Goal: Transaction & Acquisition: Subscribe to service/newsletter

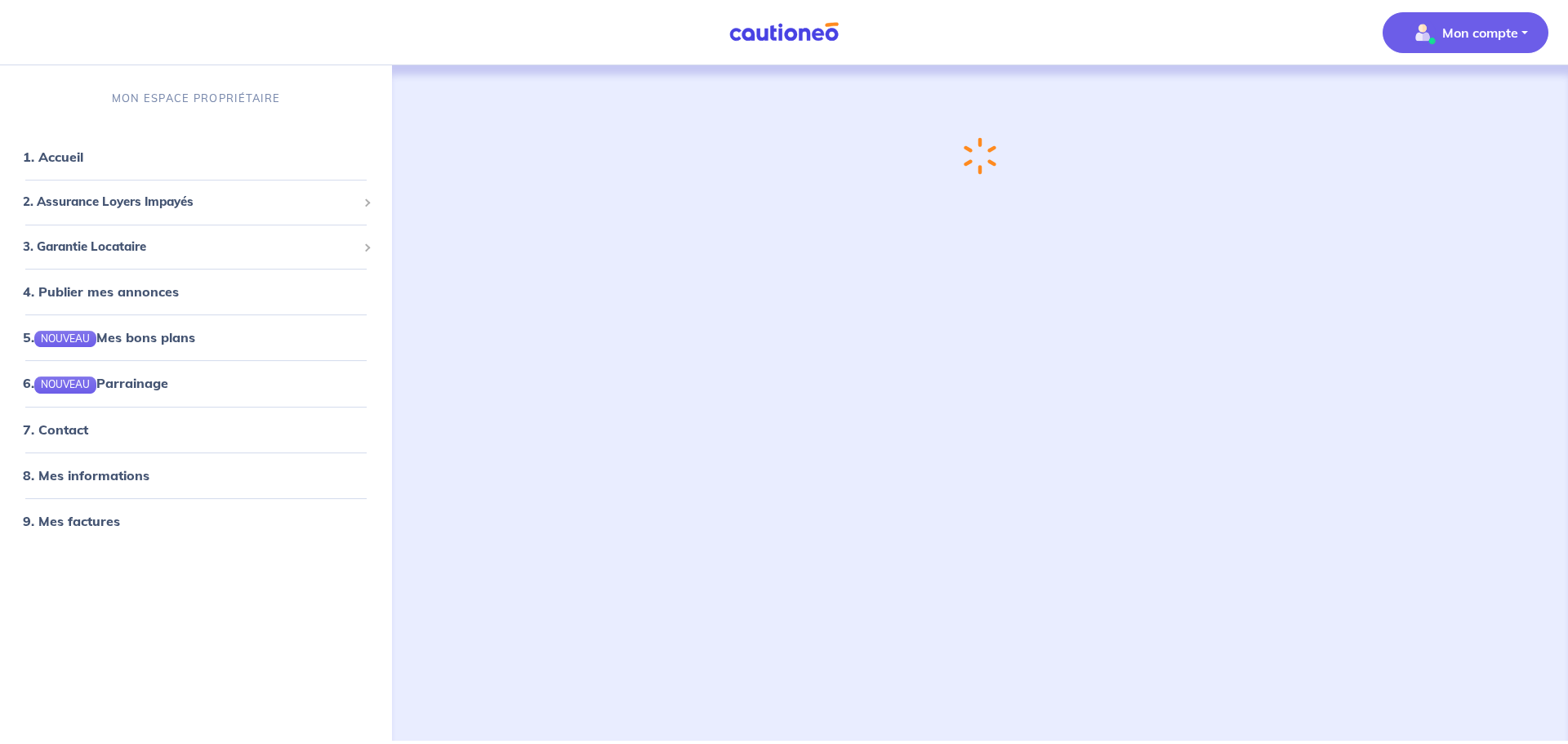
click at [781, 40] on p "Mon compte" at bounding box center [1480, 32] width 76 height 20
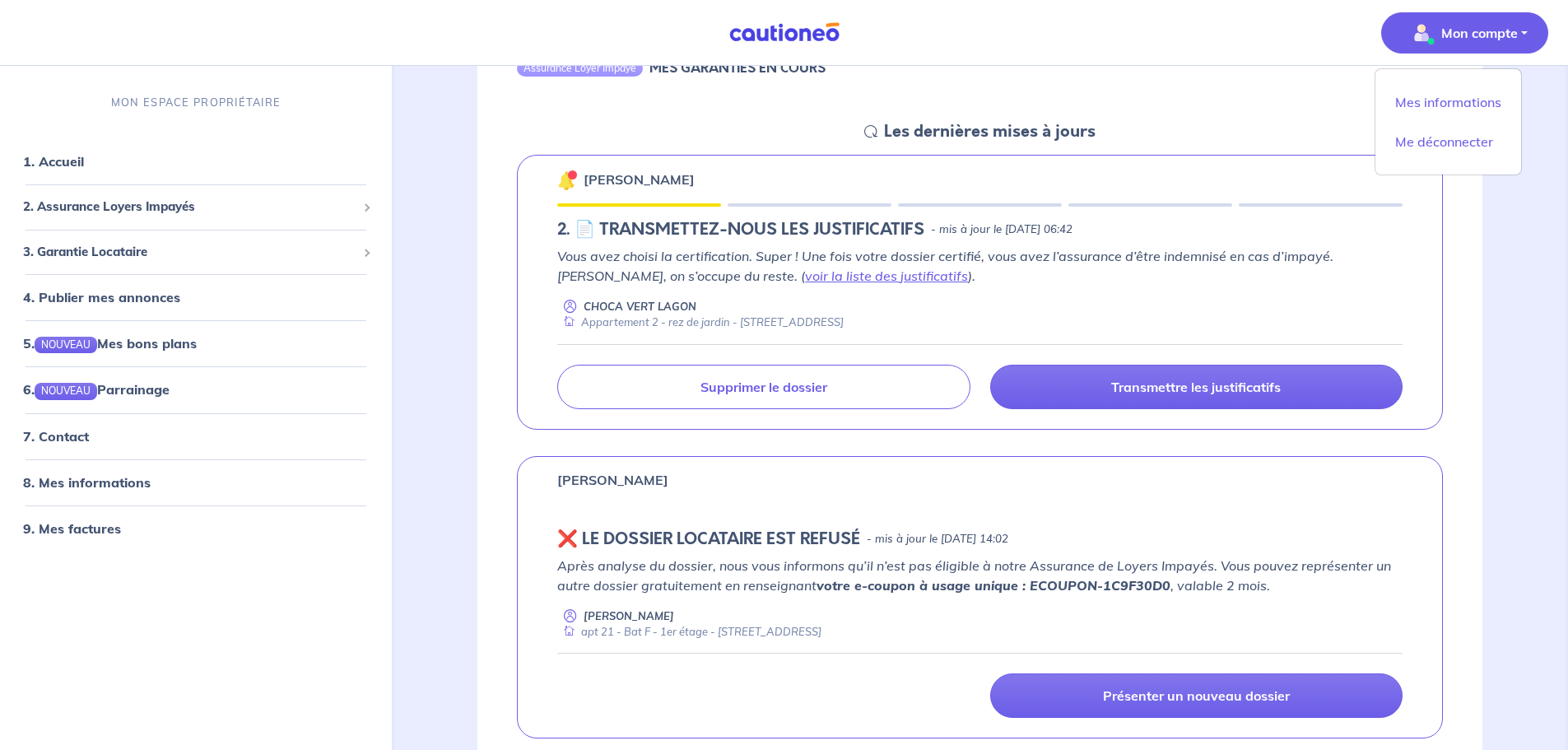
scroll to position [659, 0]
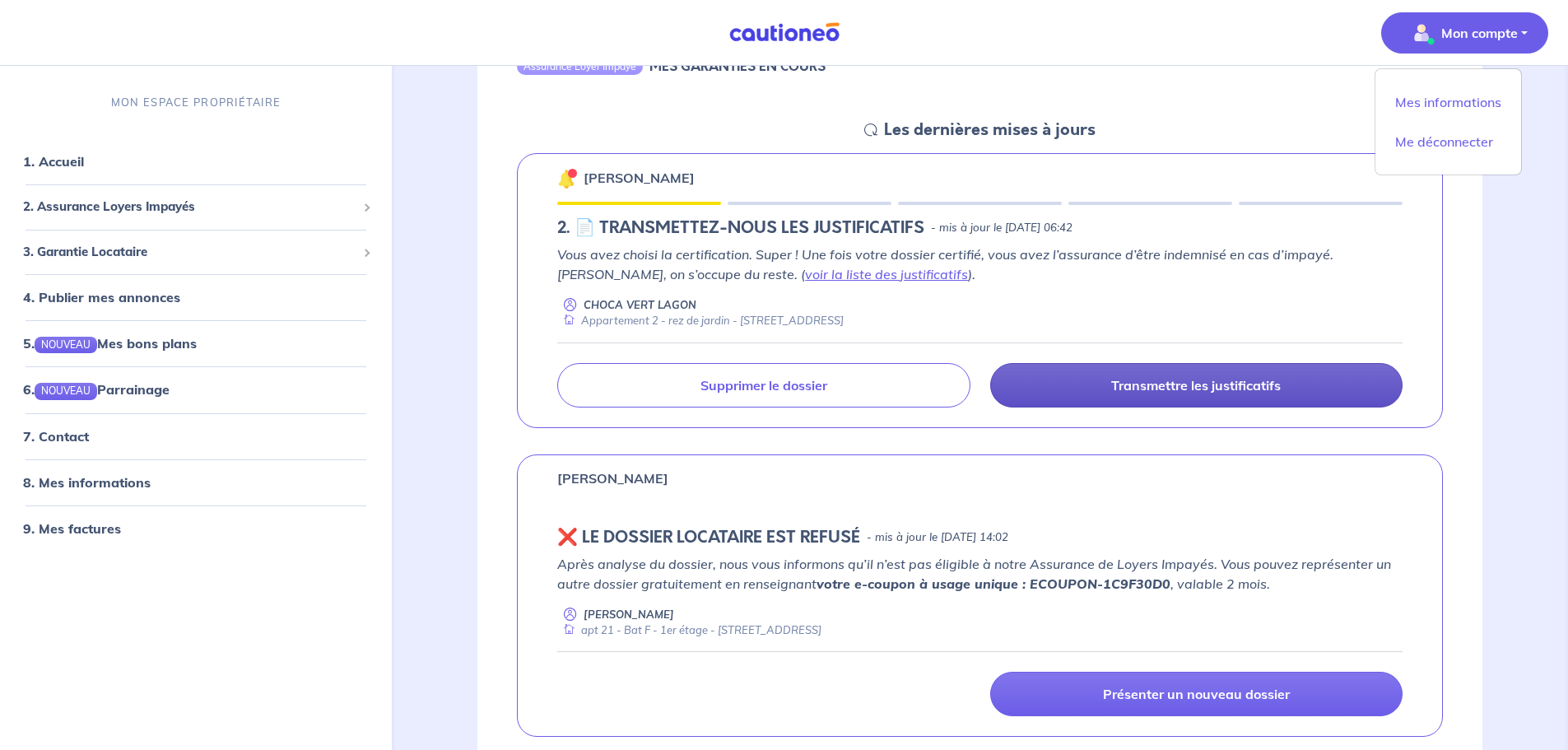
click at [787, 324] on p "Transmettre les justificatifs" at bounding box center [1195, 384] width 170 height 16
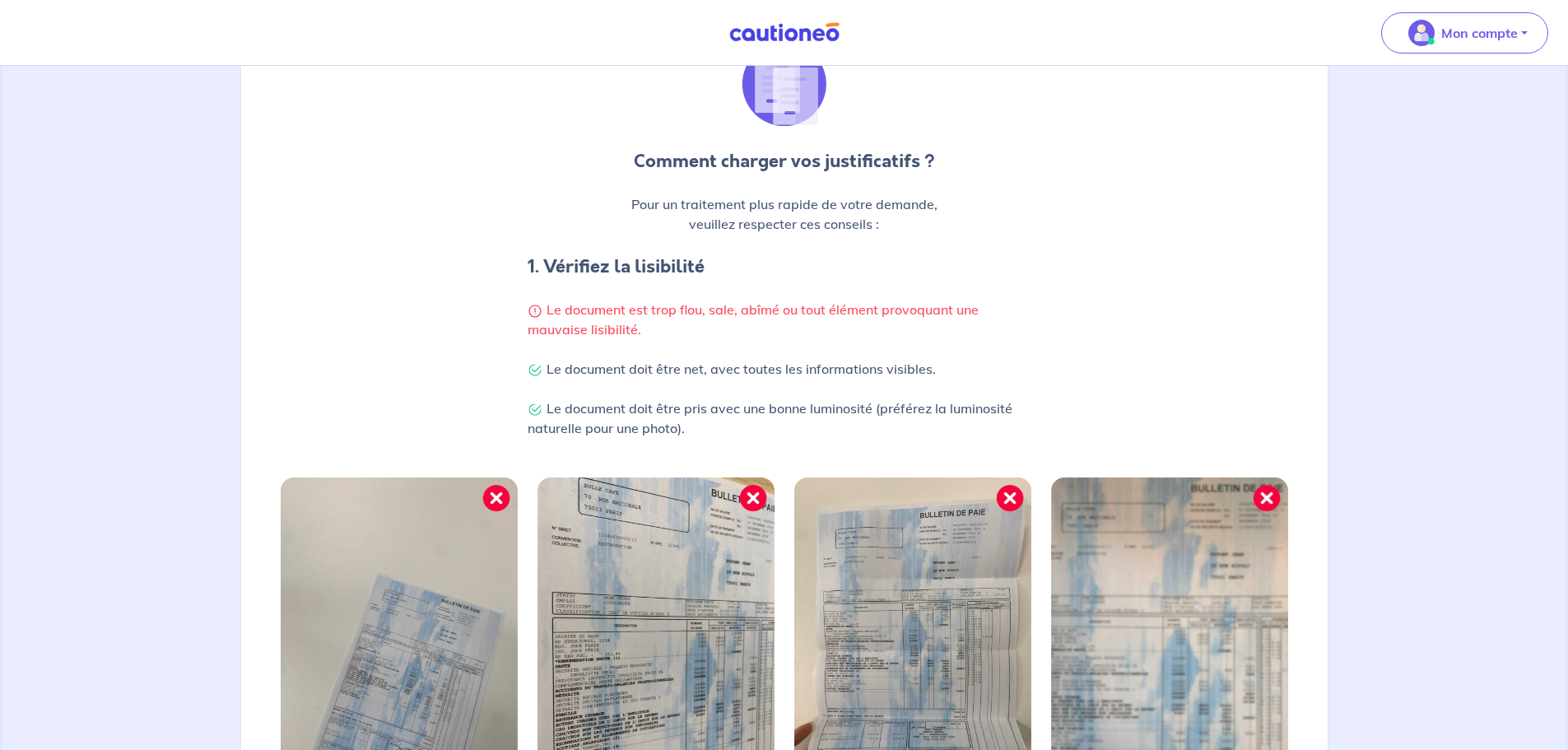
scroll to position [165, 0]
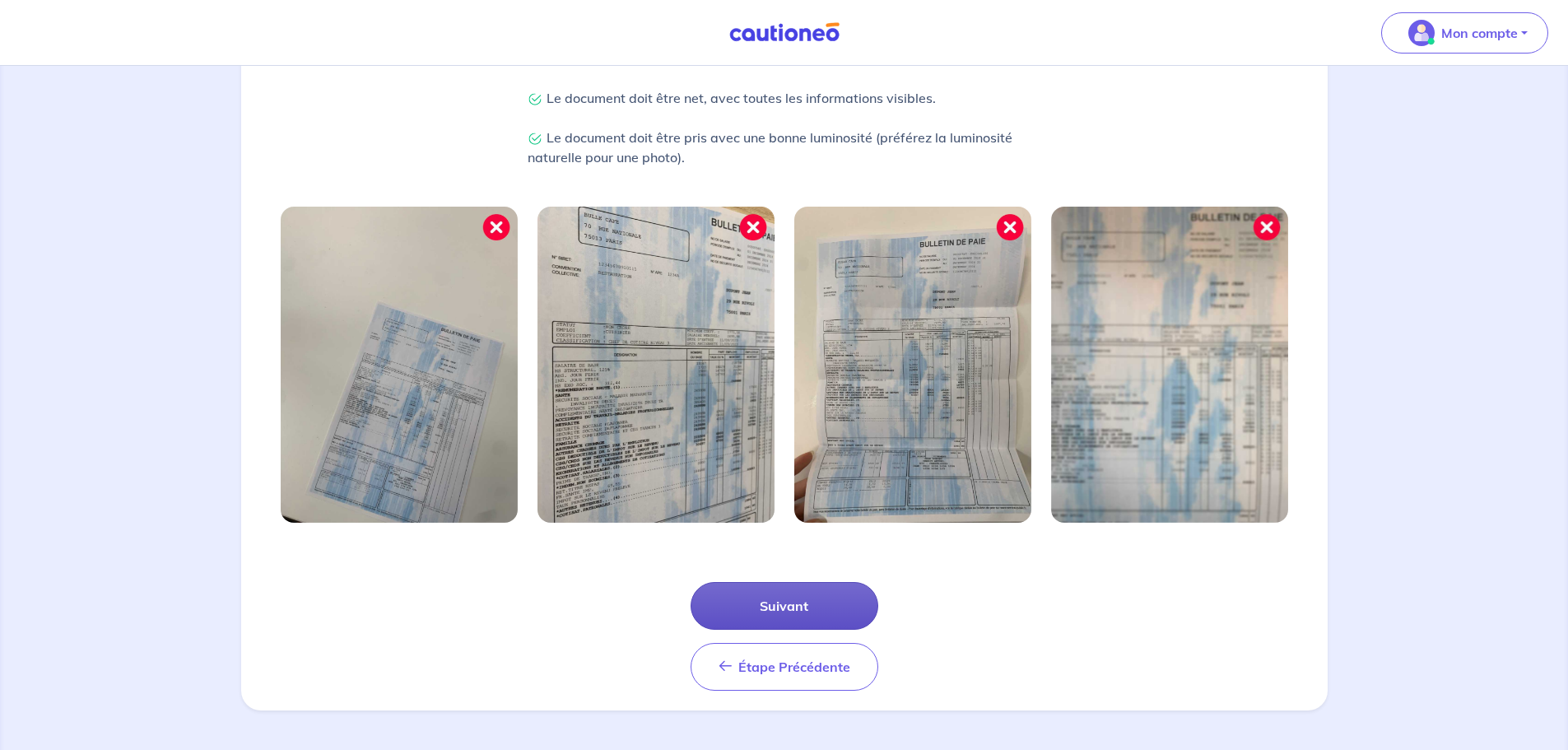
click at [787, 324] on button "Suivant" at bounding box center [784, 605] width 188 height 47
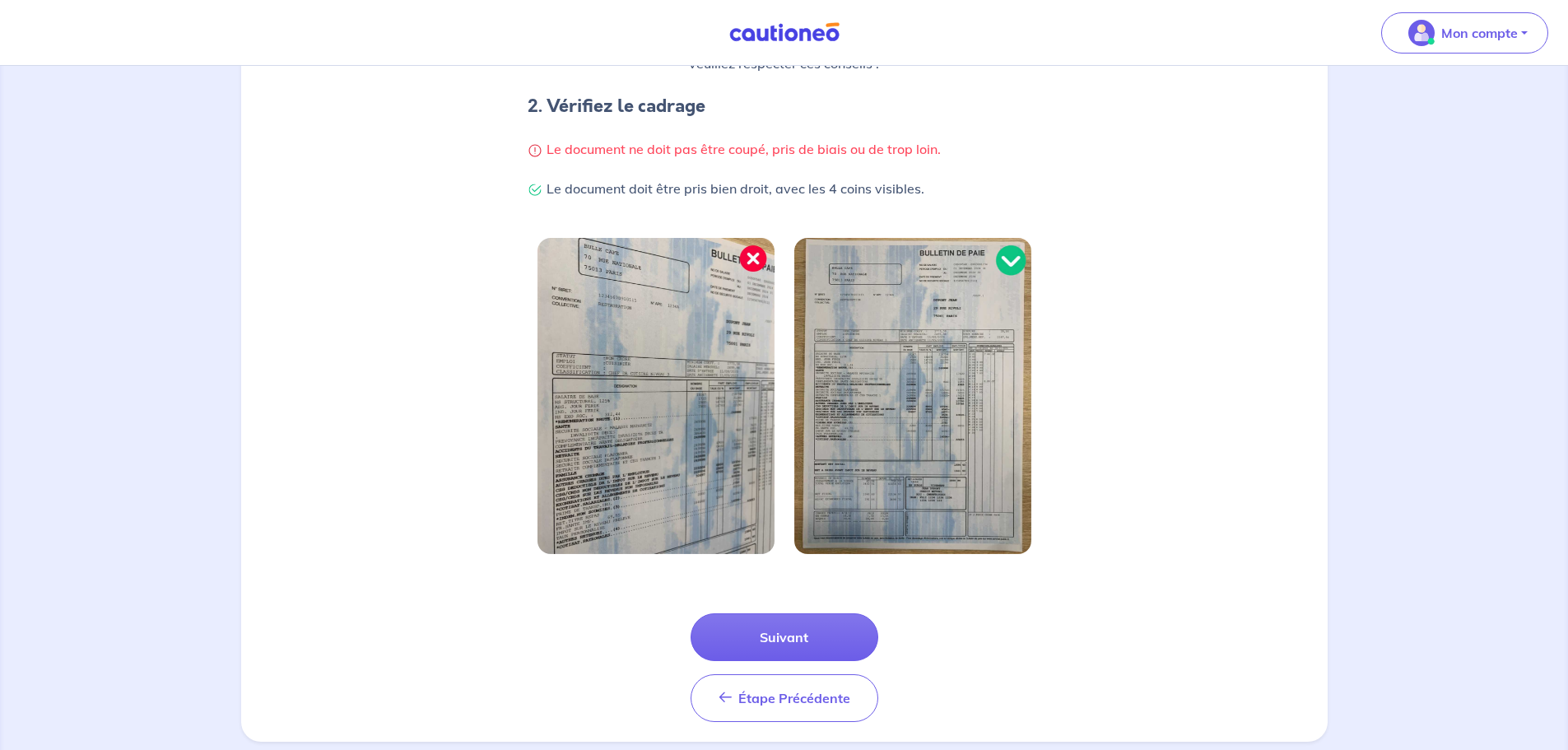
scroll to position [329, 0]
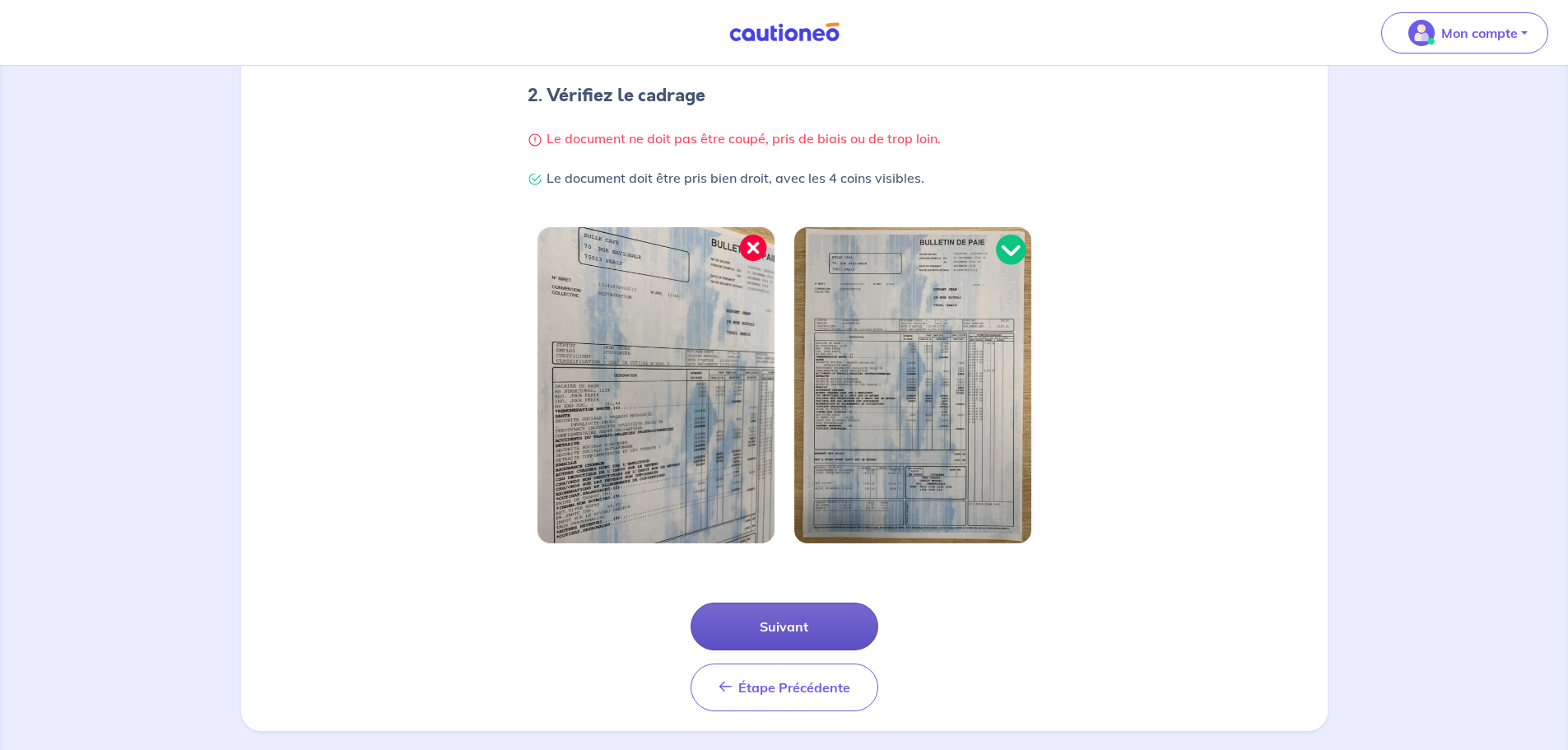
click at [787, 324] on button "Suivant" at bounding box center [784, 626] width 188 height 47
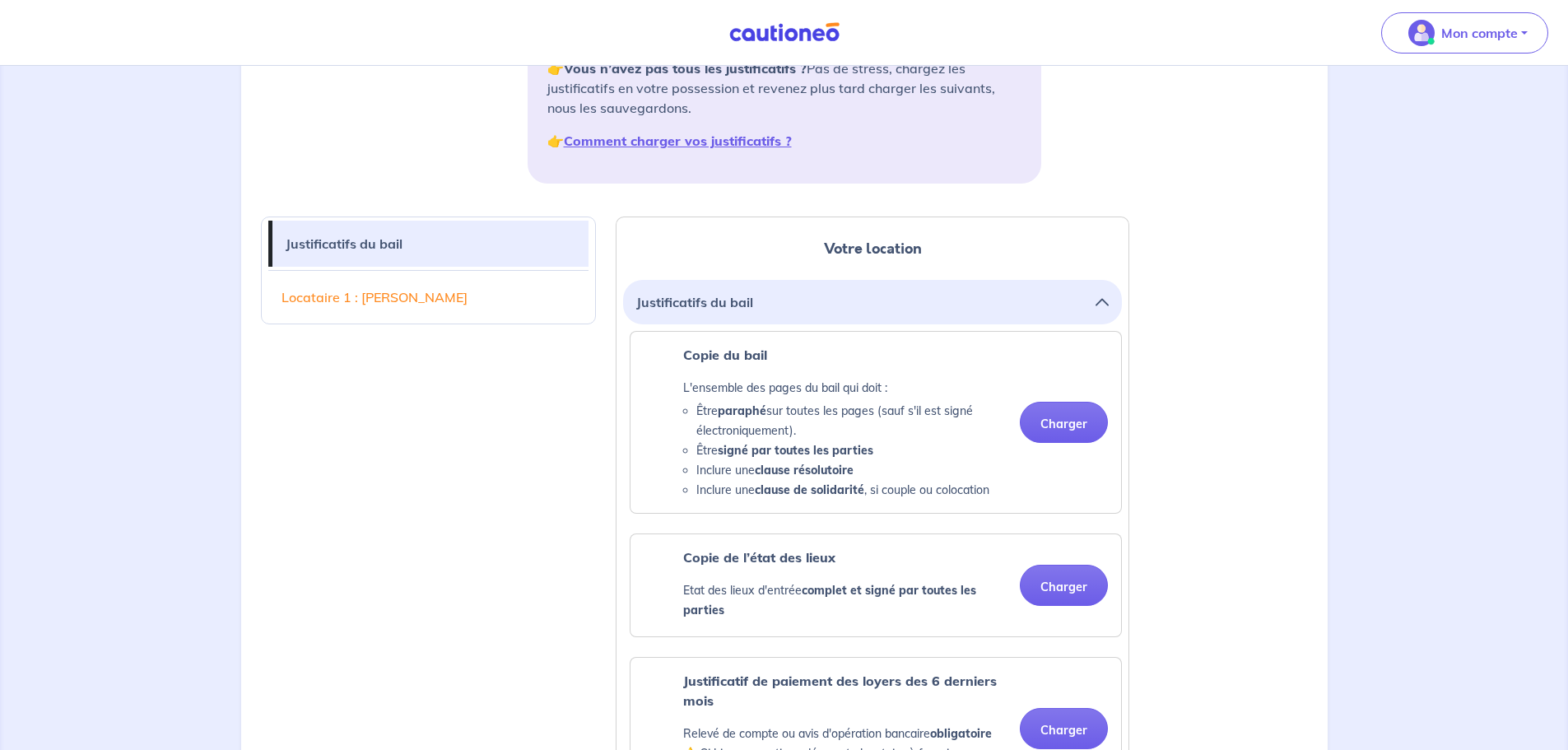
scroll to position [329, 0]
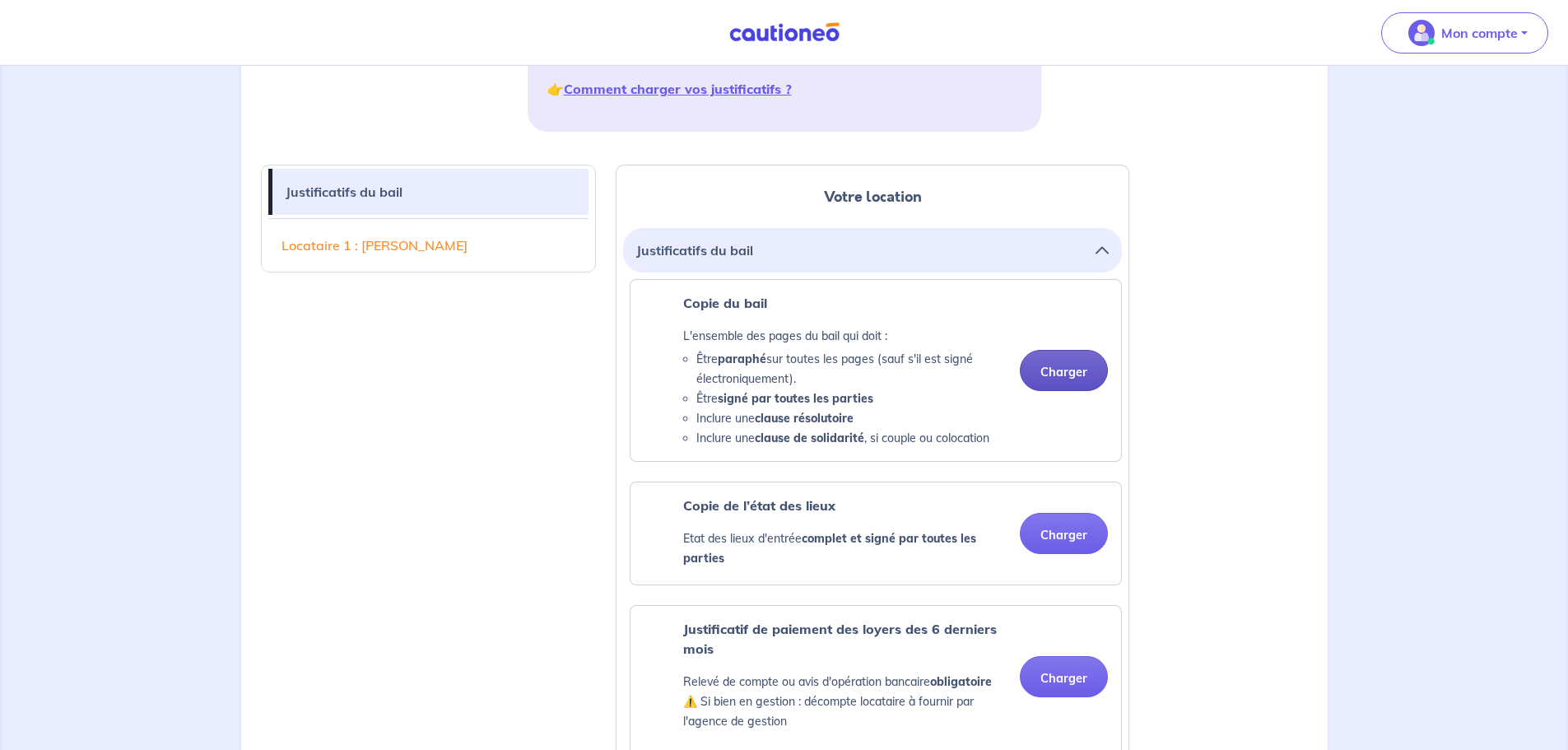
click at [787, 324] on button "Charger" at bounding box center [1063, 371] width 88 height 41
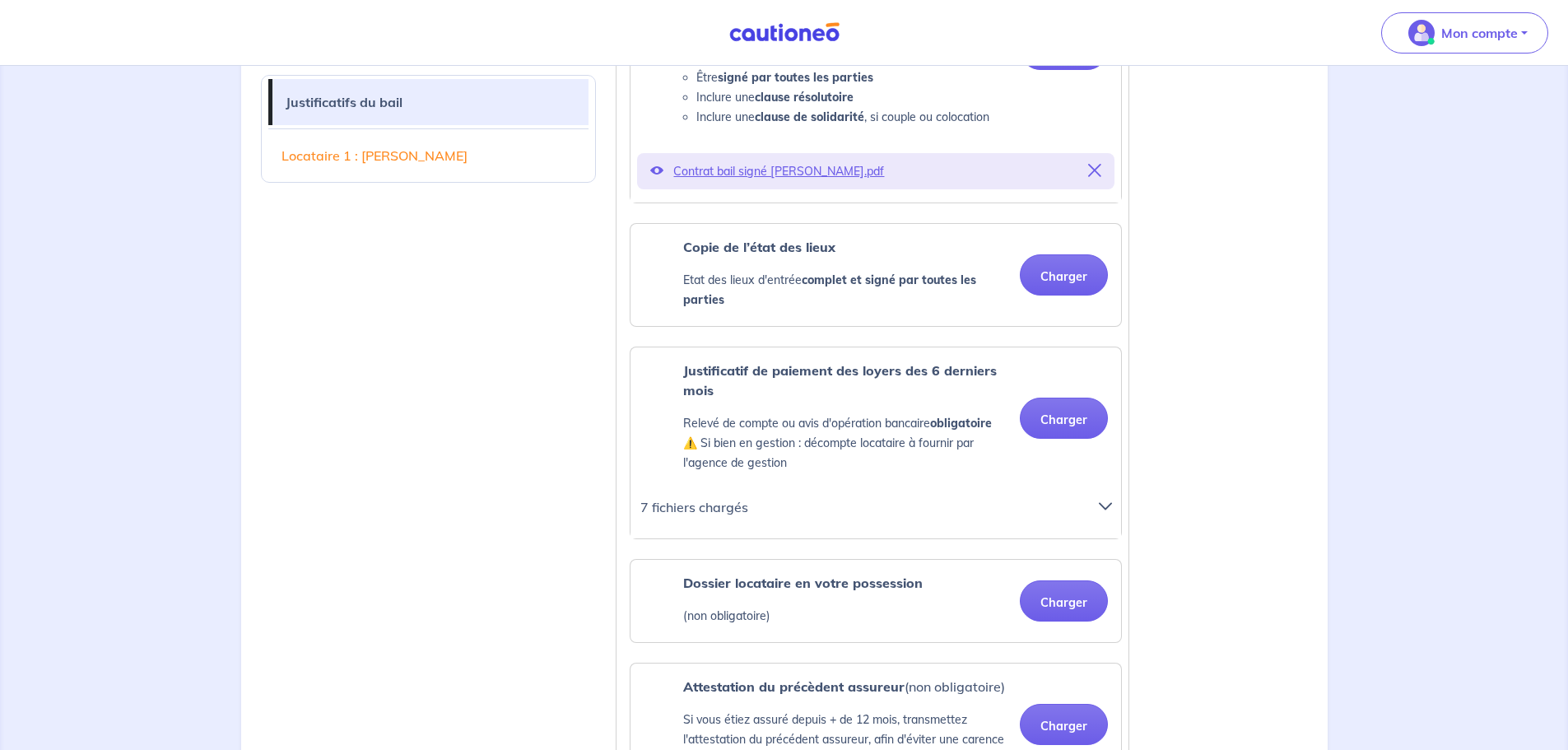
scroll to position [659, 0]
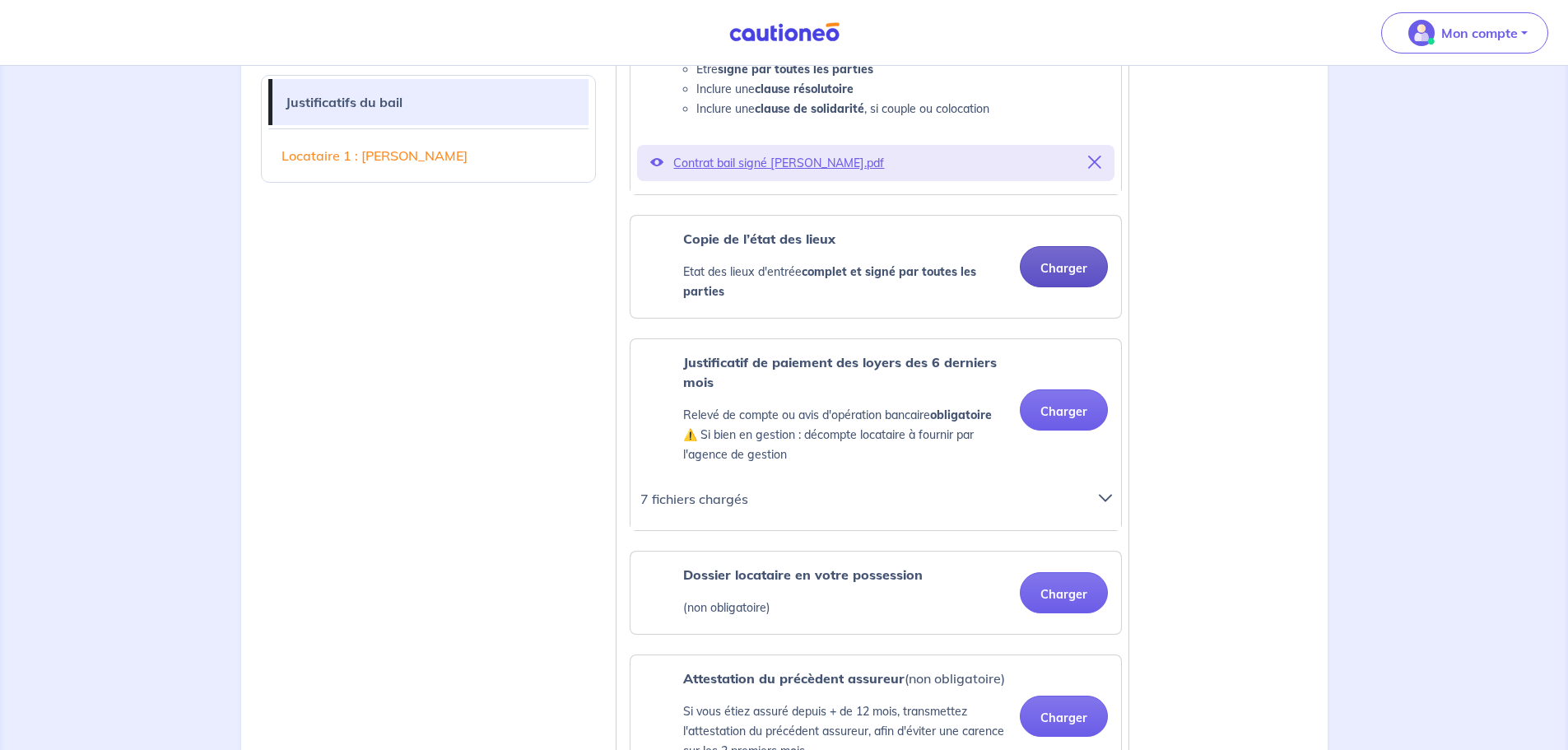
click at [787, 264] on button "Charger" at bounding box center [1063, 267] width 88 height 41
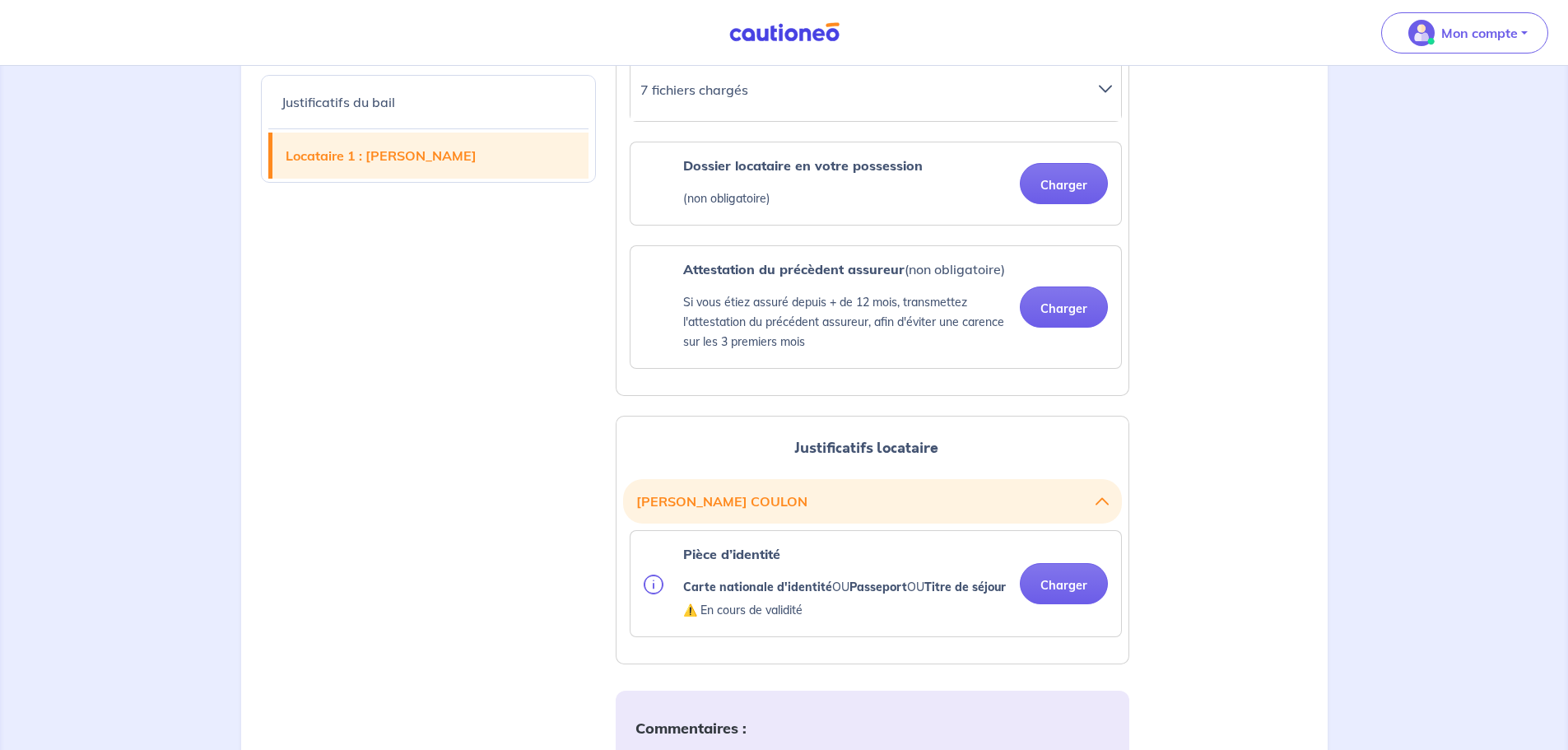
scroll to position [1153, 0]
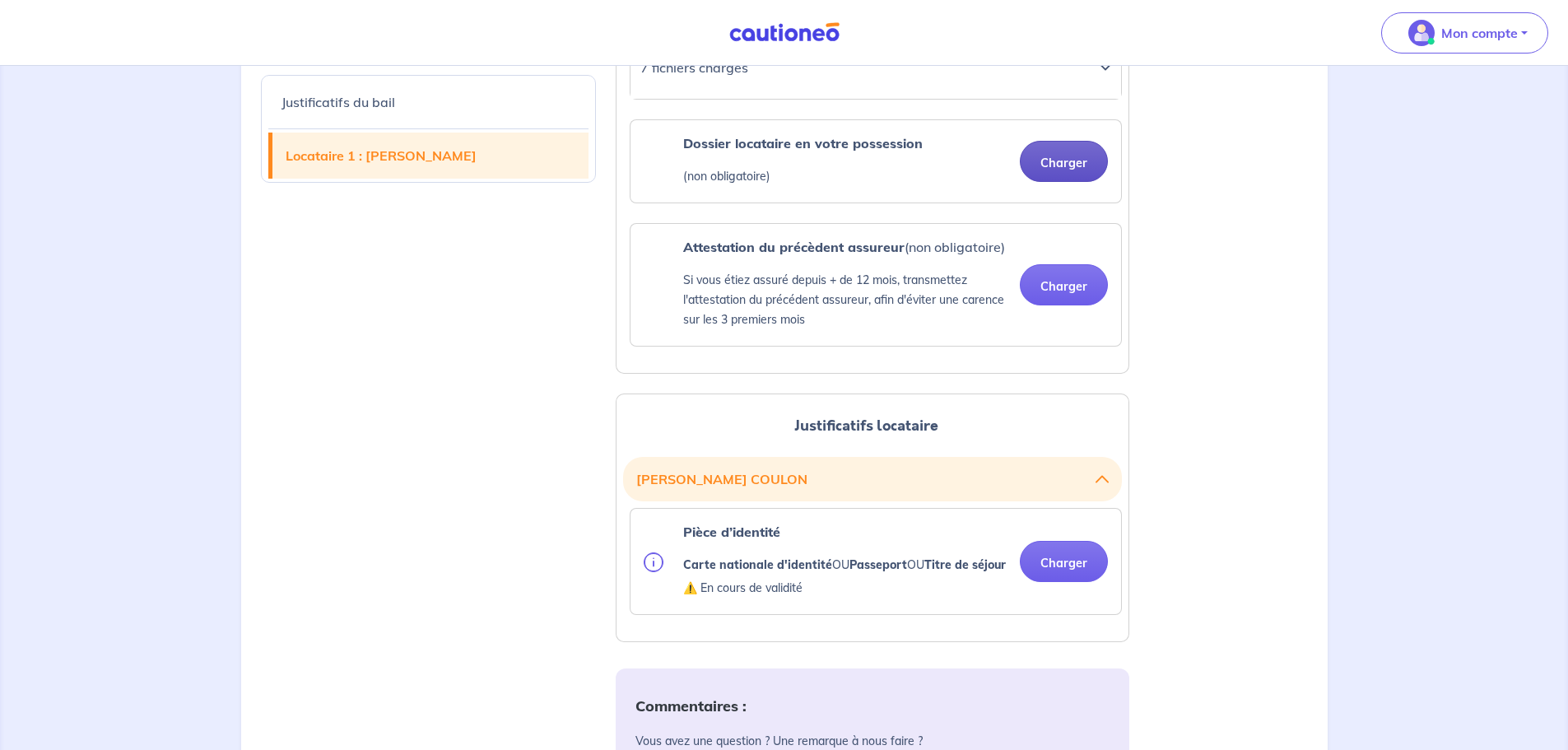
click at [787, 157] on button "Charger" at bounding box center [1063, 161] width 88 height 41
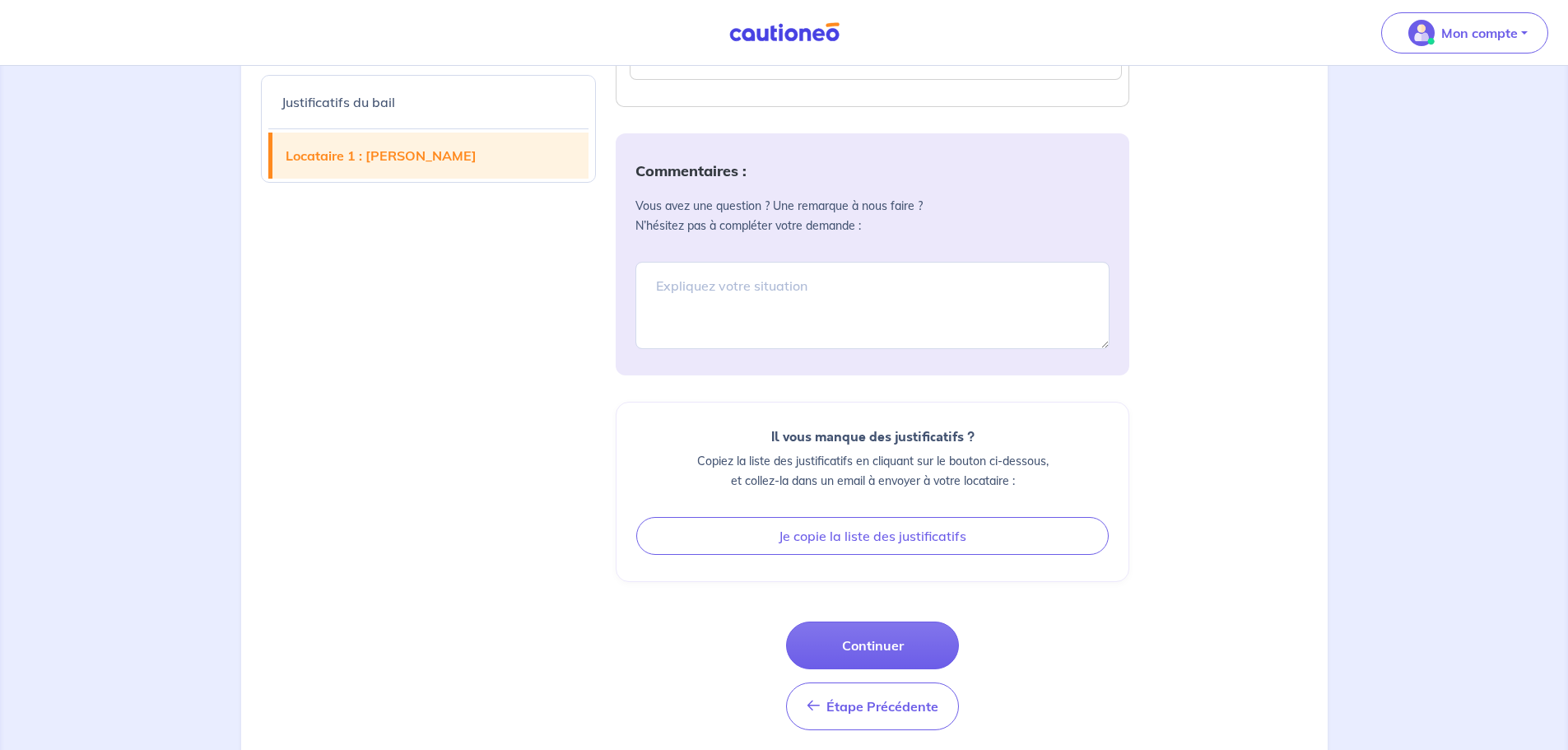
scroll to position [1728, 0]
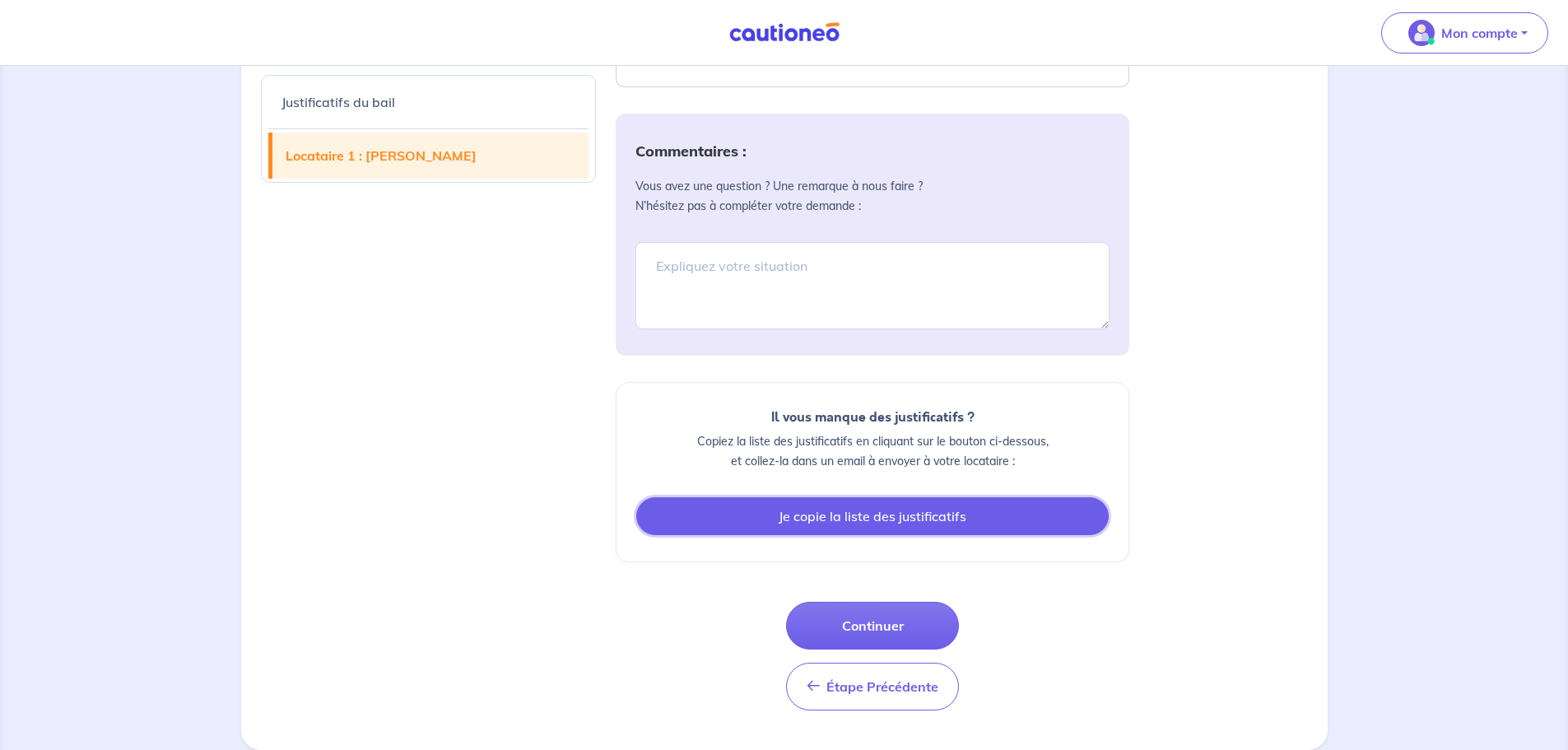
click at [787, 324] on button "Je copie la liste des justificatifs" at bounding box center [872, 516] width 472 height 38
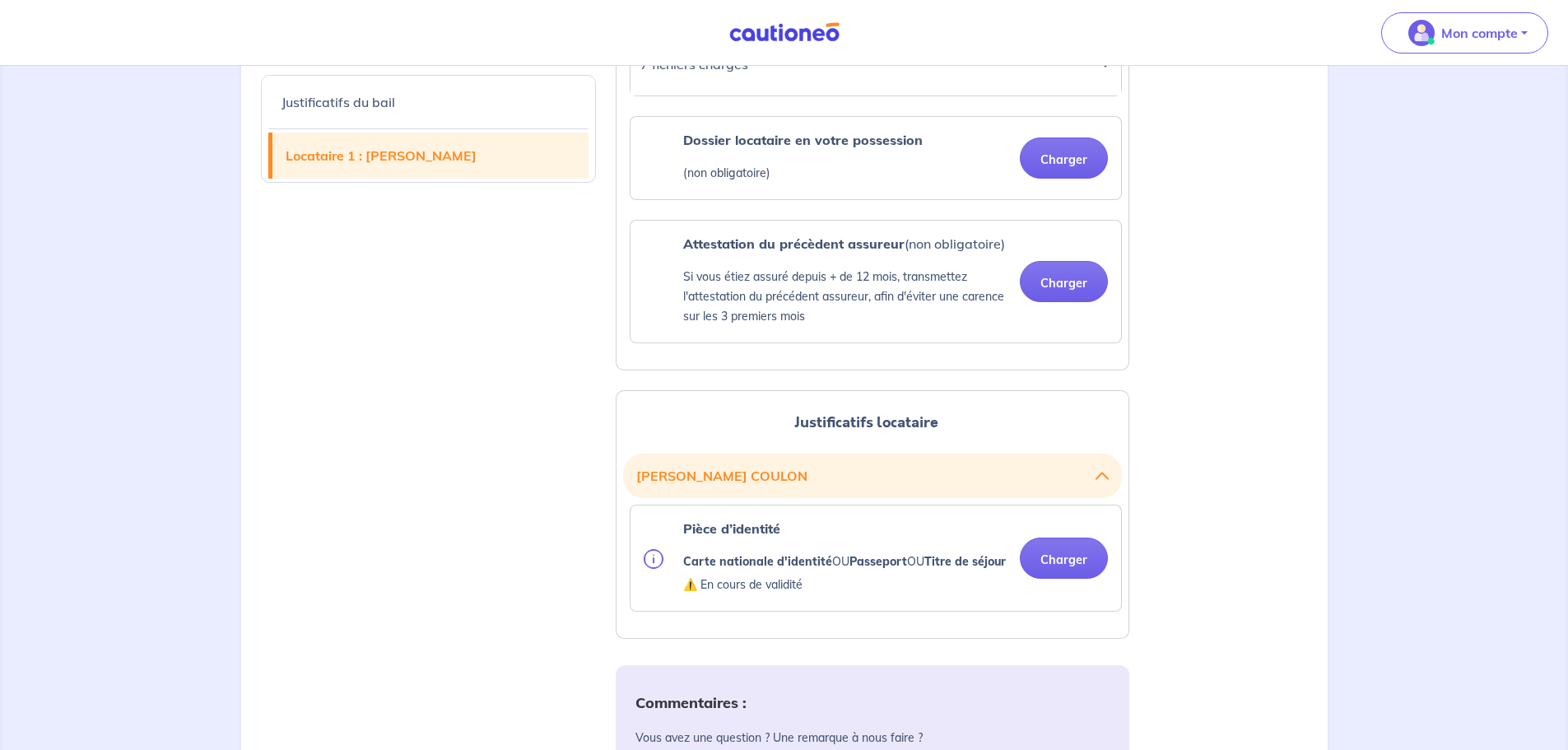
scroll to position [1151, 0]
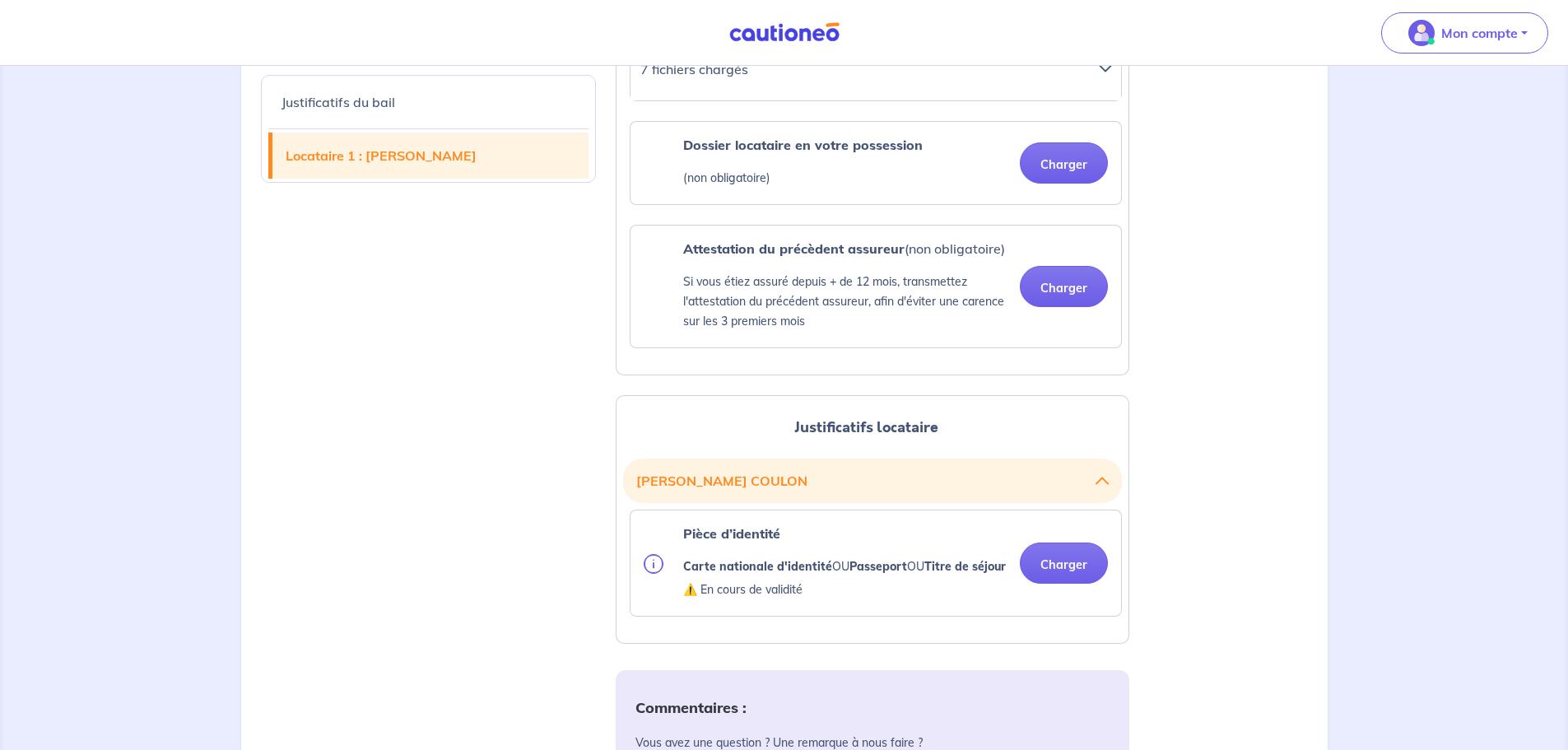
drag, startPoint x: 806, startPoint y: 30, endPoint x: 781, endPoint y: 24, distance: 25.7
click at [787, 30] on img at bounding box center [784, 33] width 123 height 21
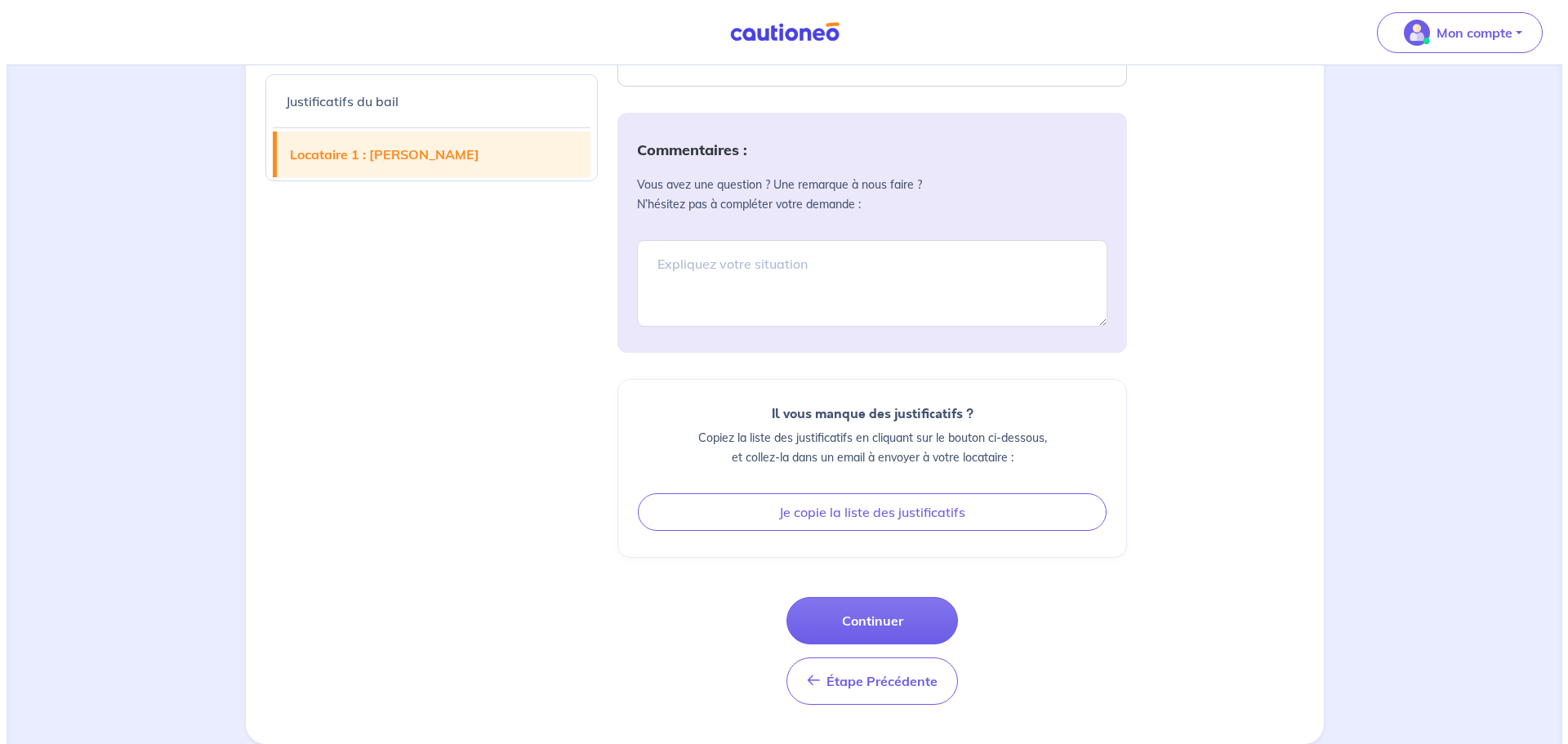
scroll to position [1714, 0]
click at [781, 322] on button "Continuer" at bounding box center [865, 620] width 172 height 47
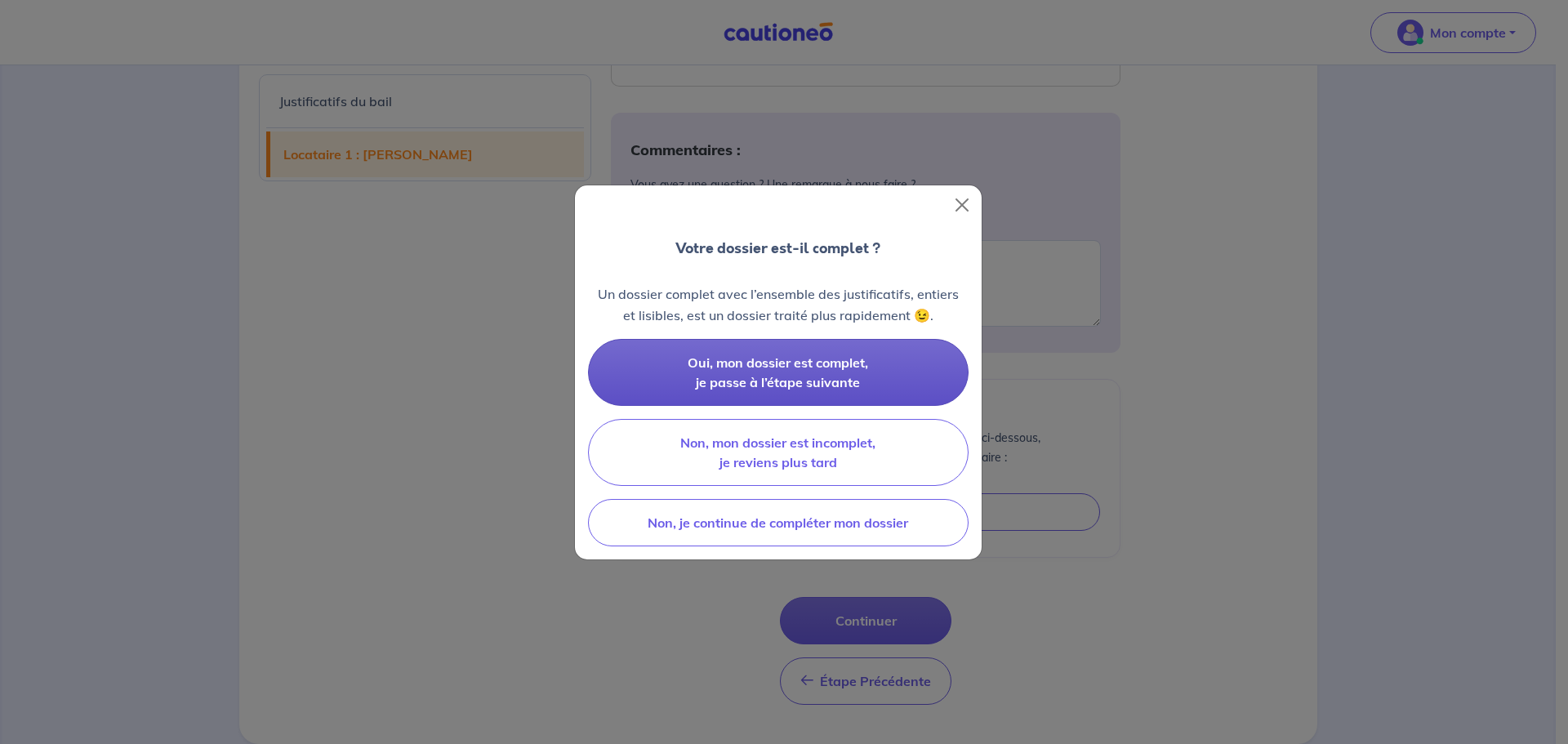
click at [781, 322] on span "Oui, mon dossier est complet, je passe à l’étape suivante" at bounding box center [777, 373] width 180 height 36
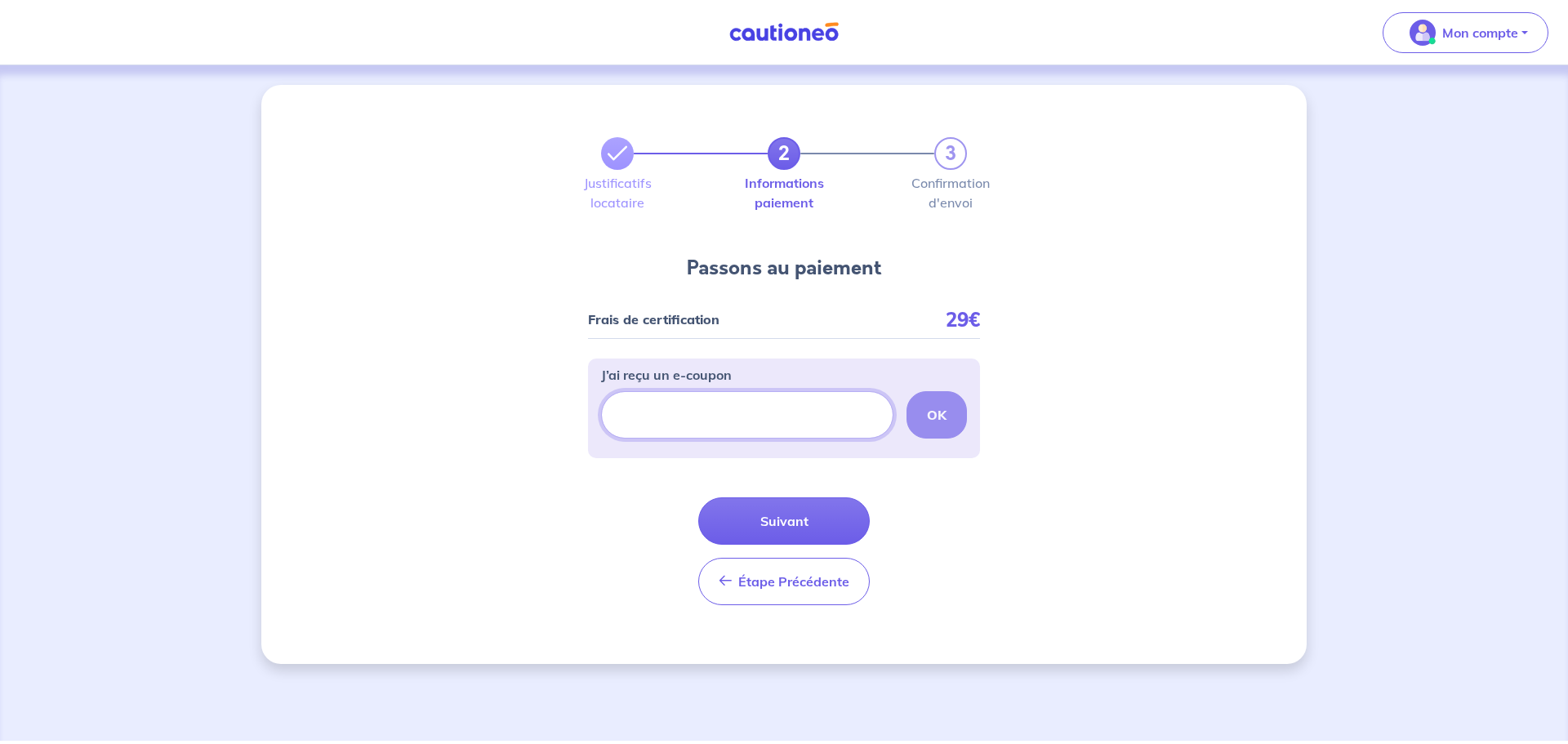
click at [718, 322] on input "J’ai reçu un e-coupon" at bounding box center [747, 415] width 292 height 47
paste input "1C9F30D0"
click at [781, 322] on strong "OK" at bounding box center [936, 415] width 20 height 16
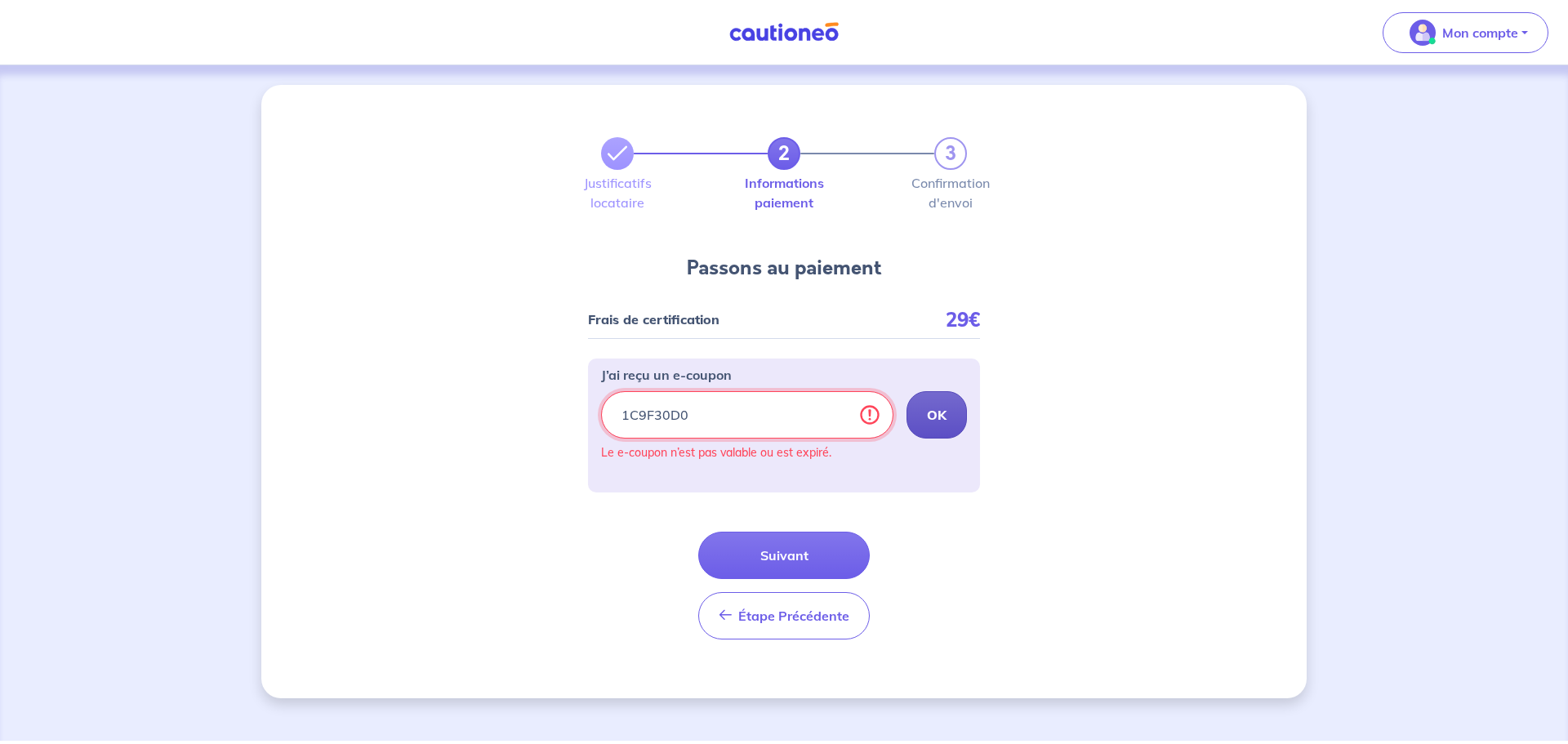
drag, startPoint x: 693, startPoint y: 410, endPoint x: 539, endPoint y: 418, distance: 154.2
click at [539, 322] on div "2 3 Justificatifs locataire Informations paiement Confirmation d'envoi Passons …" at bounding box center [784, 391] width 1046 height 613
paste input "ECOUPON-"
type input "ECOUPON-1C9F30D0"
click at [781, 322] on strong "OK" at bounding box center [936, 415] width 20 height 16
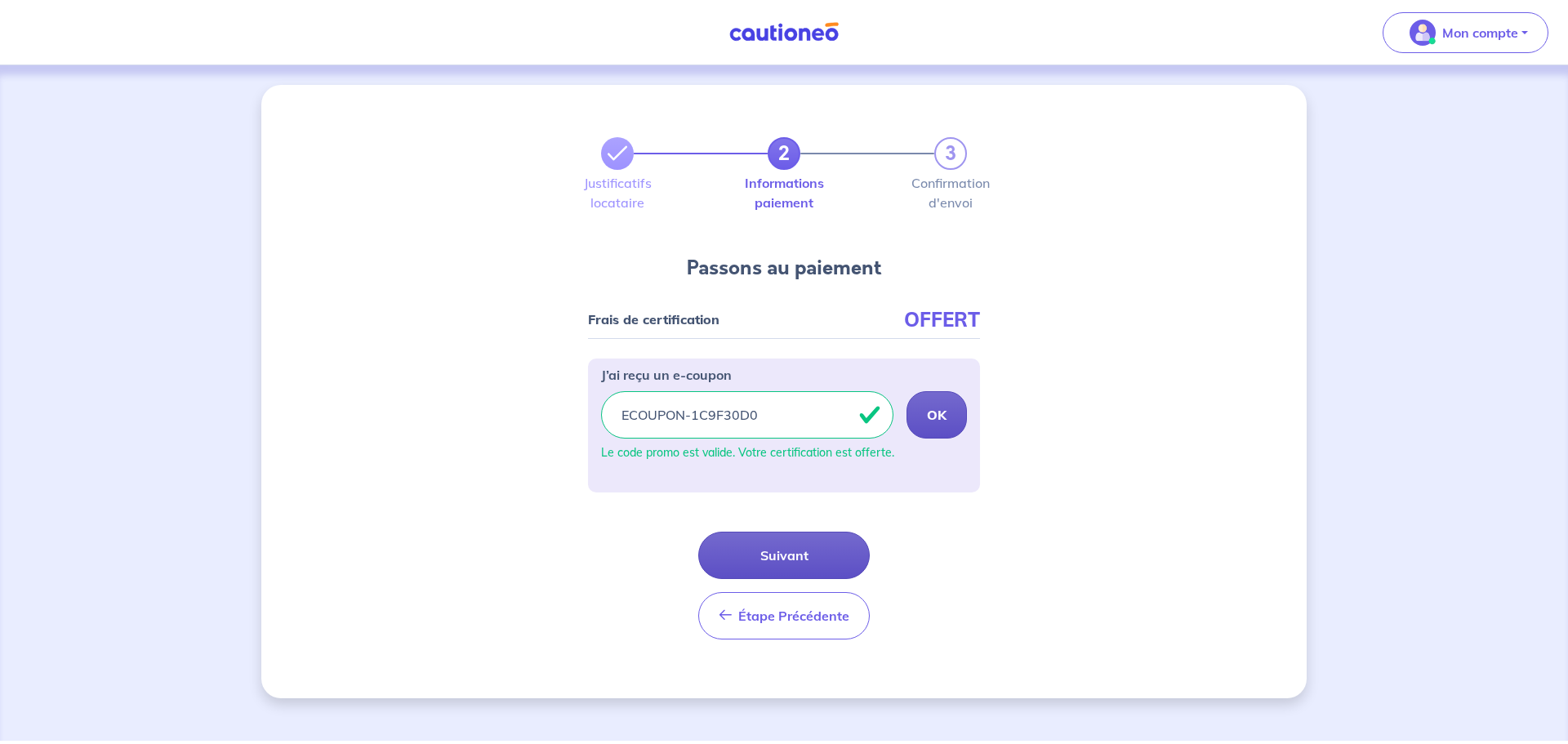
click at [781, 322] on button "Suivant" at bounding box center [784, 555] width 172 height 47
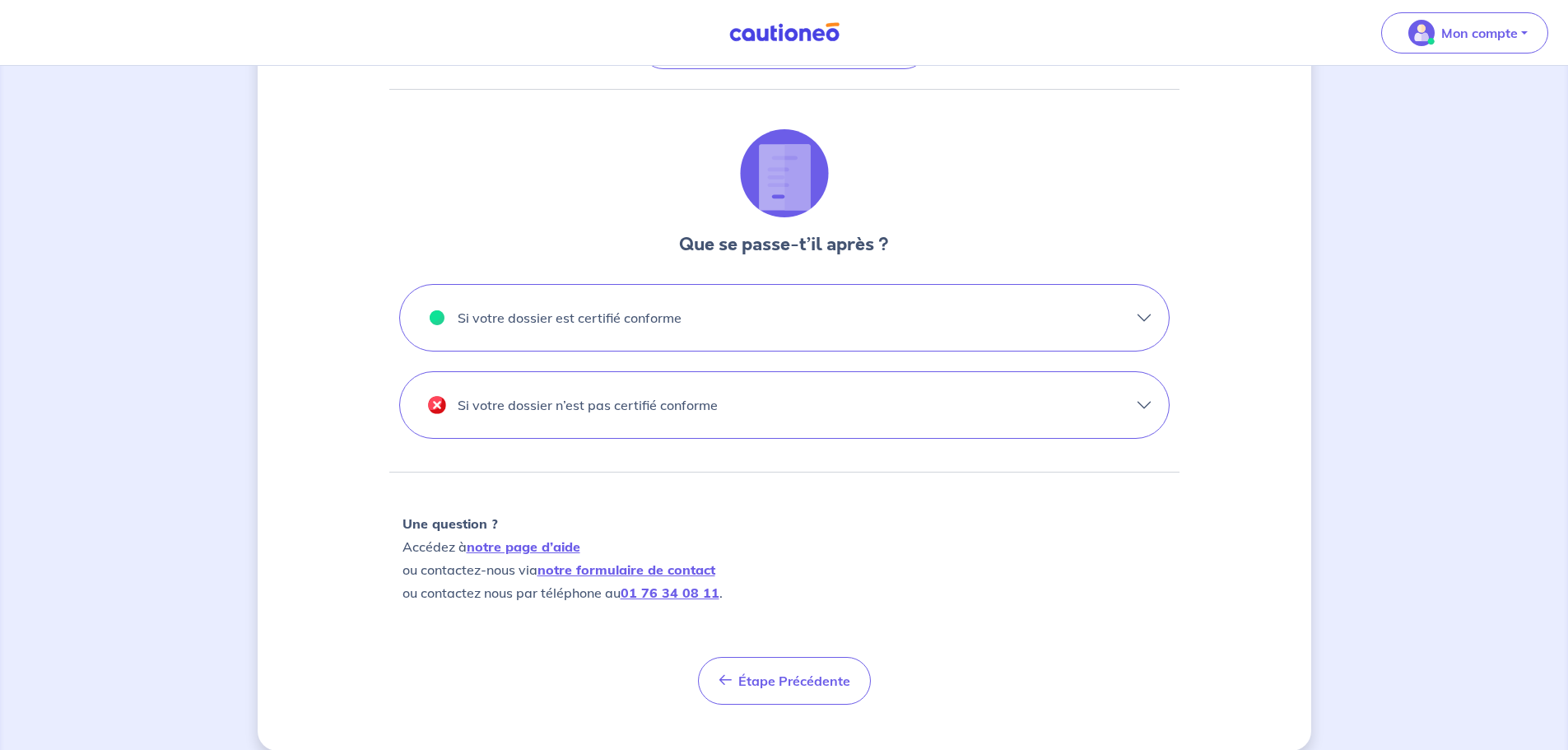
scroll to position [421, 0]
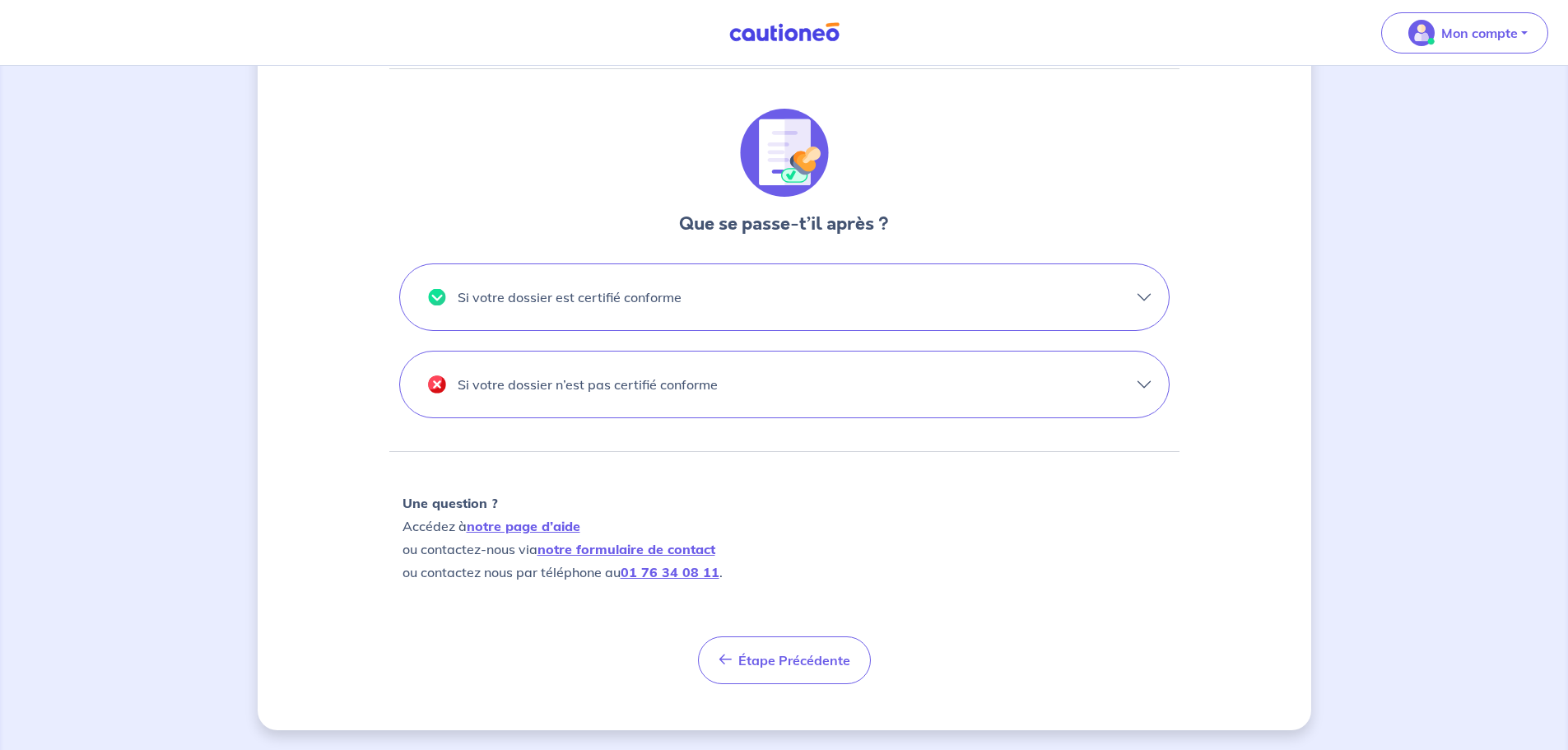
click at [787, 324] on button "Si votre dossier n’est pas certifié conforme" at bounding box center [784, 384] width 768 height 66
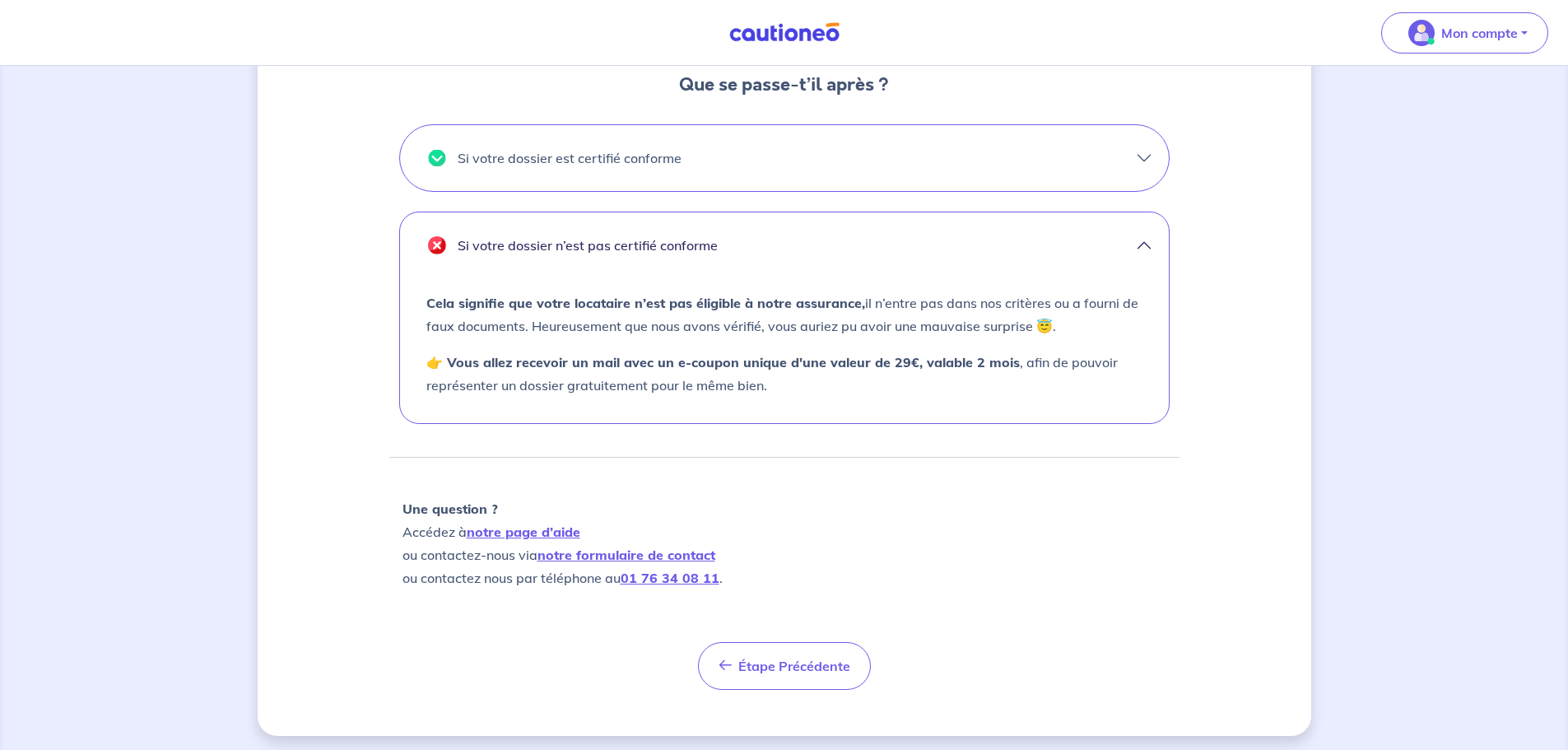
scroll to position [566, 0]
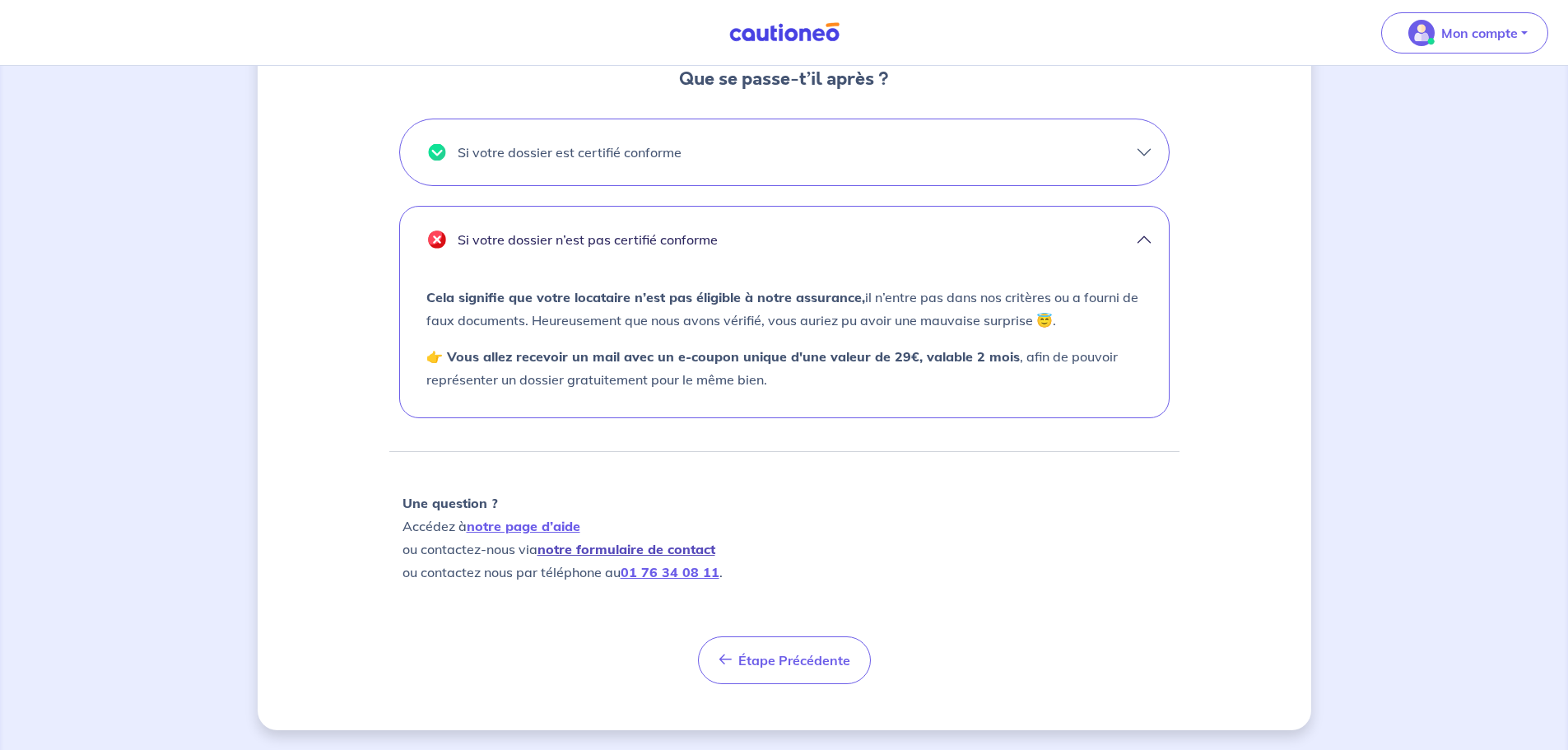
click at [632, 324] on link "notre formulaire de contact" at bounding box center [626, 549] width 177 height 16
click at [787, 150] on button "Si votre dossier est certifié conforme" at bounding box center [784, 152] width 768 height 66
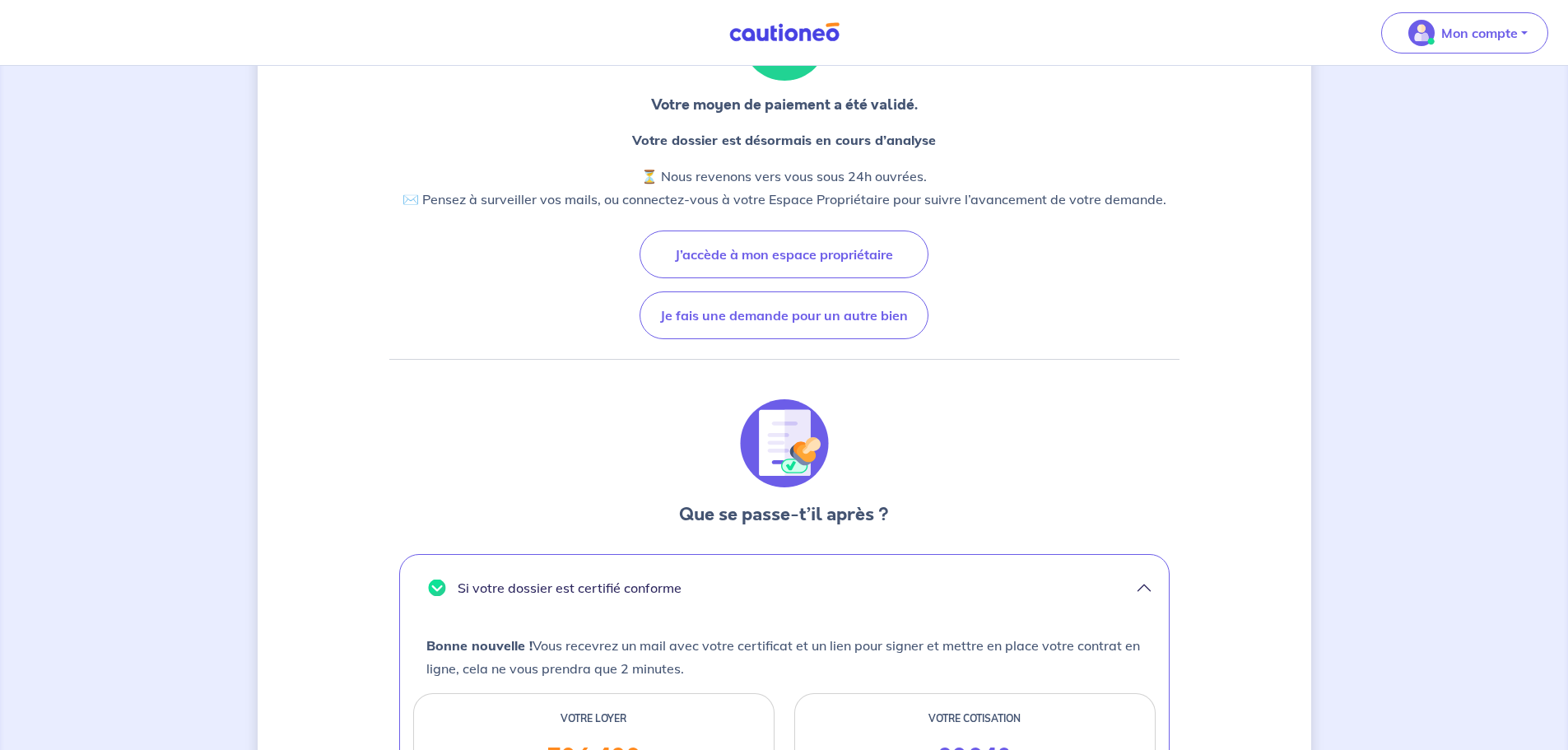
scroll to position [0, 0]
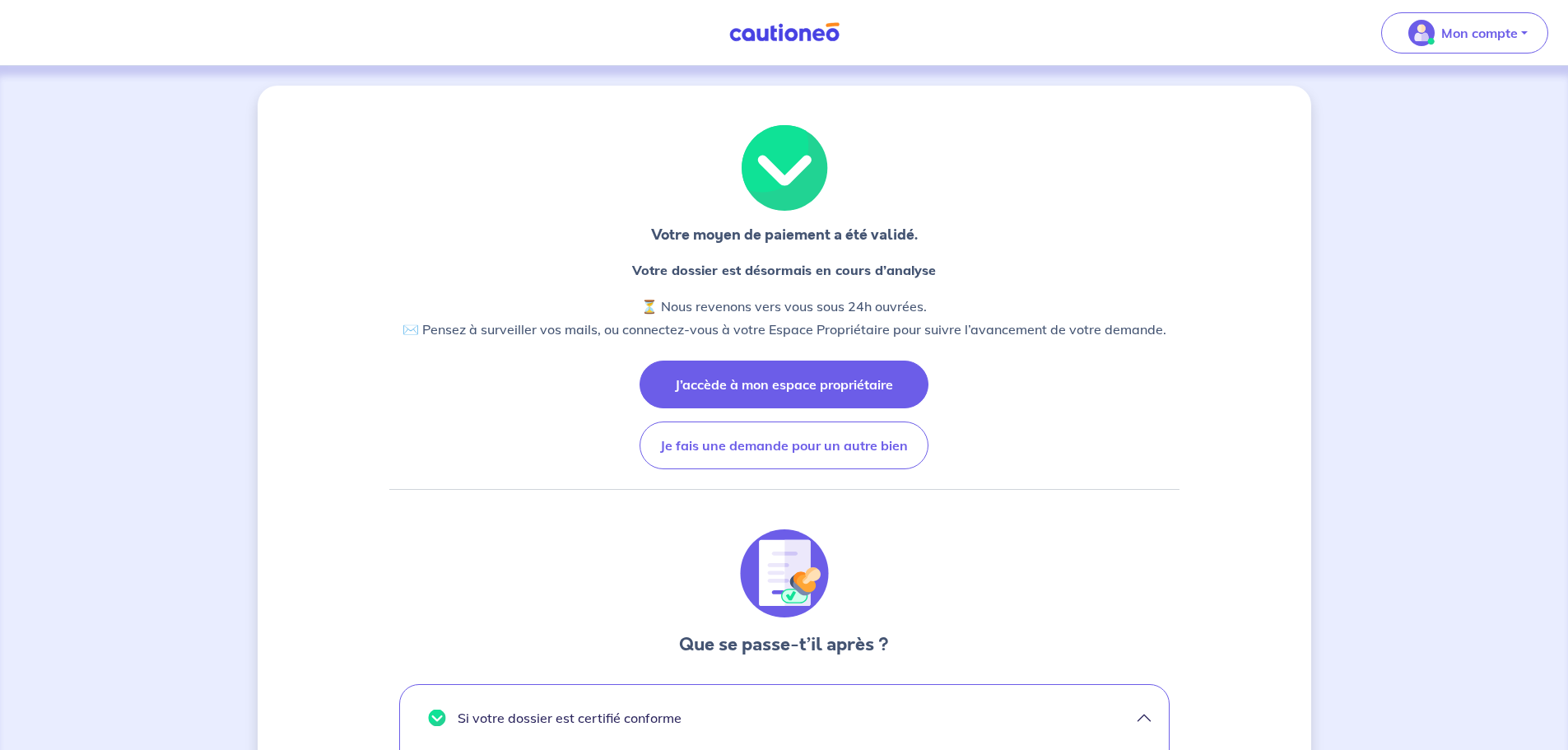
click at [778, 324] on button "J’accède à mon espace propriétaire" at bounding box center [783, 384] width 289 height 47
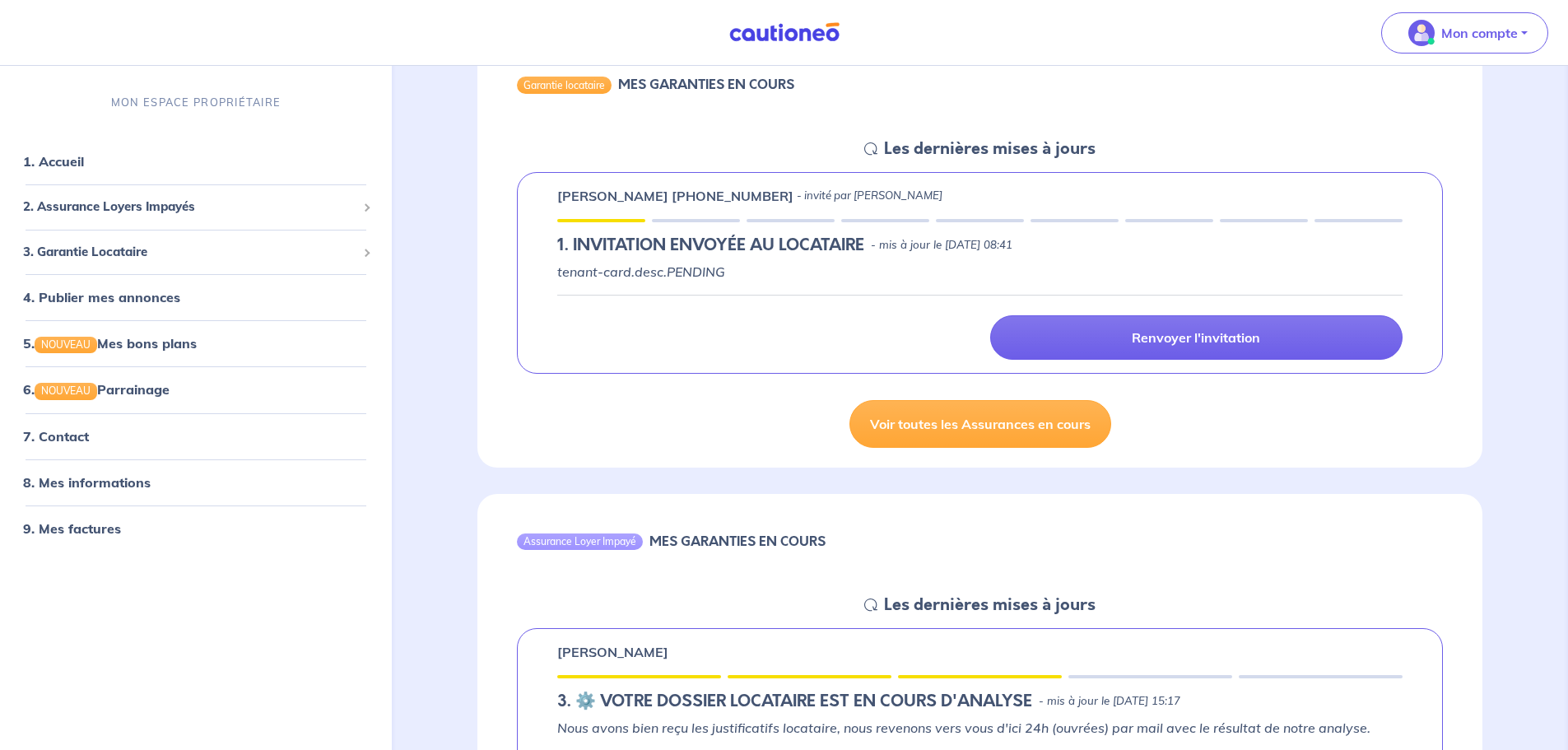
scroll to position [165, 0]
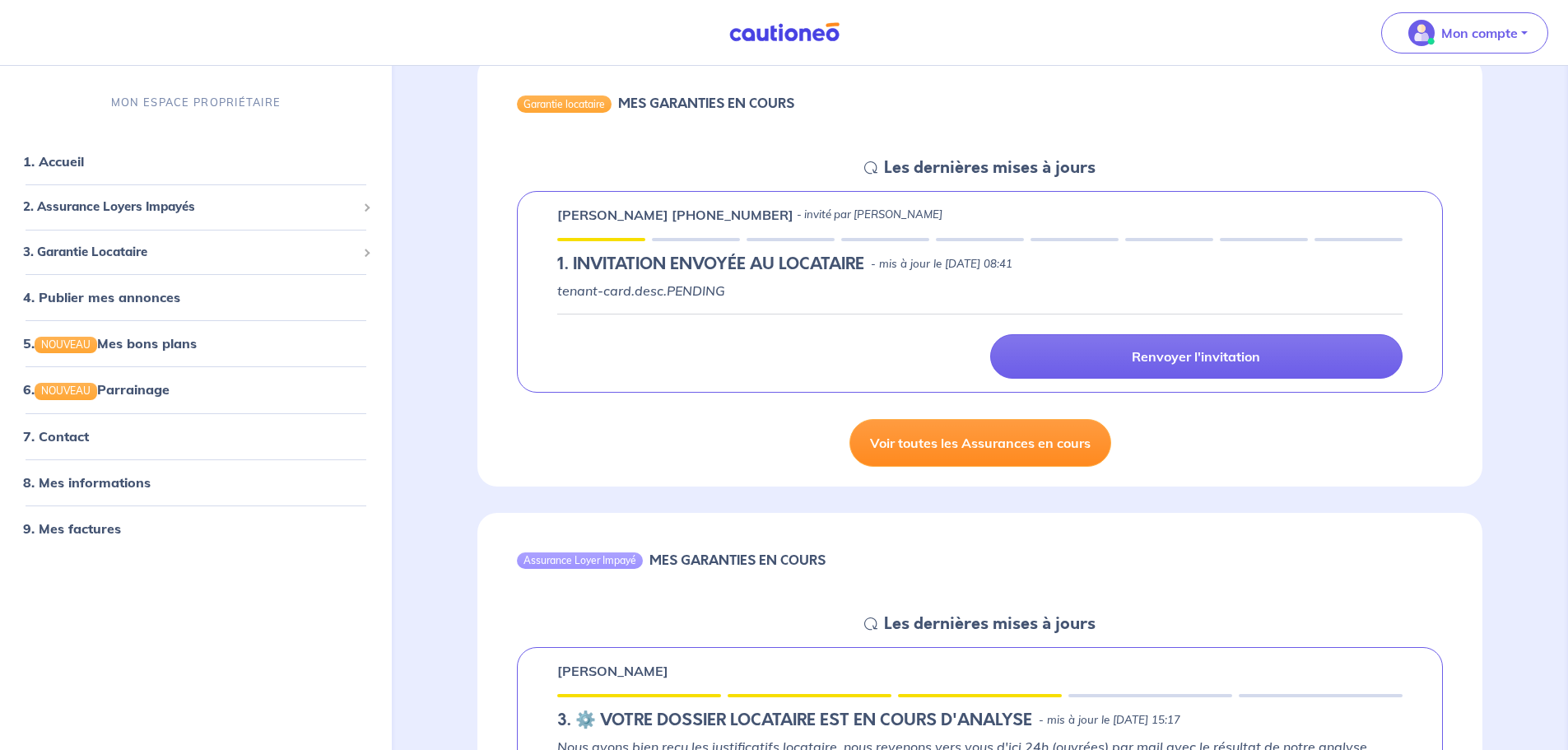
click at [787, 324] on link "Voir toutes les Assurances en cours" at bounding box center [980, 442] width 262 height 47
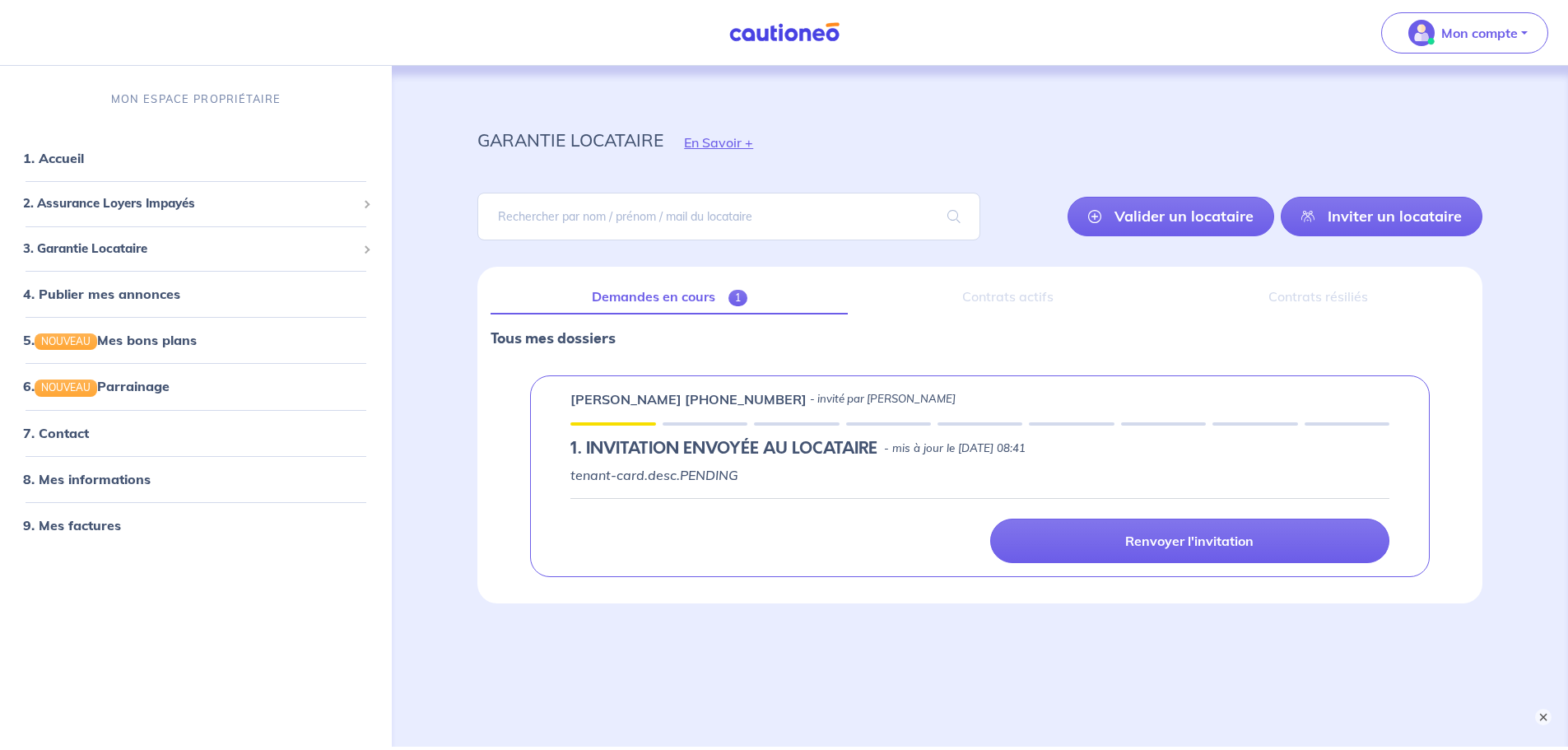
click at [606, 324] on p "[PERSON_NAME] [PHONE_NUMBER]" at bounding box center [688, 399] width 236 height 20
click at [591, 217] on input "search" at bounding box center [728, 216] width 502 height 47
click at [737, 294] on span "1" at bounding box center [737, 297] width 19 height 16
click at [694, 324] on p "tenant-card.desc.PENDING" at bounding box center [980, 475] width 818 height 20
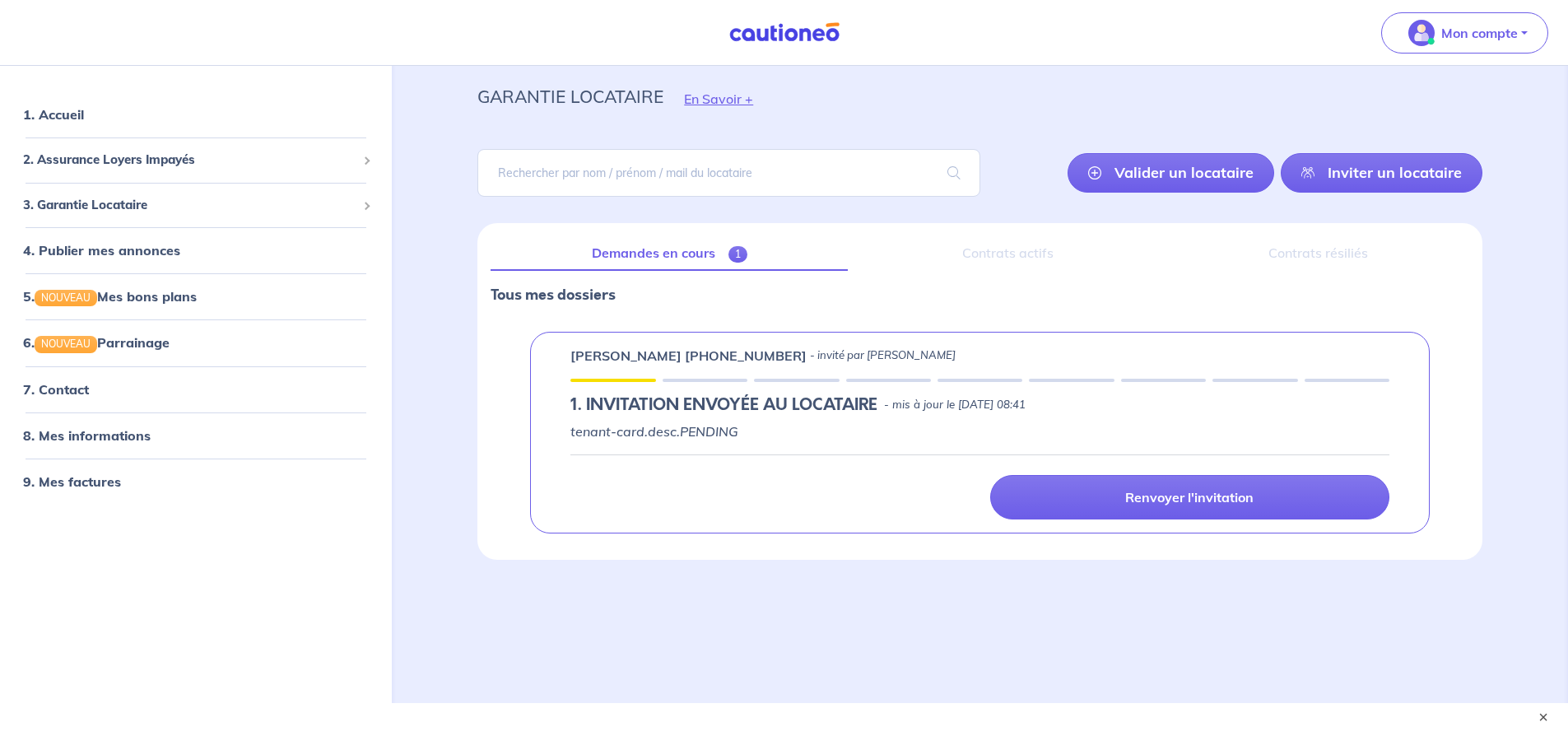
scroll to position [63, 0]
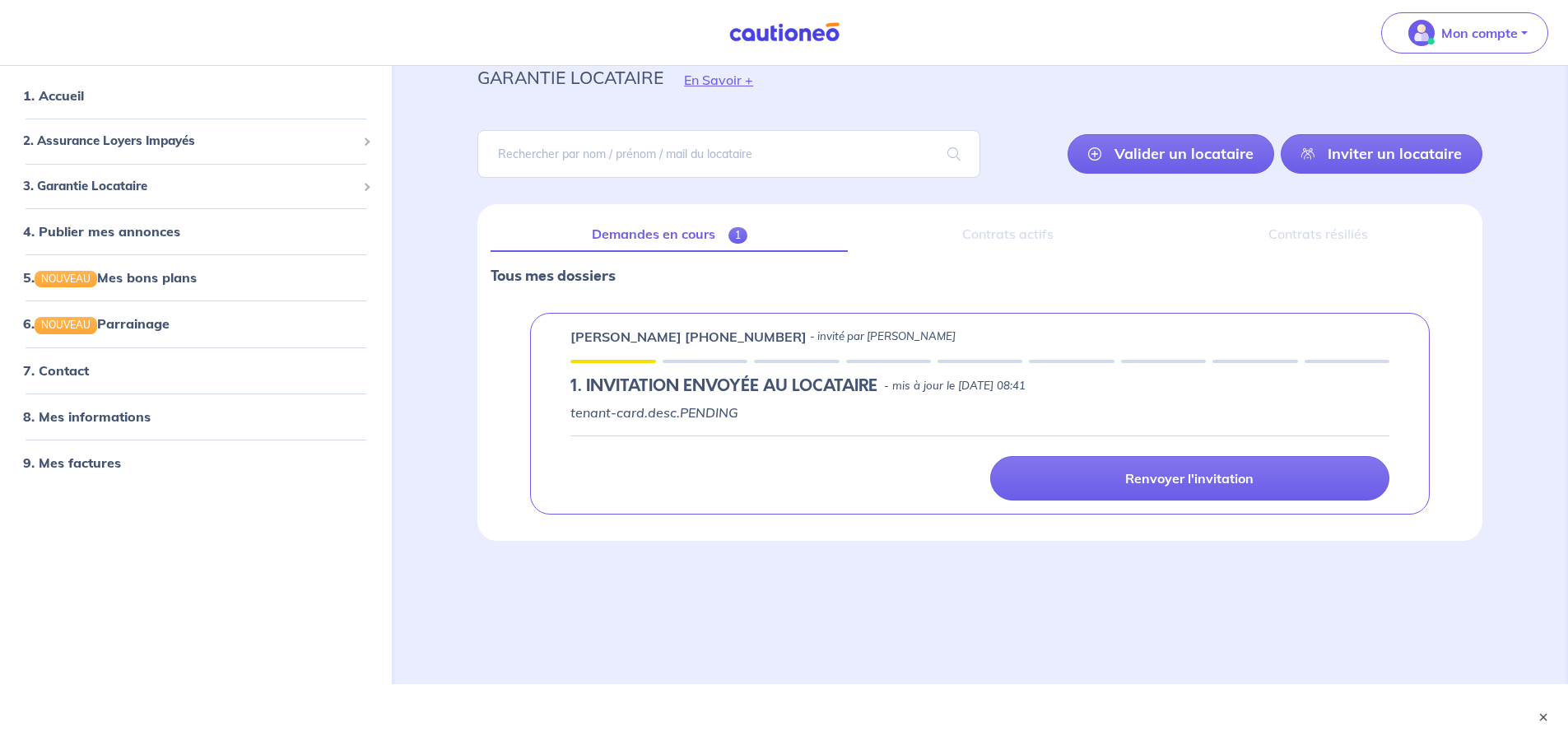
drag, startPoint x: 782, startPoint y: 486, endPoint x: 710, endPoint y: 409, distance: 105.4
click at [710, 324] on p "tenant-card.desc.PENDING" at bounding box center [980, 412] width 818 height 20
drag, startPoint x: 568, startPoint y: 338, endPoint x: 896, endPoint y: 341, distance: 328.0
click at [787, 324] on div "Gregory Schott +262692341716 - invité par philippe mortier 1.︎ INVITATION ENVOY…" at bounding box center [980, 414] width 899 height 202
copy div "Gregory Schott +262692341716 - invité par philippe mortier"
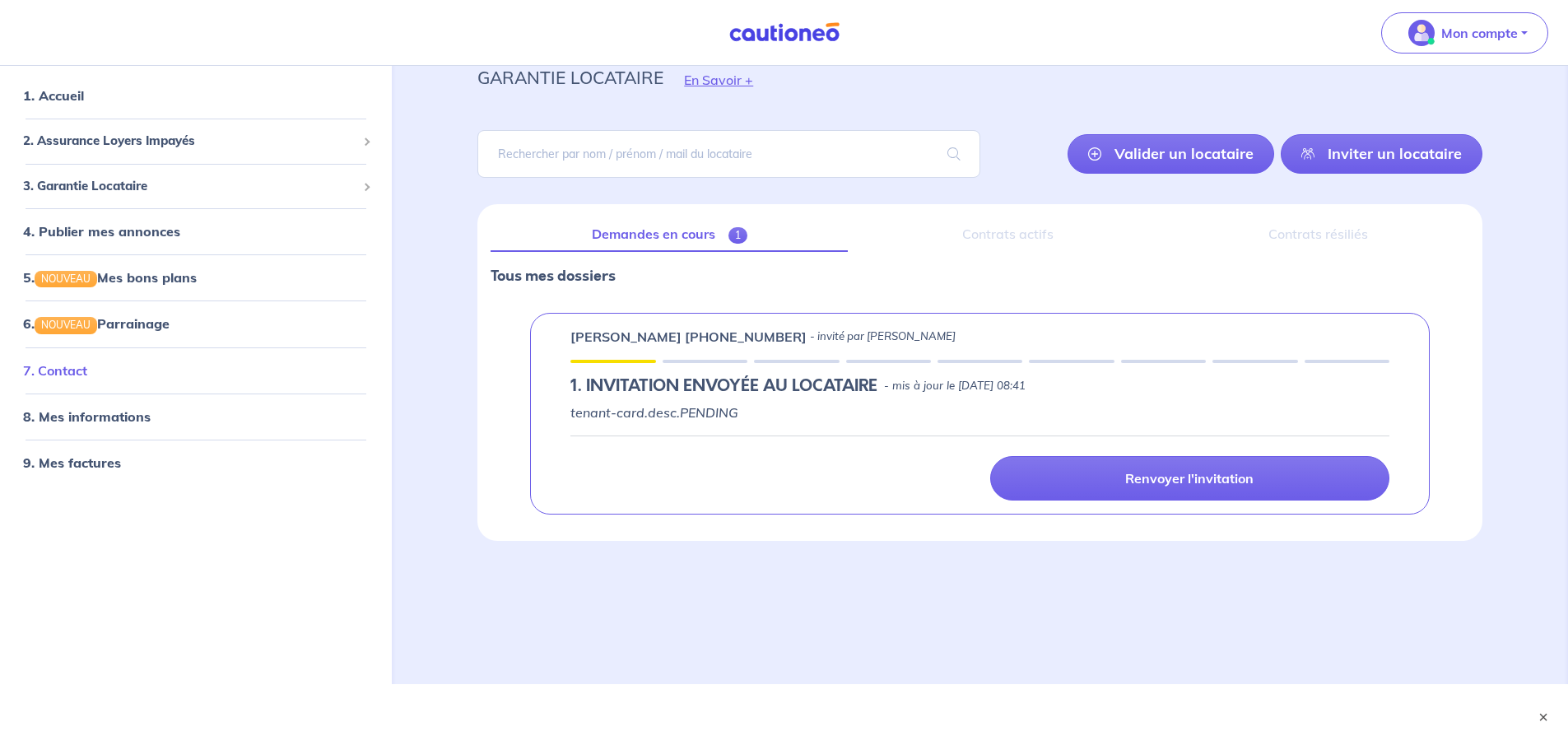
click at [85, 324] on link "7. Contact" at bounding box center [55, 370] width 65 height 16
click at [140, 143] on span "2. Assurance Loyers Impayés" at bounding box center [190, 141] width 333 height 19
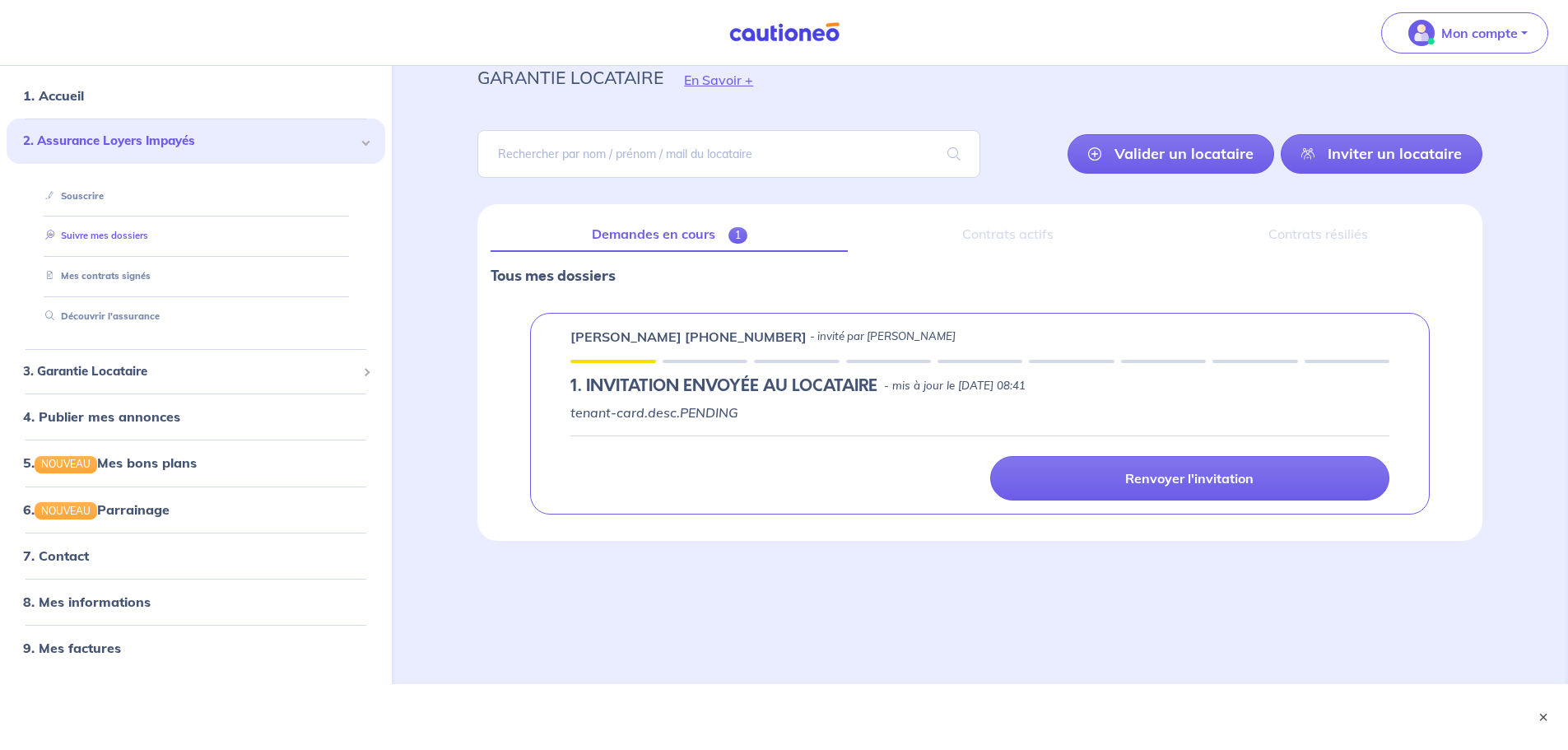
click at [91, 234] on link "Suivre mes dossiers" at bounding box center [93, 235] width 109 height 11
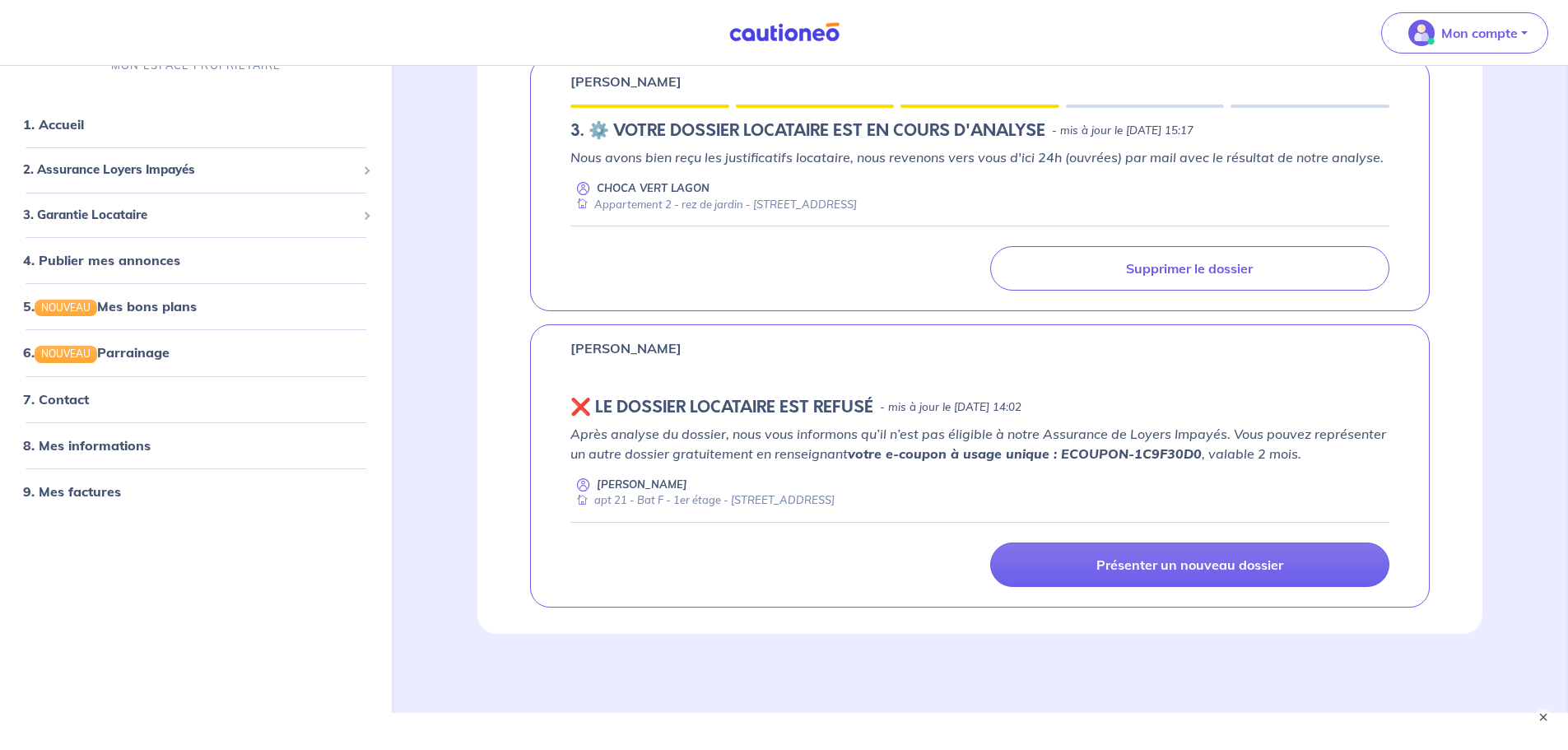
scroll to position [334, 0]
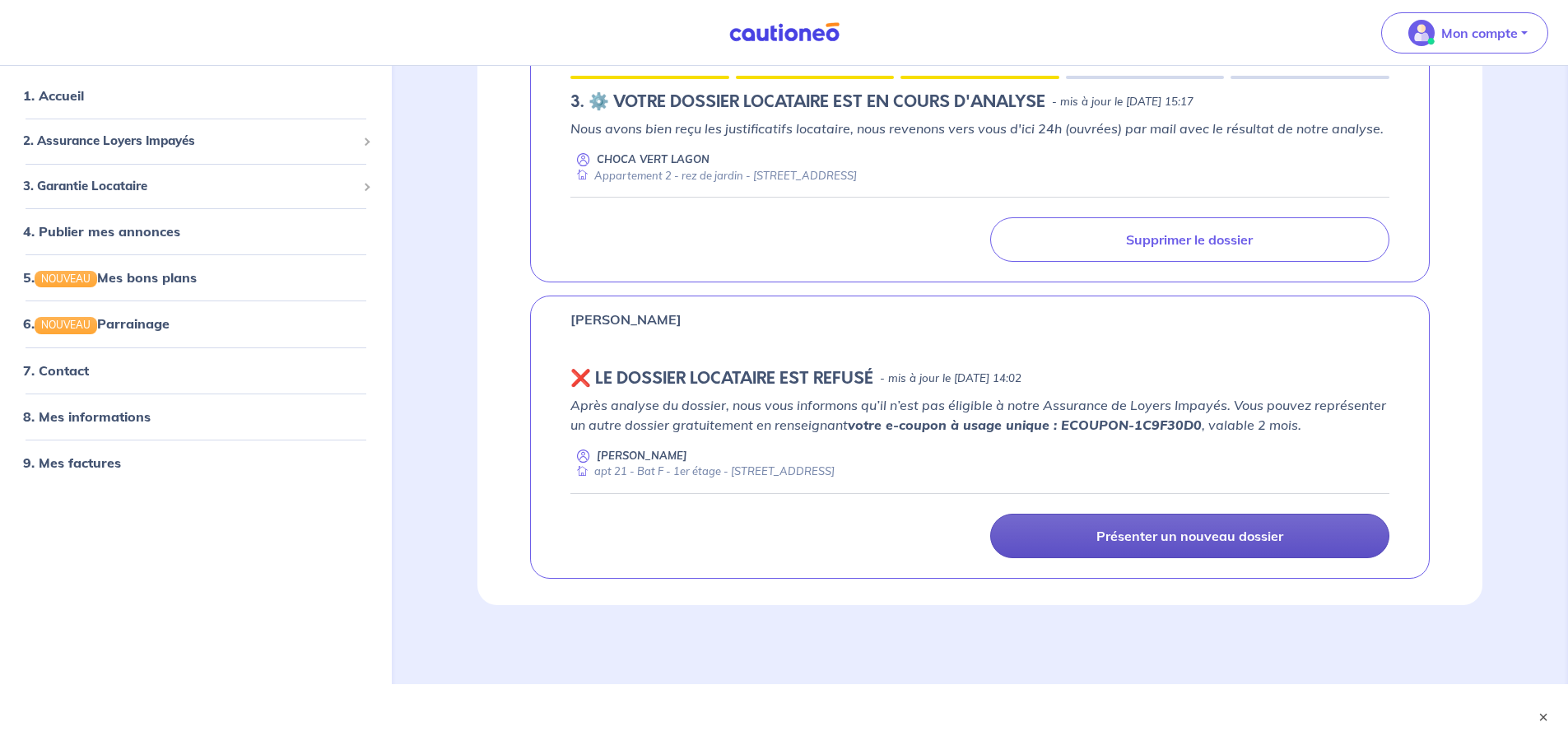
click at [787, 324] on p "Présenter un nouveau dossier" at bounding box center [1189, 535] width 187 height 16
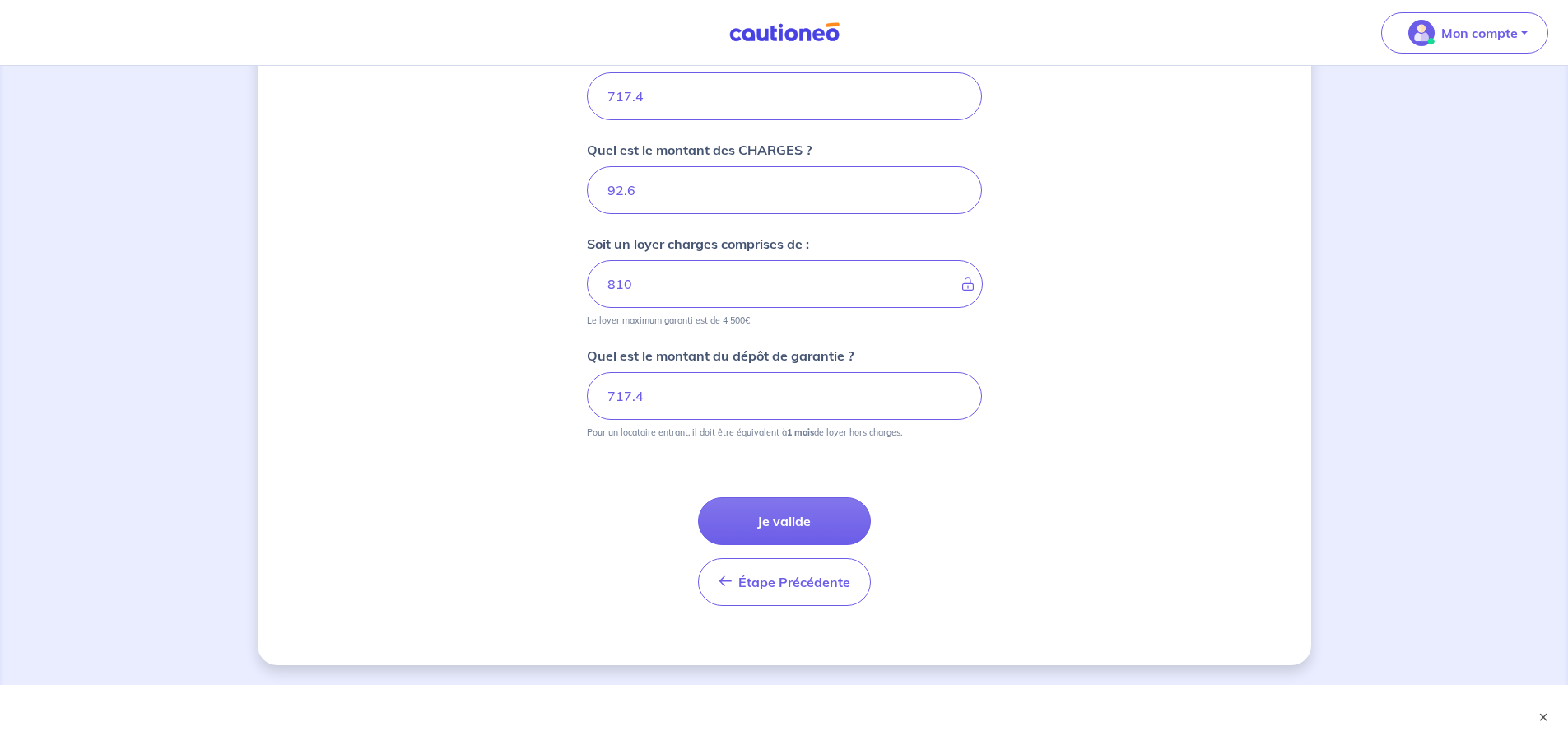
scroll to position [697, 0]
click at [747, 196] on input "92.6" at bounding box center [784, 189] width 395 height 47
click at [664, 324] on input "717.4" at bounding box center [784, 395] width 395 height 47
click at [783, 324] on button "Je valide" at bounding box center [784, 520] width 173 height 47
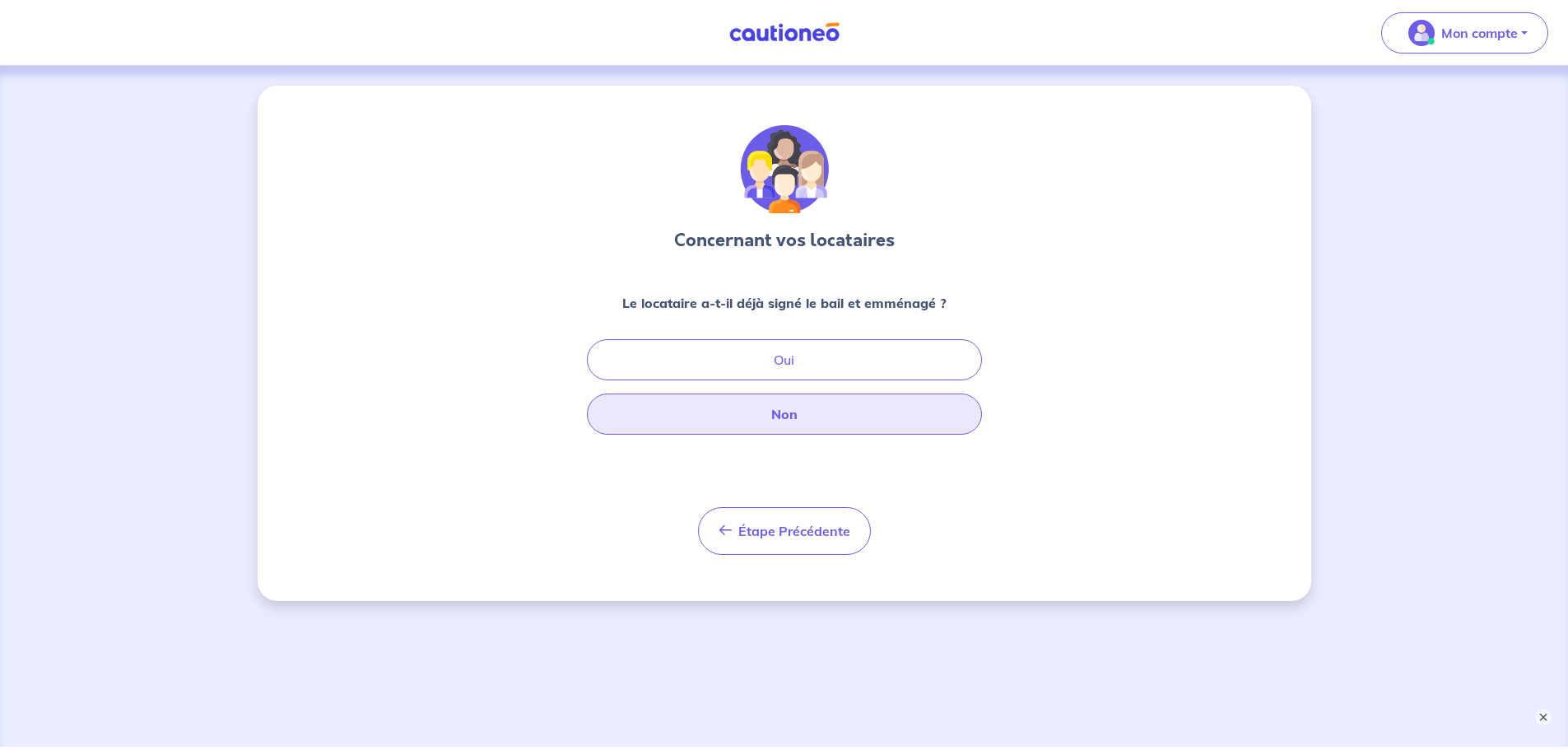
click at [787, 324] on button "Non" at bounding box center [784, 415] width 395 height 41
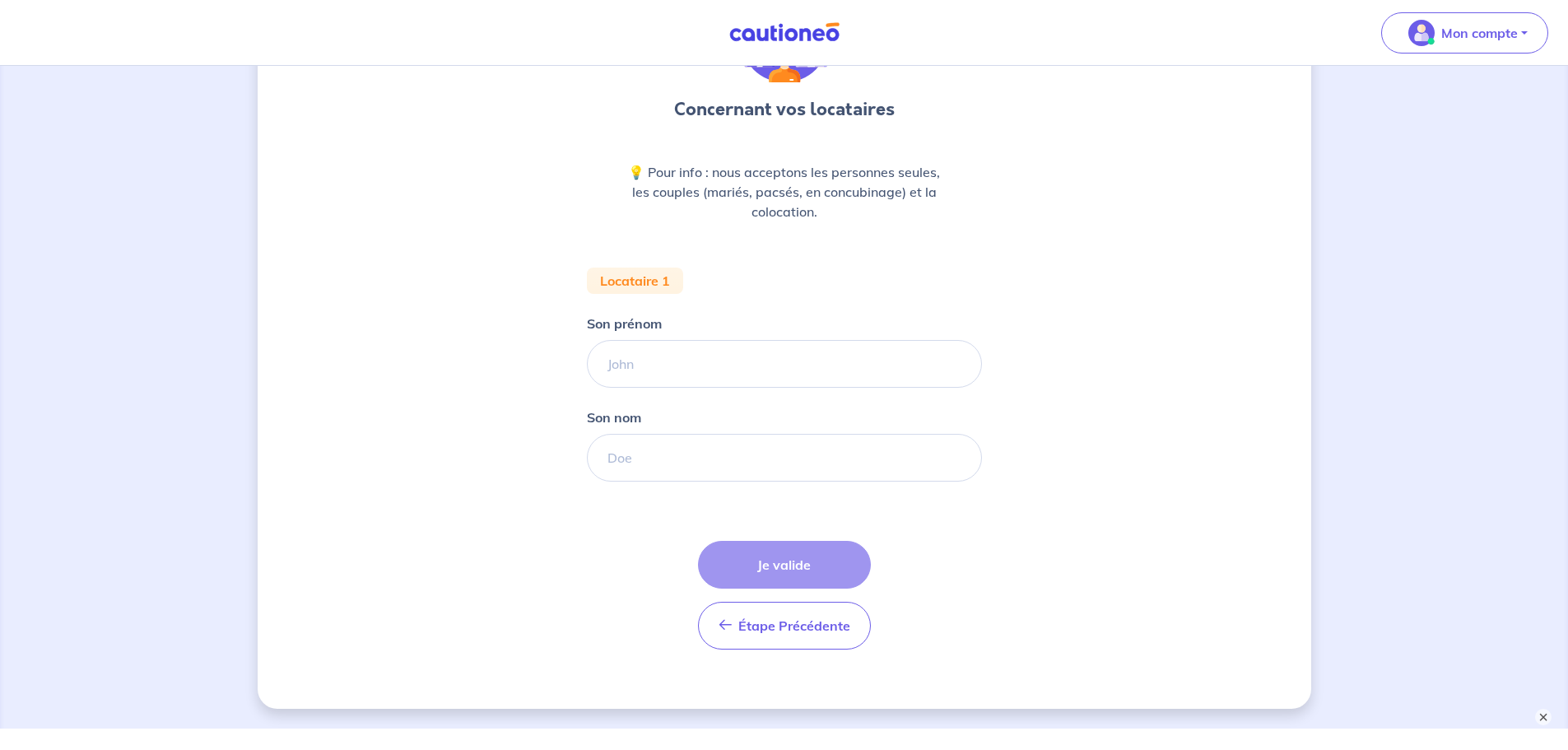
scroll to position [175, 0]
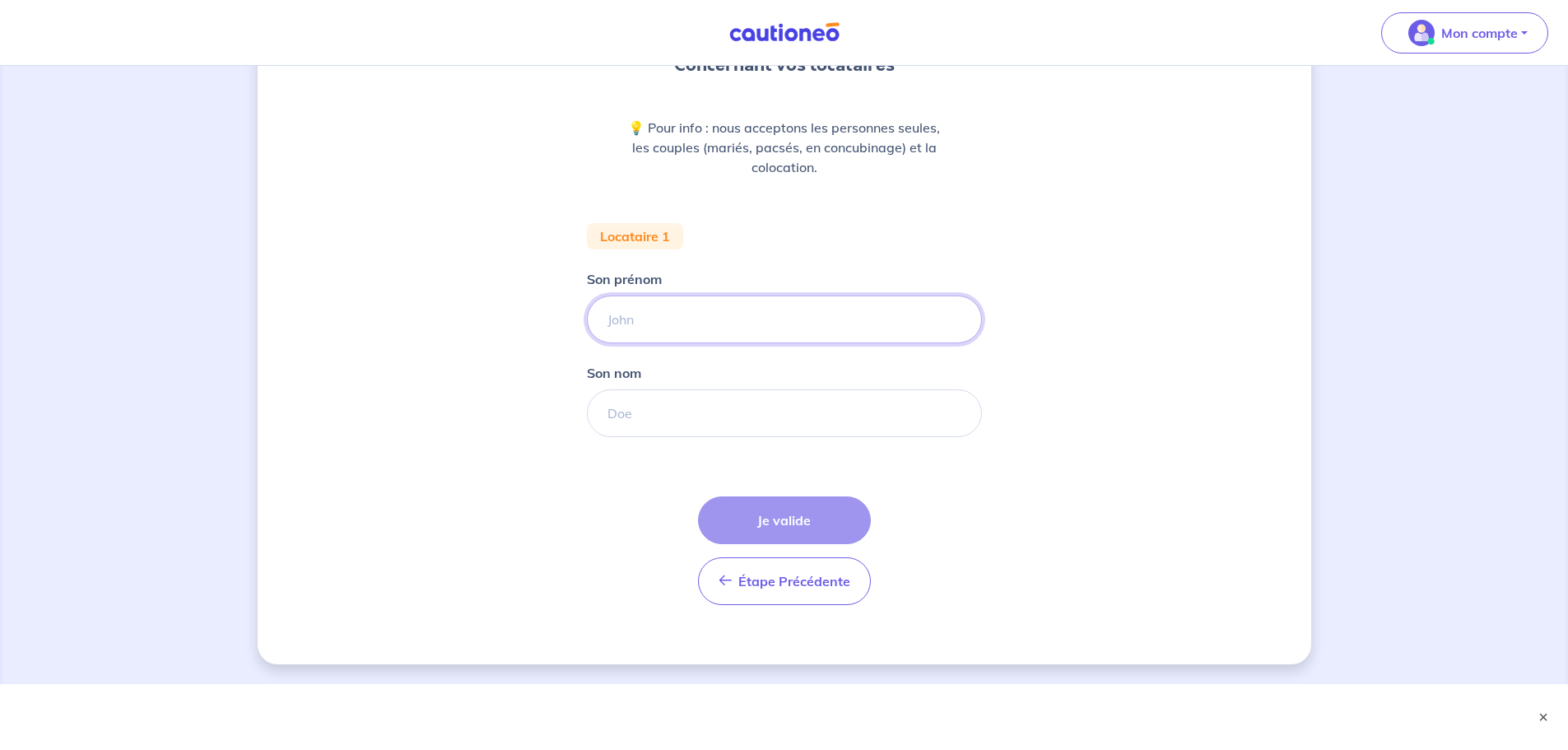
click at [673, 313] on input "Son prénom" at bounding box center [784, 319] width 395 height 47
type input "lili-rose"
click at [651, 324] on input "Son nom" at bounding box center [784, 413] width 395 height 47
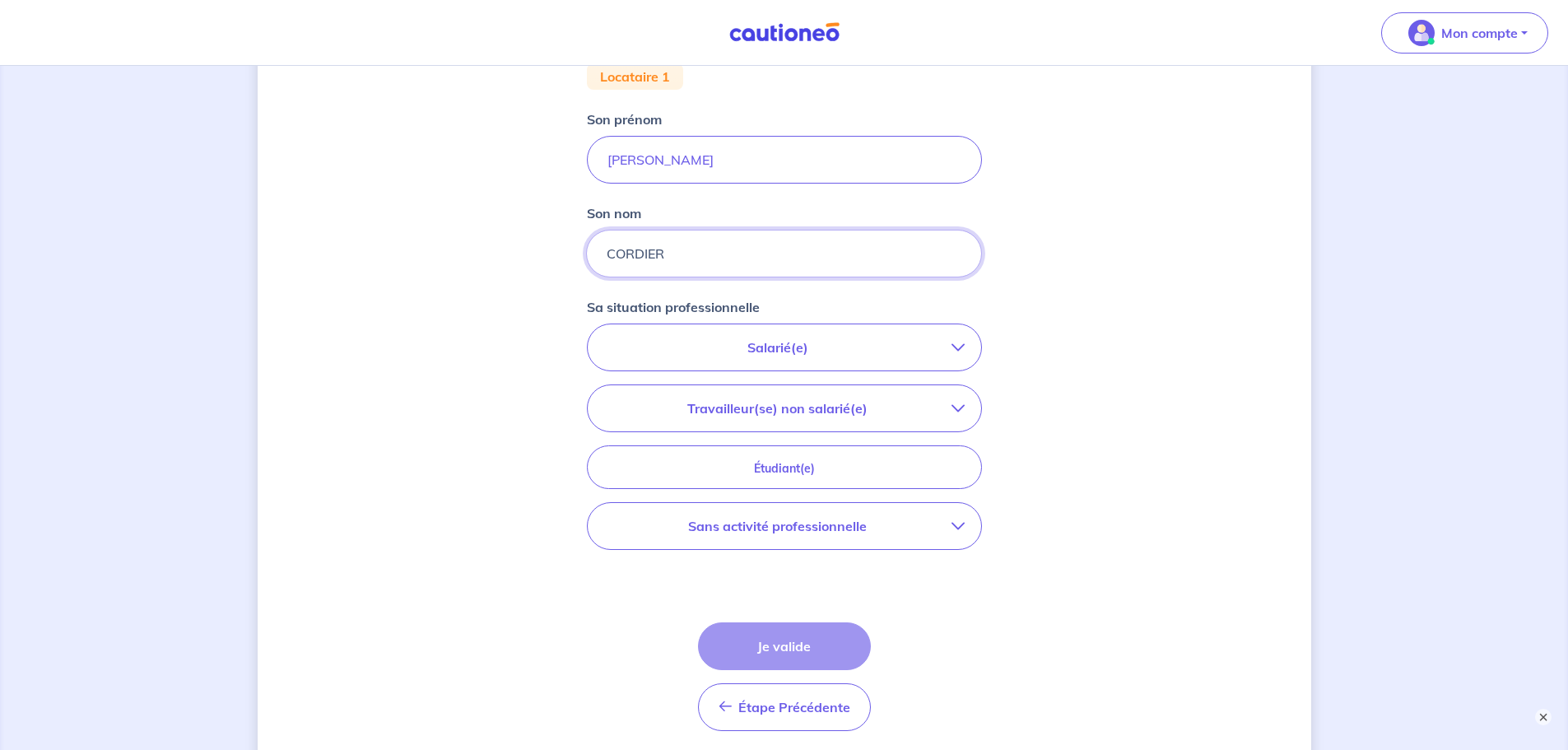
scroll to position [340, 0]
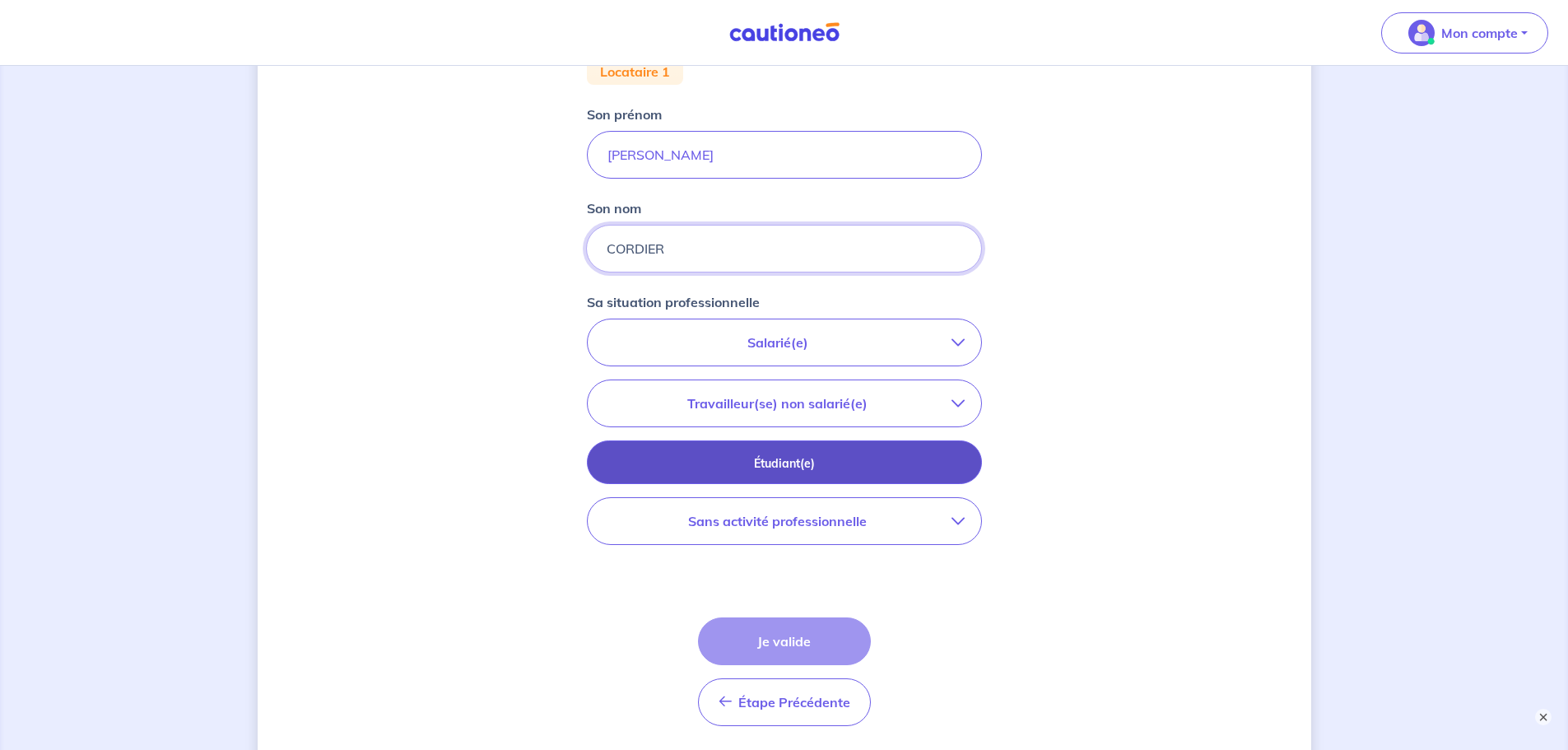
type input "CORDIER"
click at [775, 324] on p "Étudiant(e)" at bounding box center [784, 463] width 354 height 18
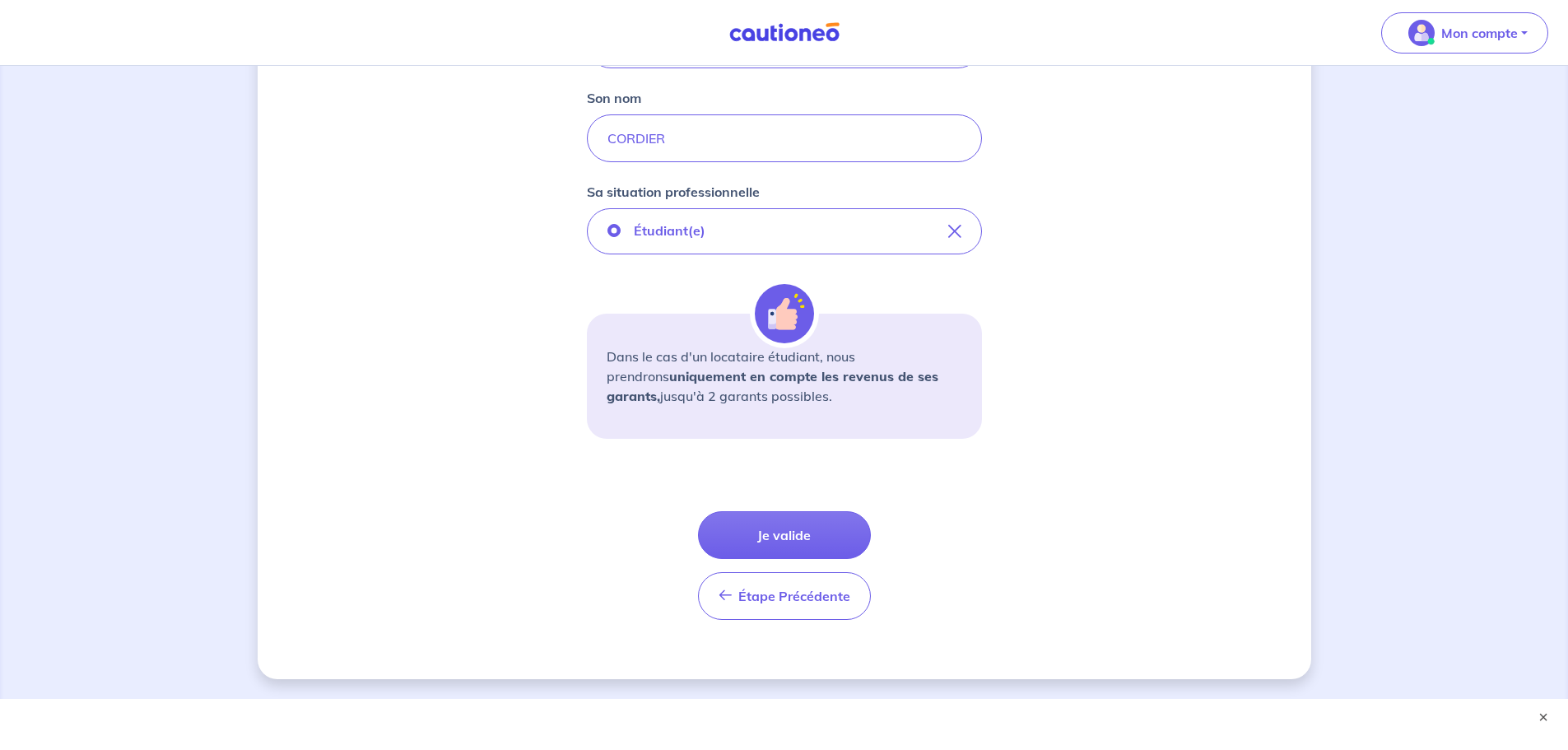
scroll to position [466, 0]
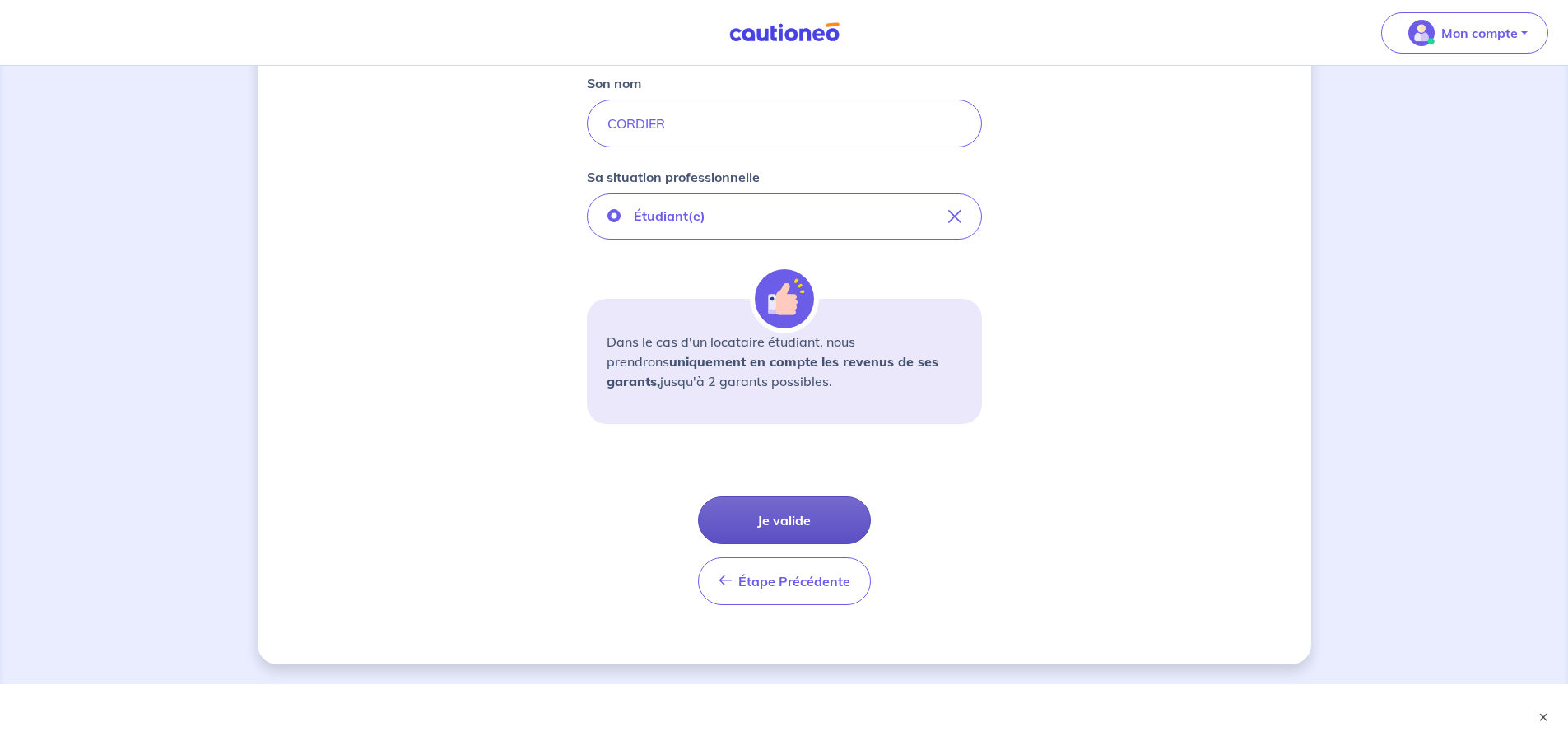
click at [784, 324] on button "Je valide" at bounding box center [784, 520] width 173 height 47
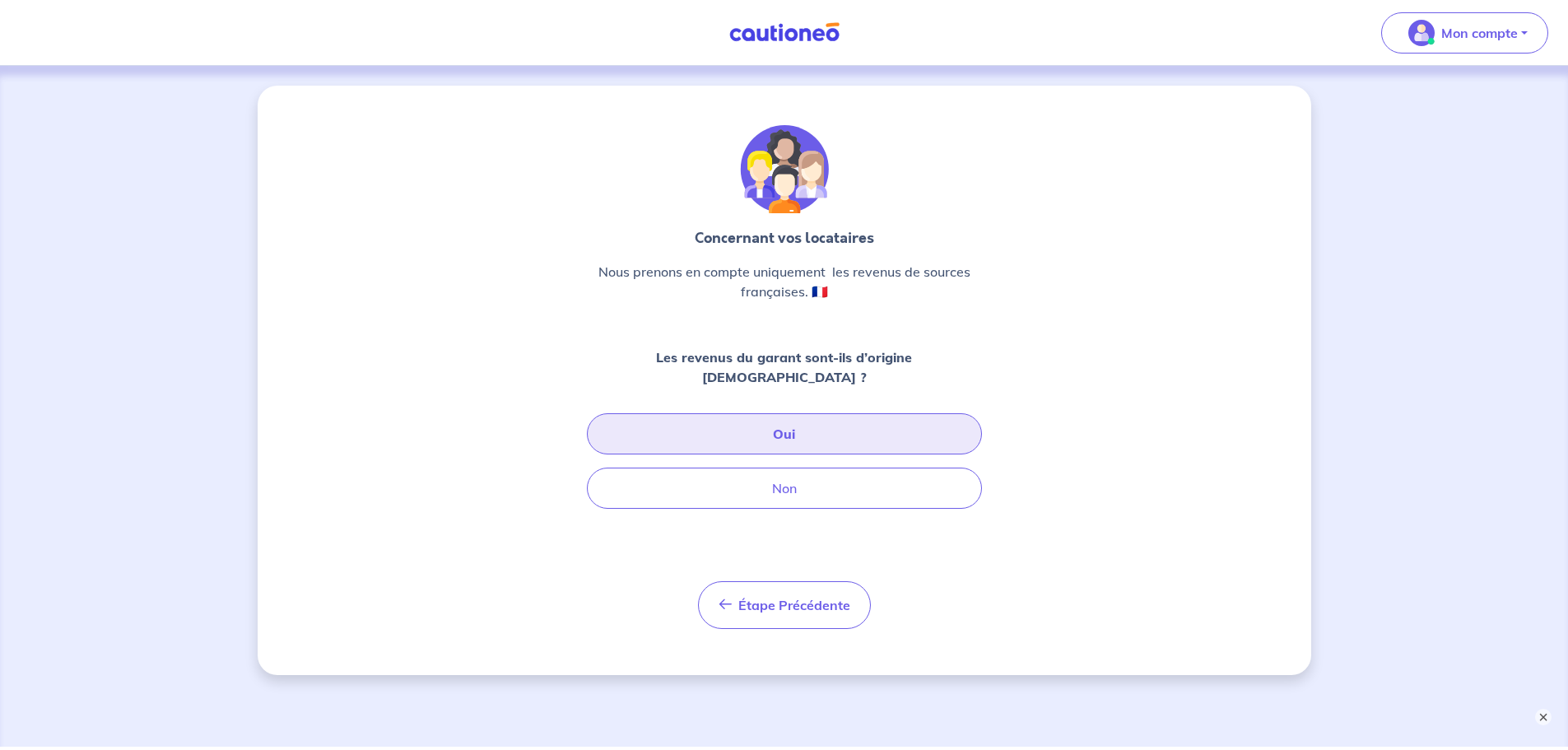
click at [787, 324] on button "Oui" at bounding box center [784, 434] width 395 height 41
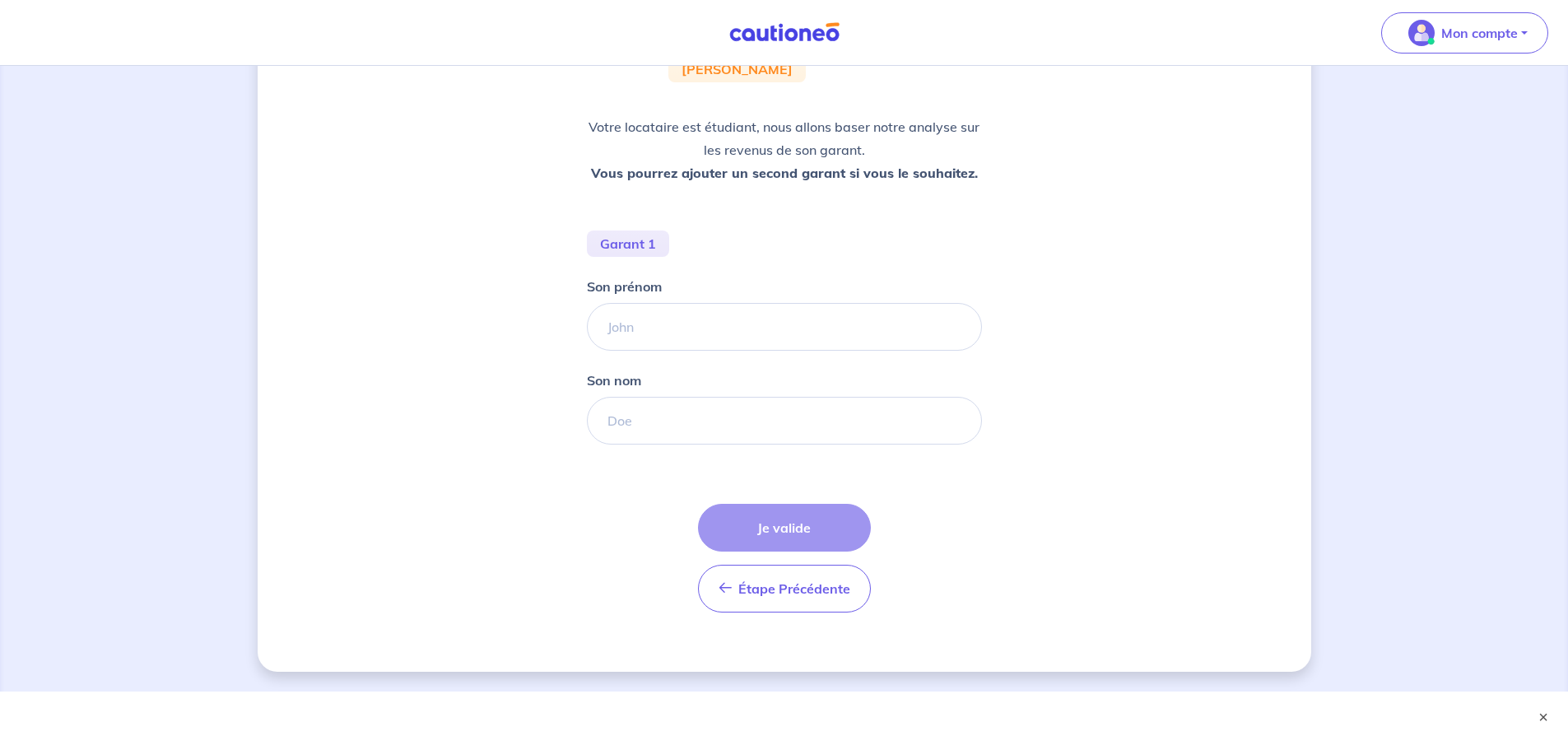
scroll to position [211, 0]
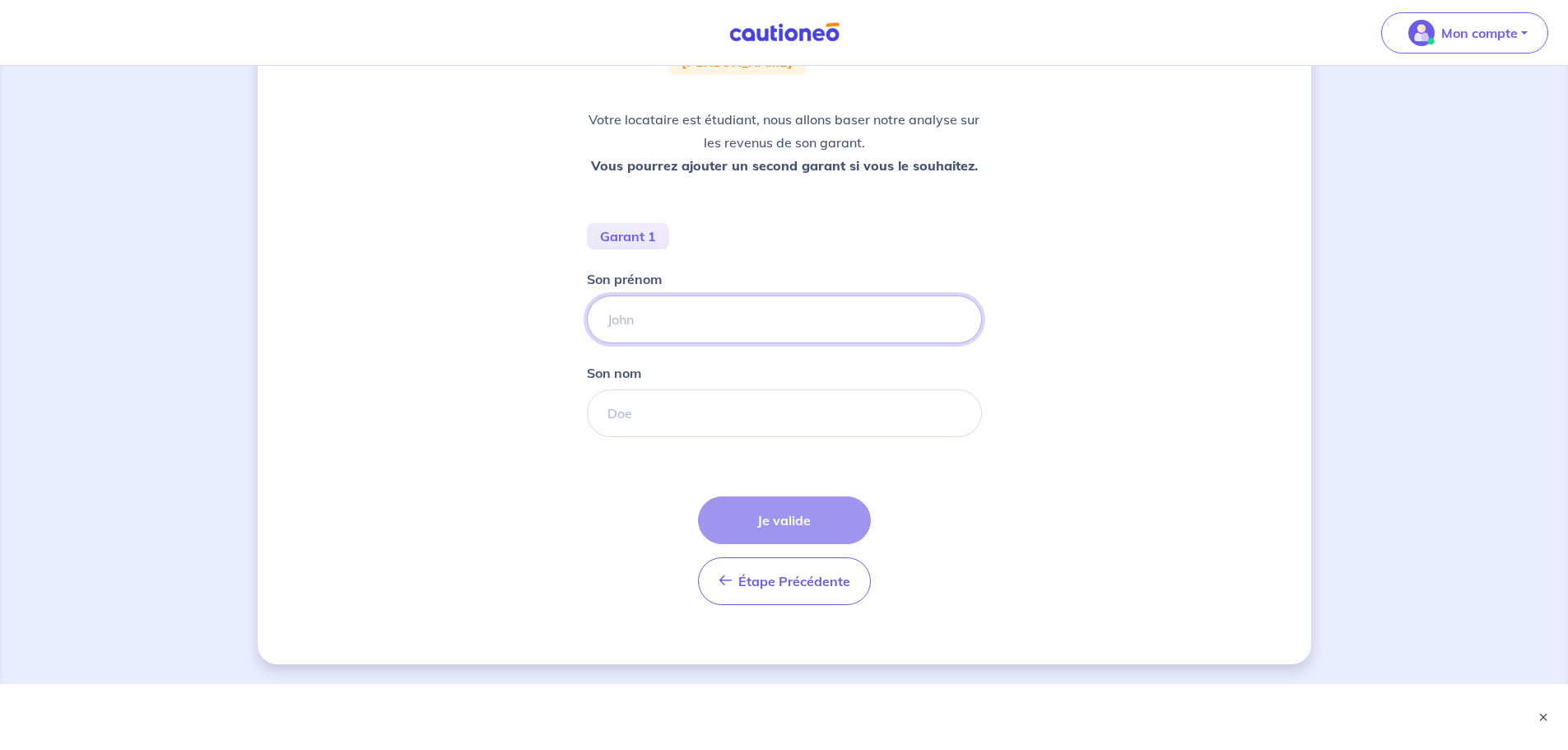
click at [661, 319] on input "Son prénom" at bounding box center [784, 319] width 395 height 47
type input "anne-alexandra"
click at [654, 324] on input "Son nom" at bounding box center [784, 413] width 395 height 47
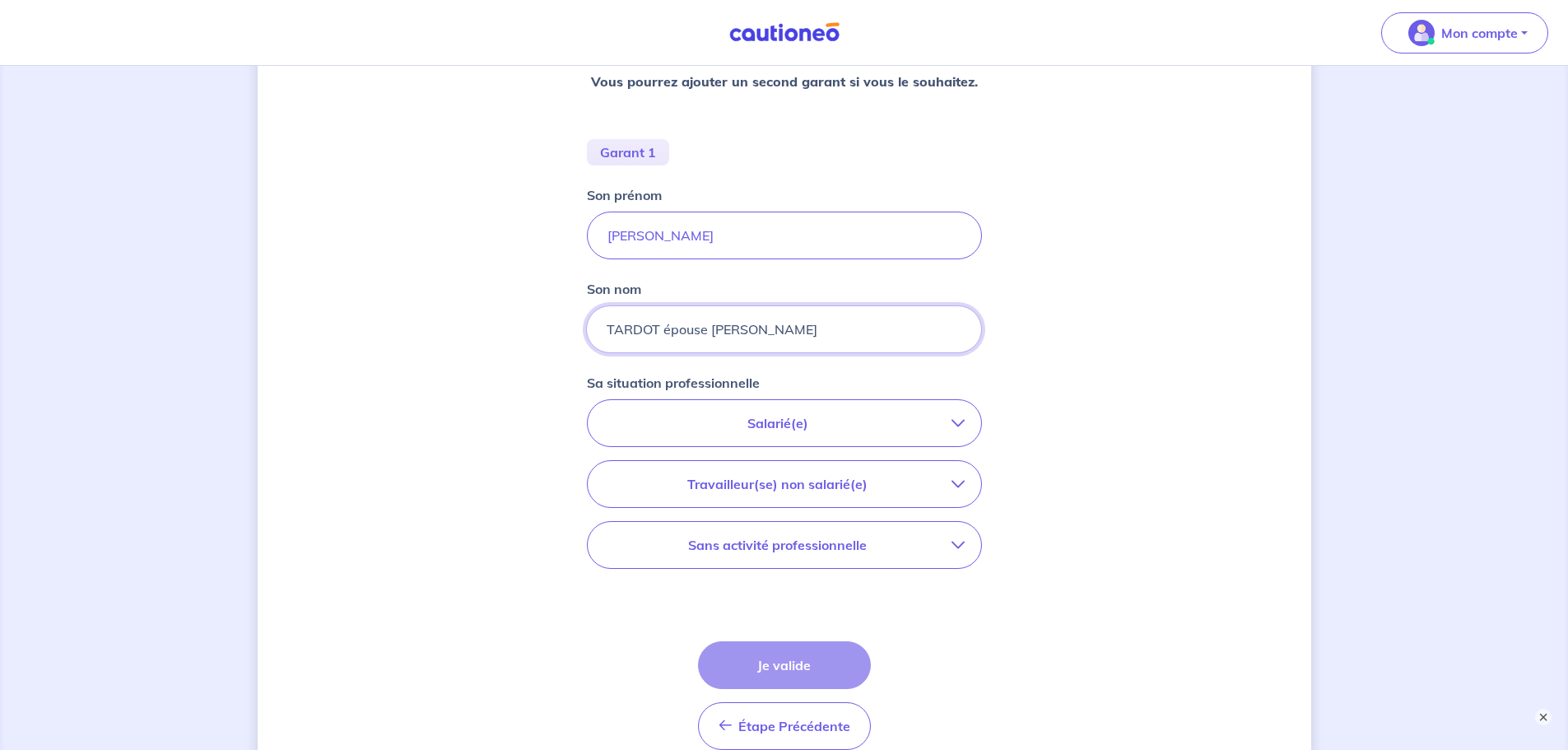
scroll to position [377, 0]
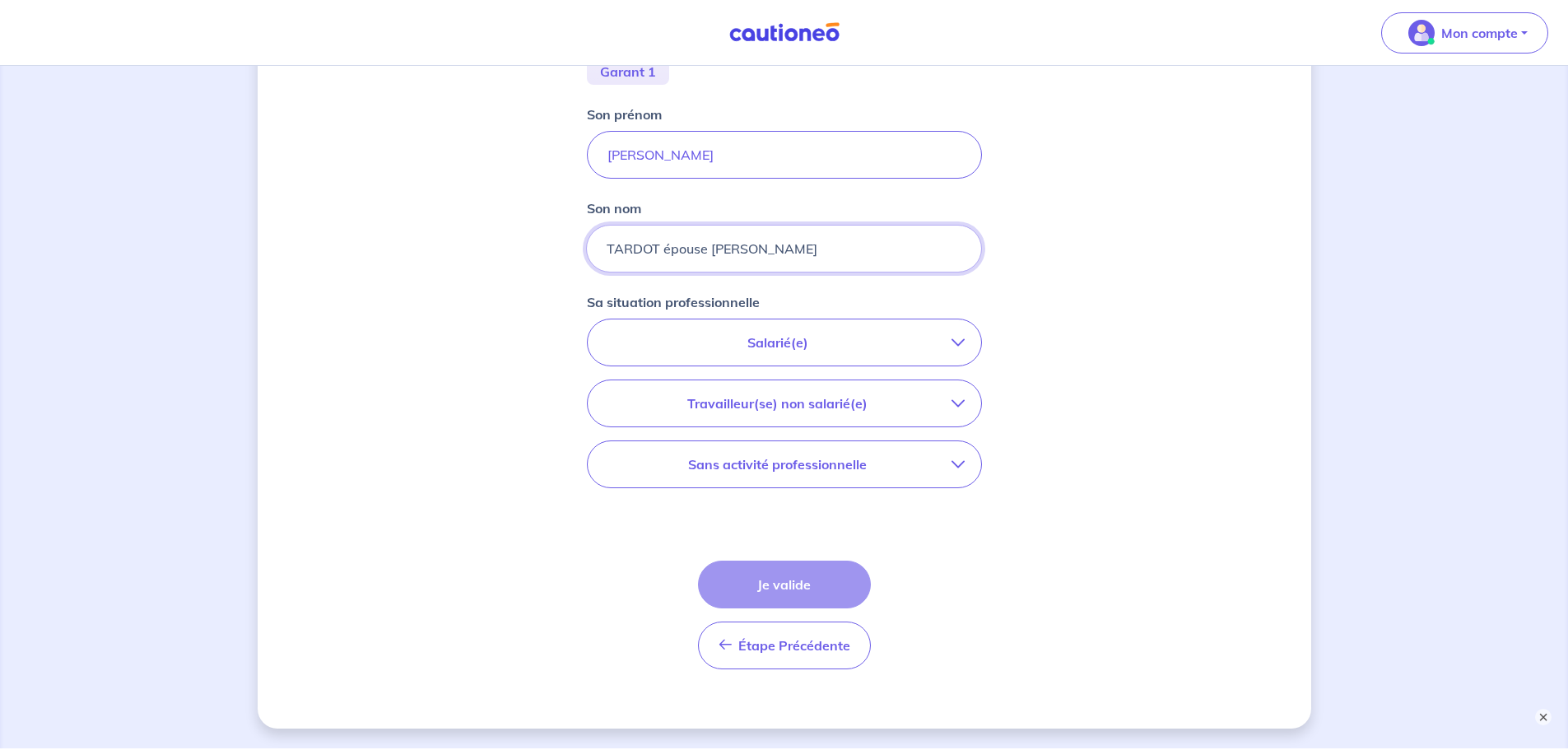
type input "TARDOT épouse CORDIER"
click at [787, 324] on icon "button" at bounding box center [957, 342] width 13 height 13
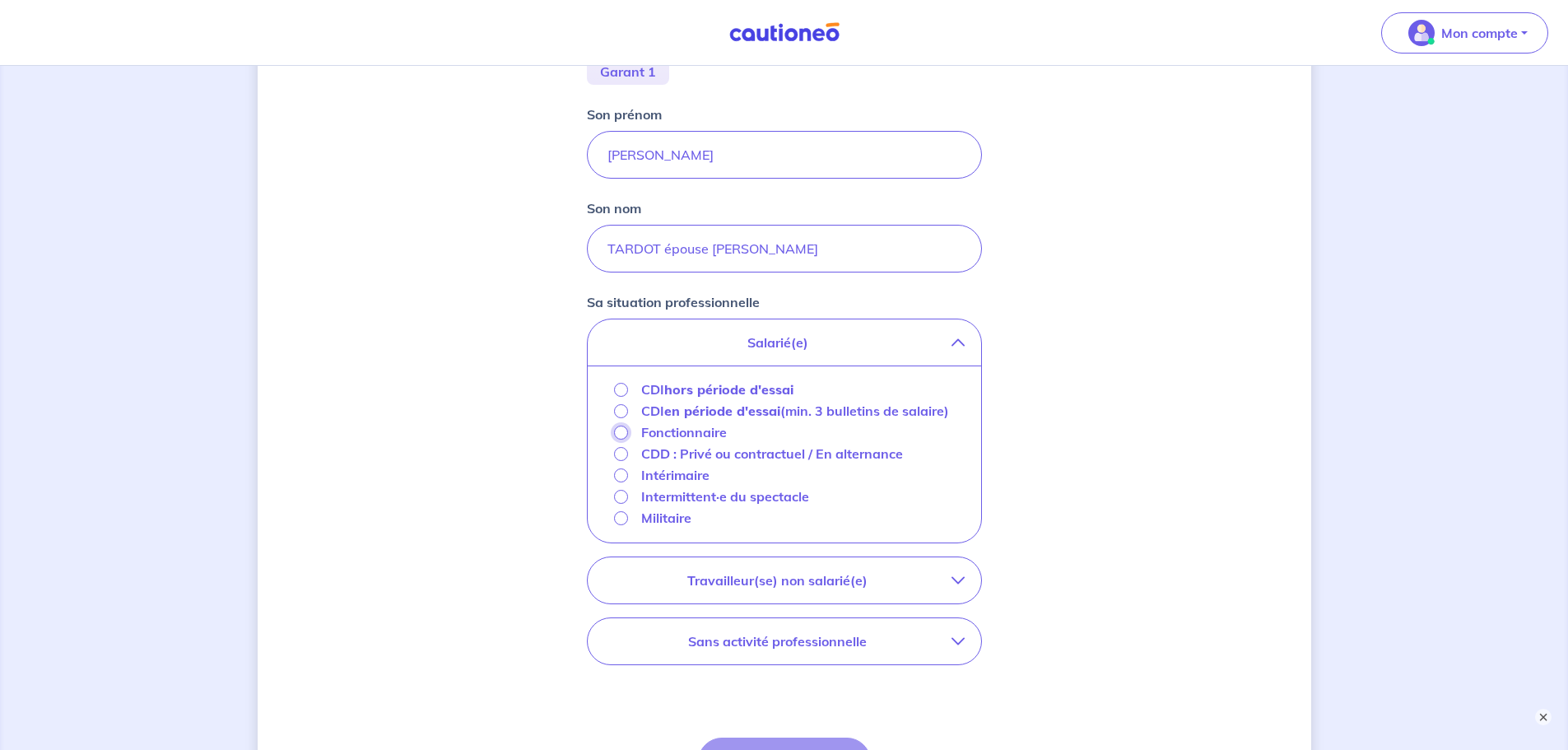
click at [620, 324] on input "Fonctionnaire" at bounding box center [621, 433] width 14 height 14
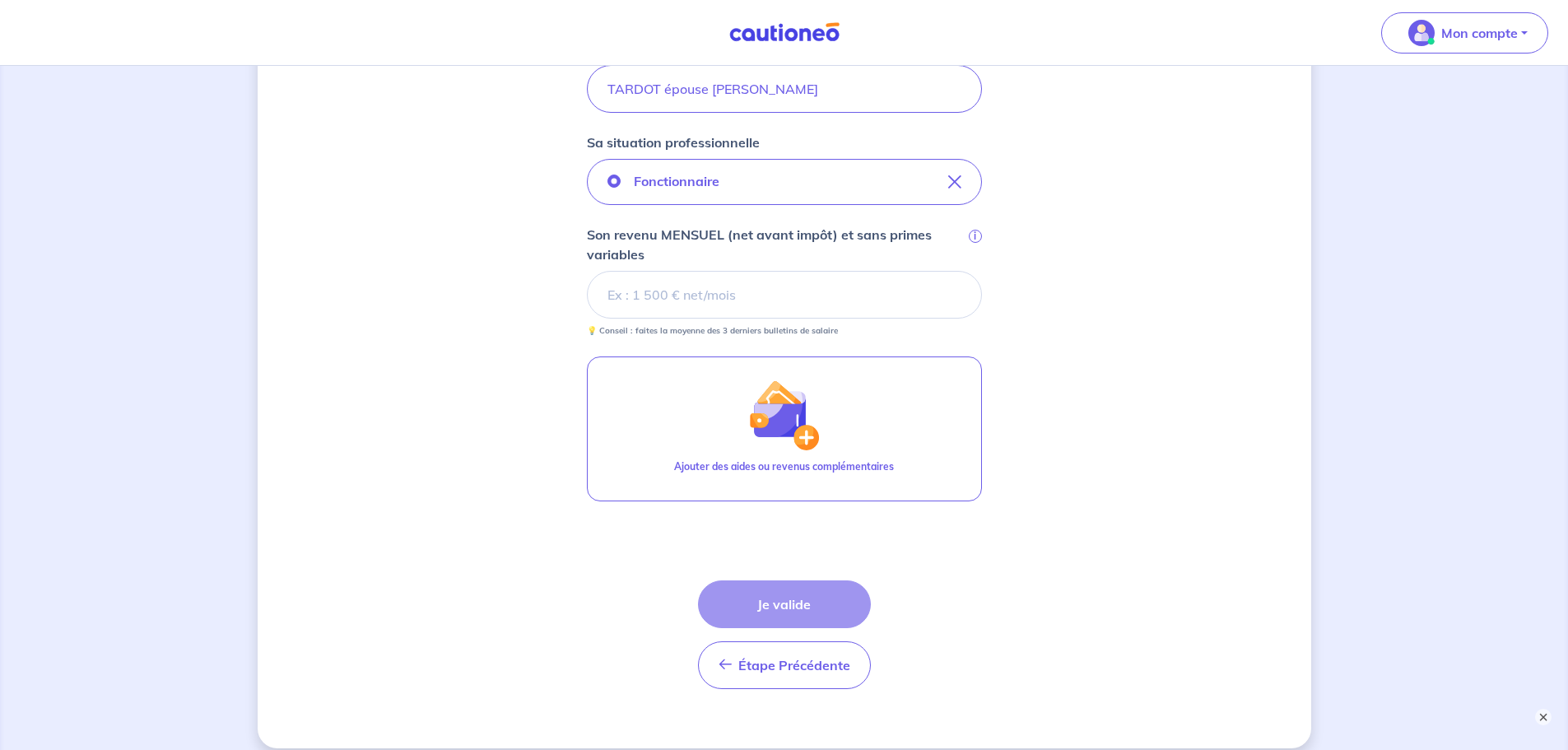
scroll to position [620, 0]
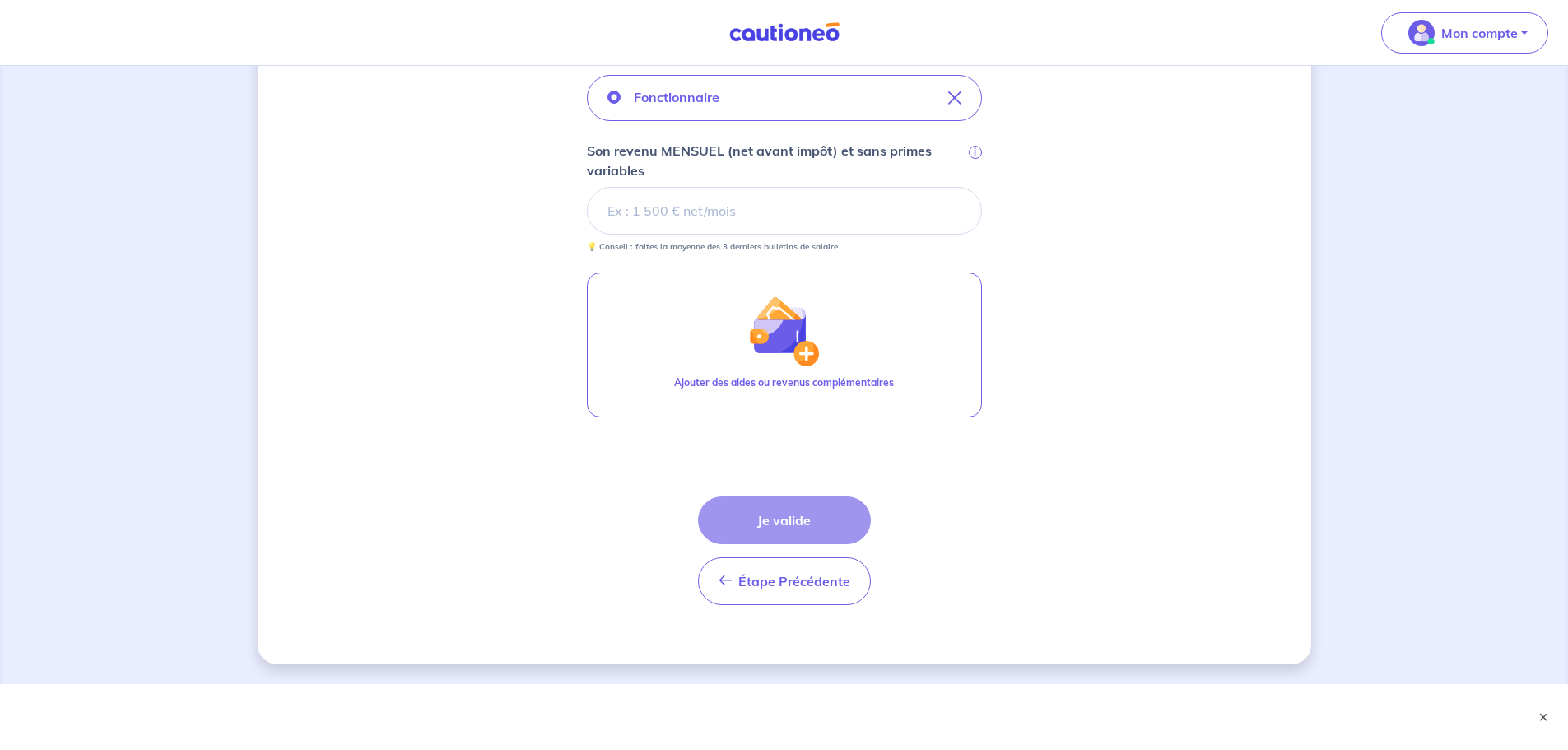
click at [778, 203] on input "Son revenu MENSUEL (net avant impôt) et sans primes variables i" at bounding box center [784, 210] width 395 height 47
click at [787, 324] on div "Étape Précédente Précédent Je valide Je valide" at bounding box center [784, 551] width 173 height 109
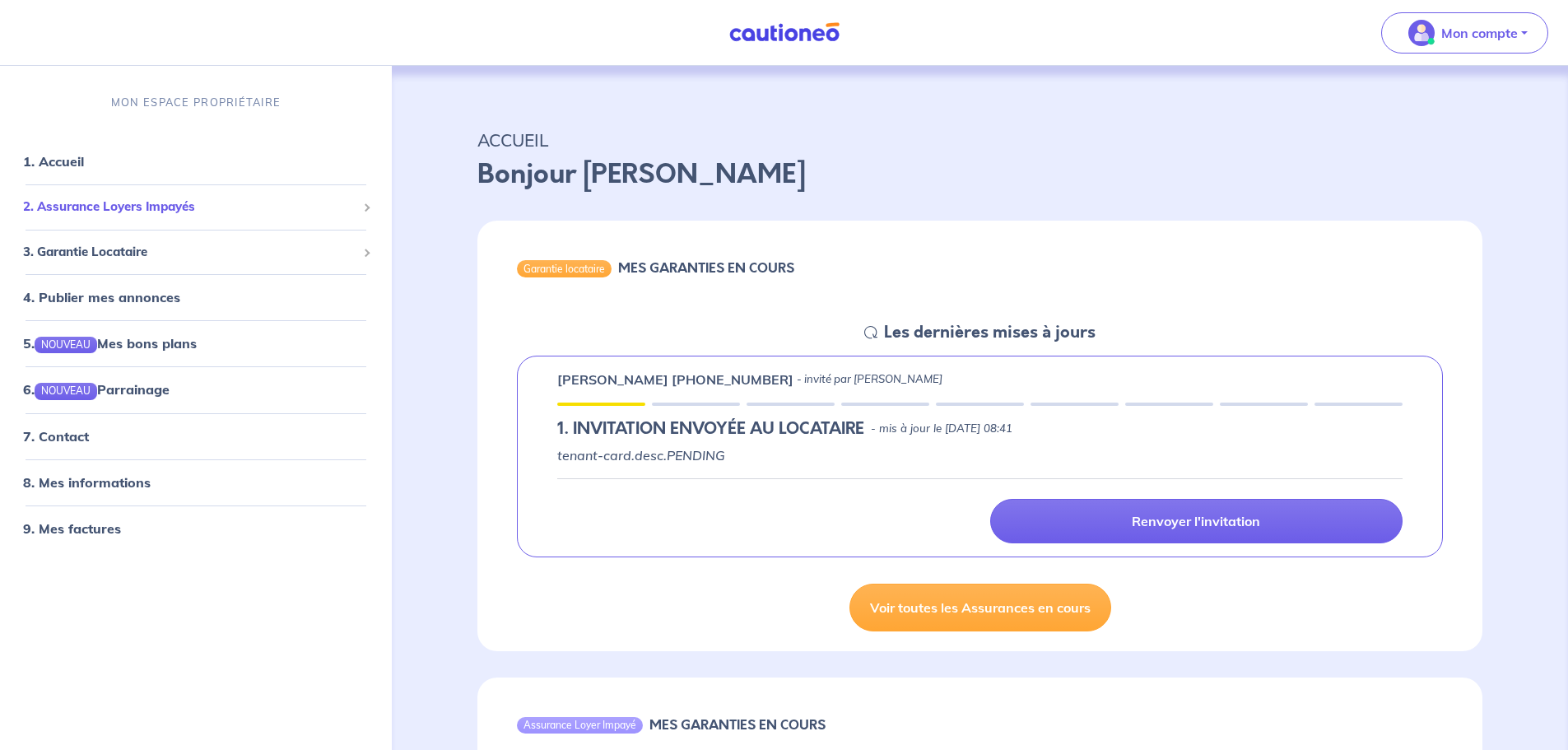
click at [128, 210] on span "2. Assurance Loyers Impayés" at bounding box center [190, 207] width 333 height 19
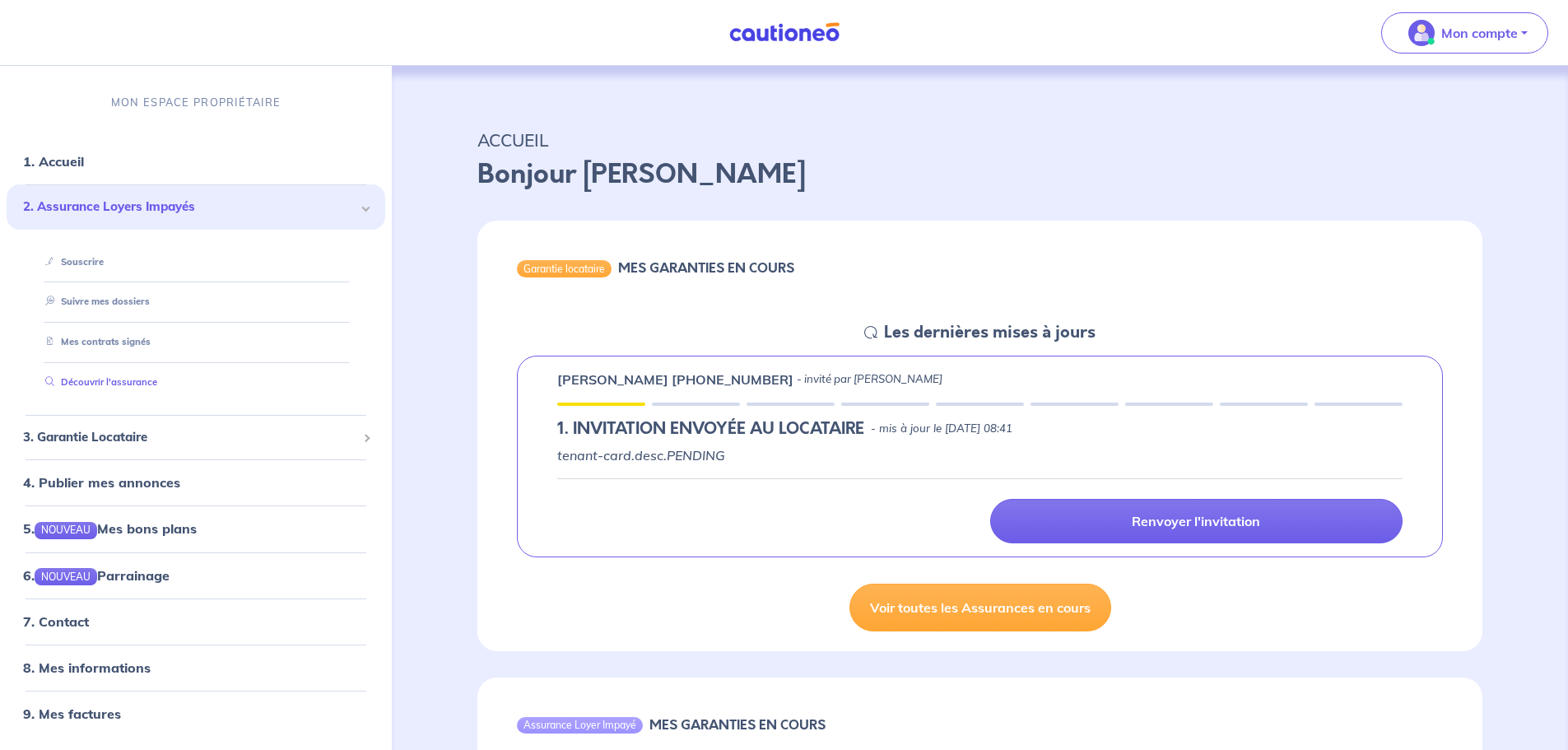
click at [124, 384] on link "Découvrir l'assurance" at bounding box center [98, 382] width 119 height 11
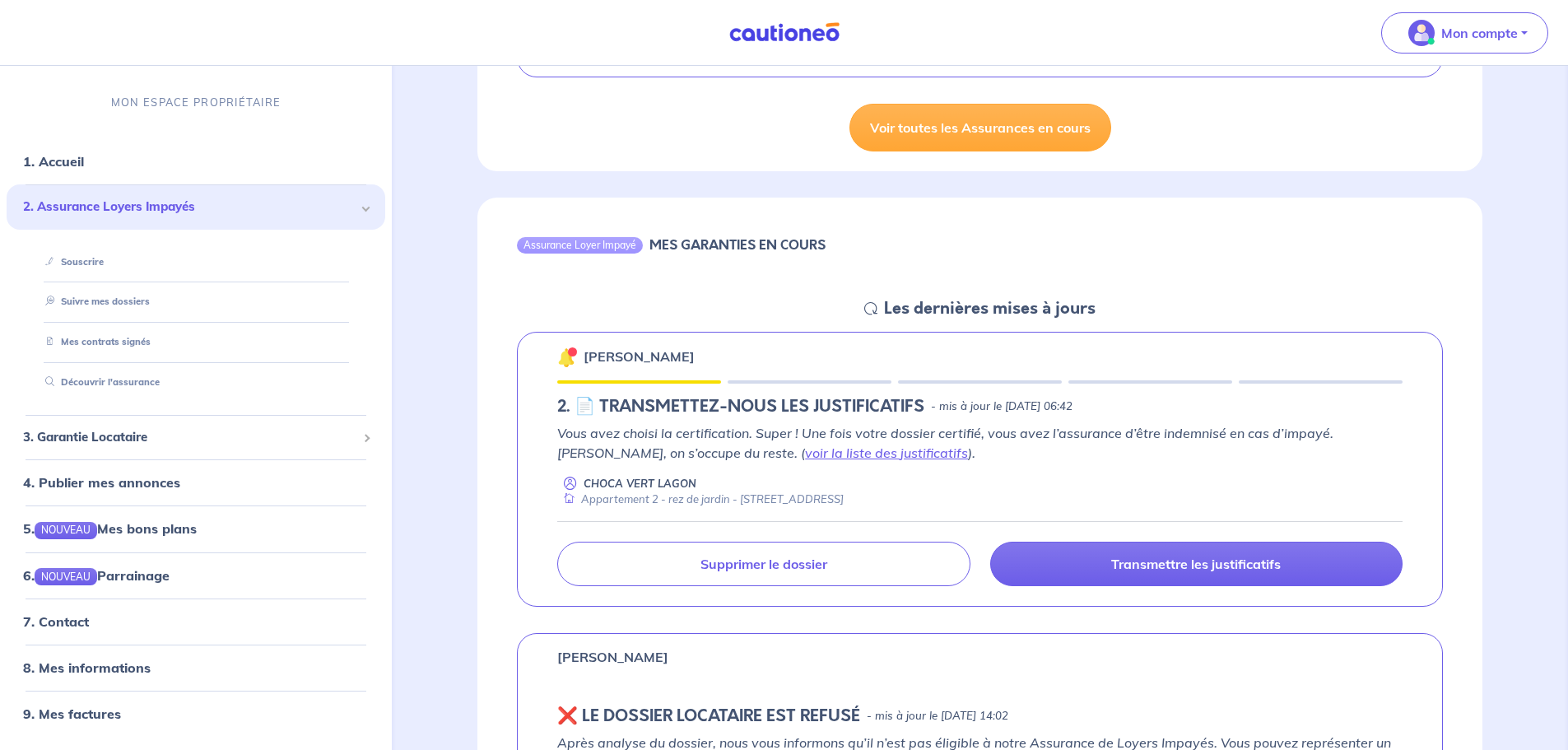
scroll to position [494, 0]
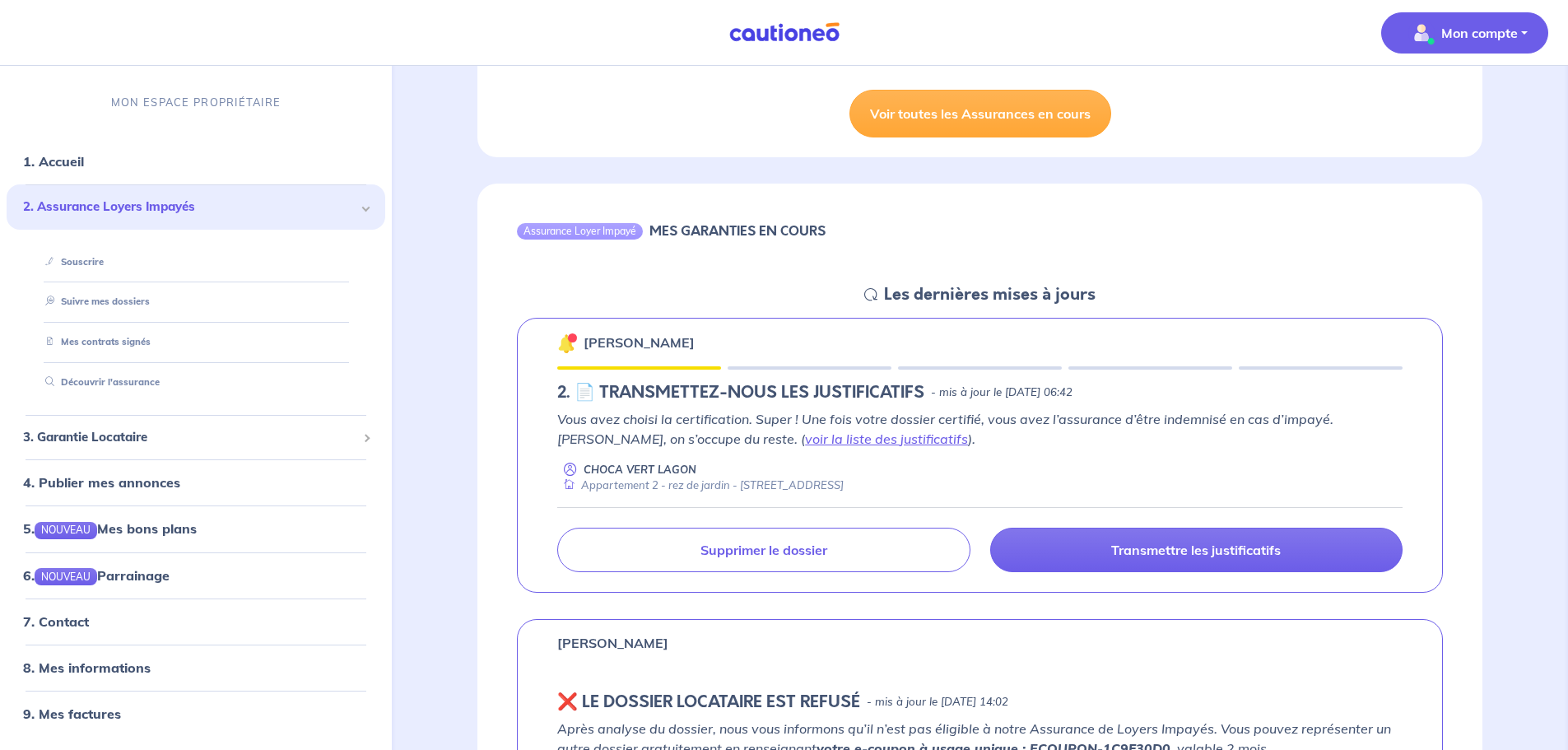
click at [1502, 36] on p "Mon compte" at bounding box center [1478, 33] width 77 height 20
click at [1454, 99] on link "Mes informations" at bounding box center [1448, 102] width 133 height 27
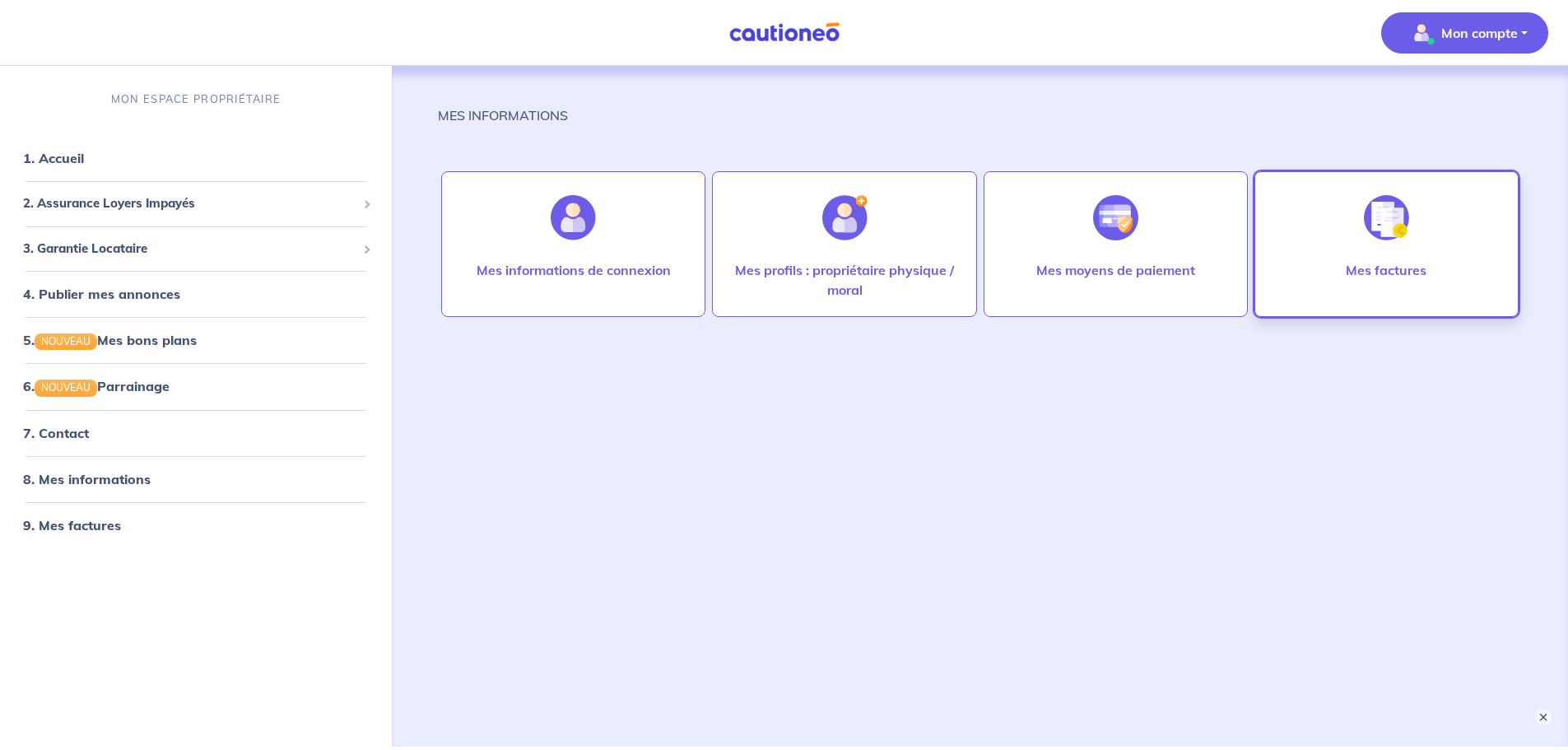
click at [1350, 244] on div at bounding box center [1385, 217] width 72 height 84
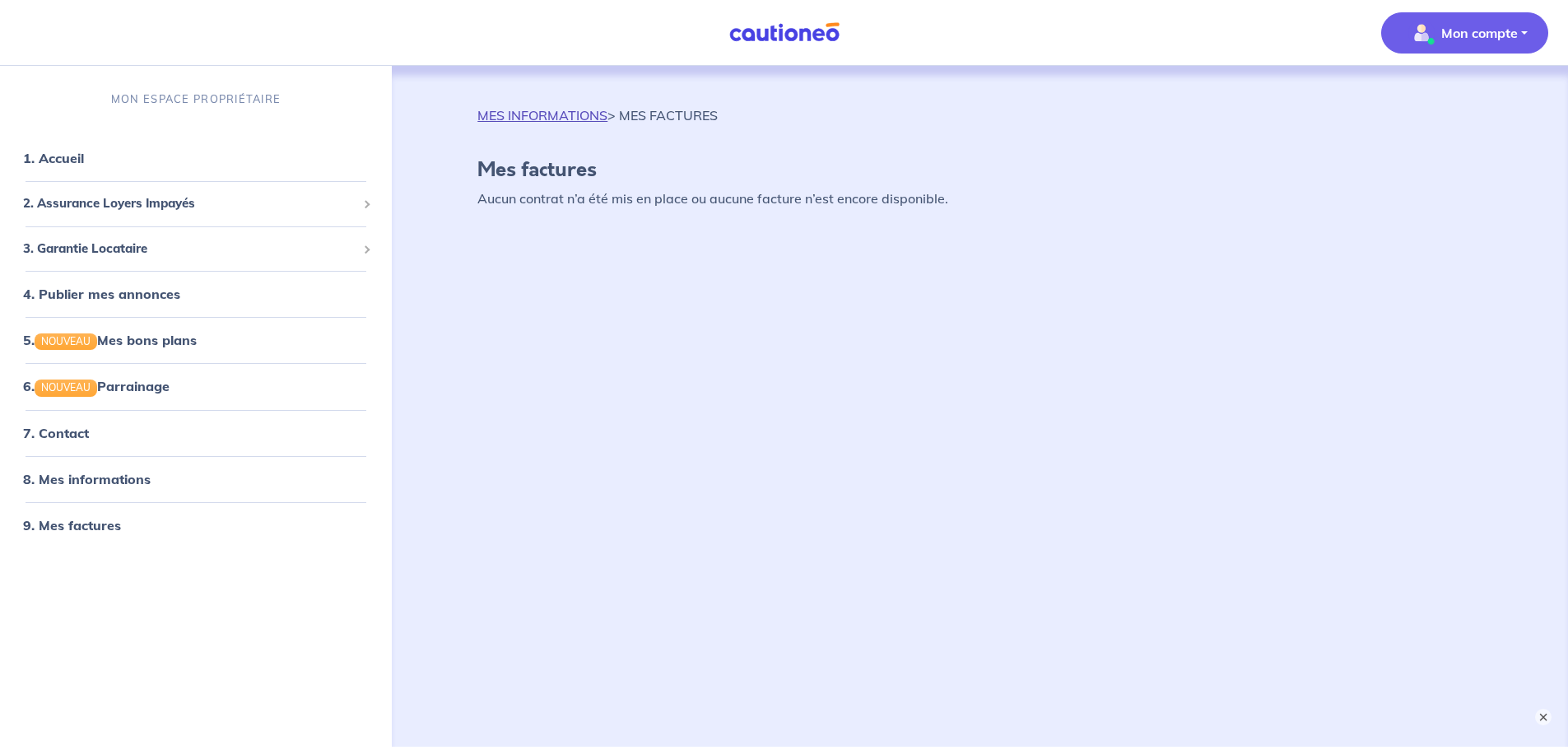
click at [530, 114] on link "MES INFORMATIONS" at bounding box center [542, 115] width 130 height 16
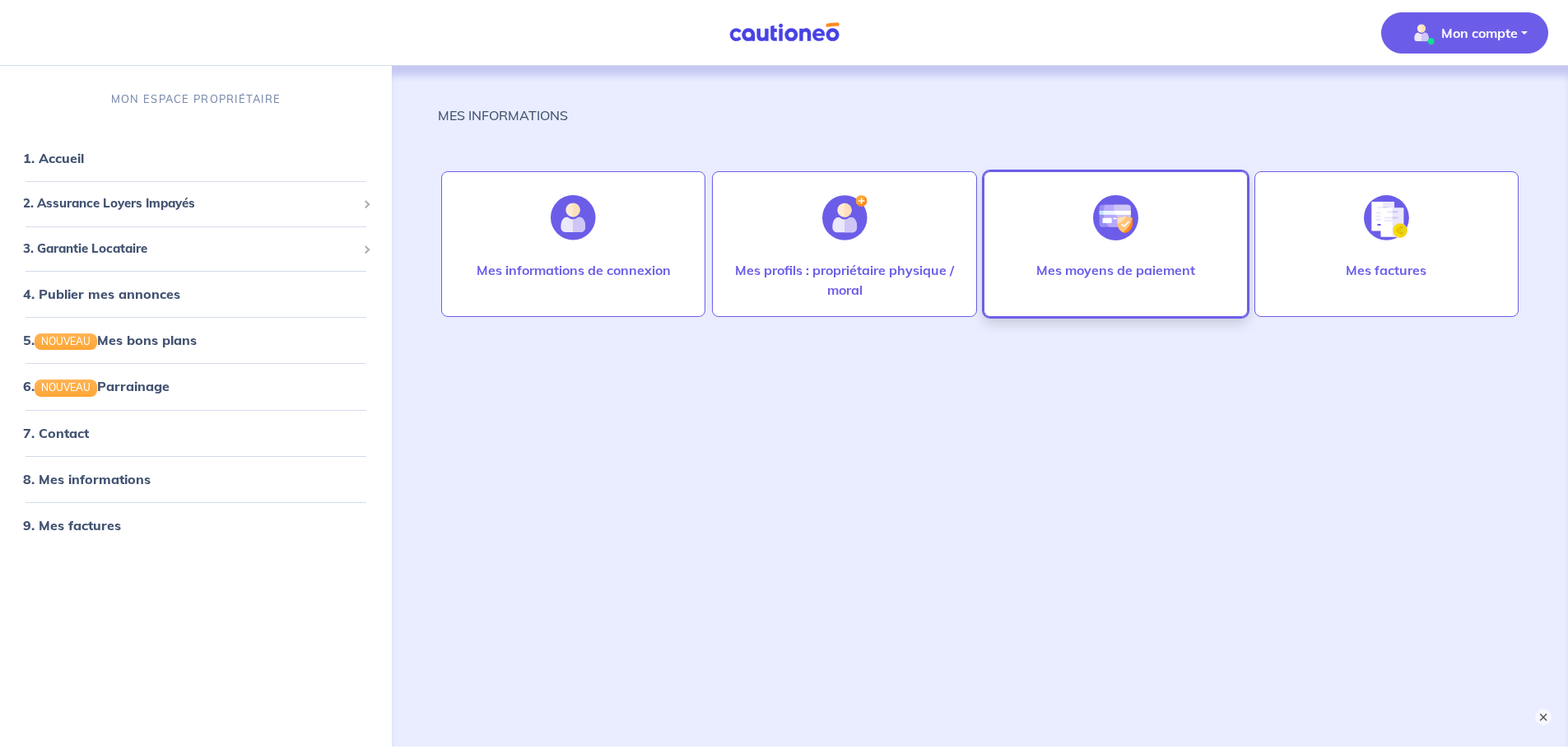
click at [1095, 248] on div at bounding box center [1115, 217] width 72 height 84
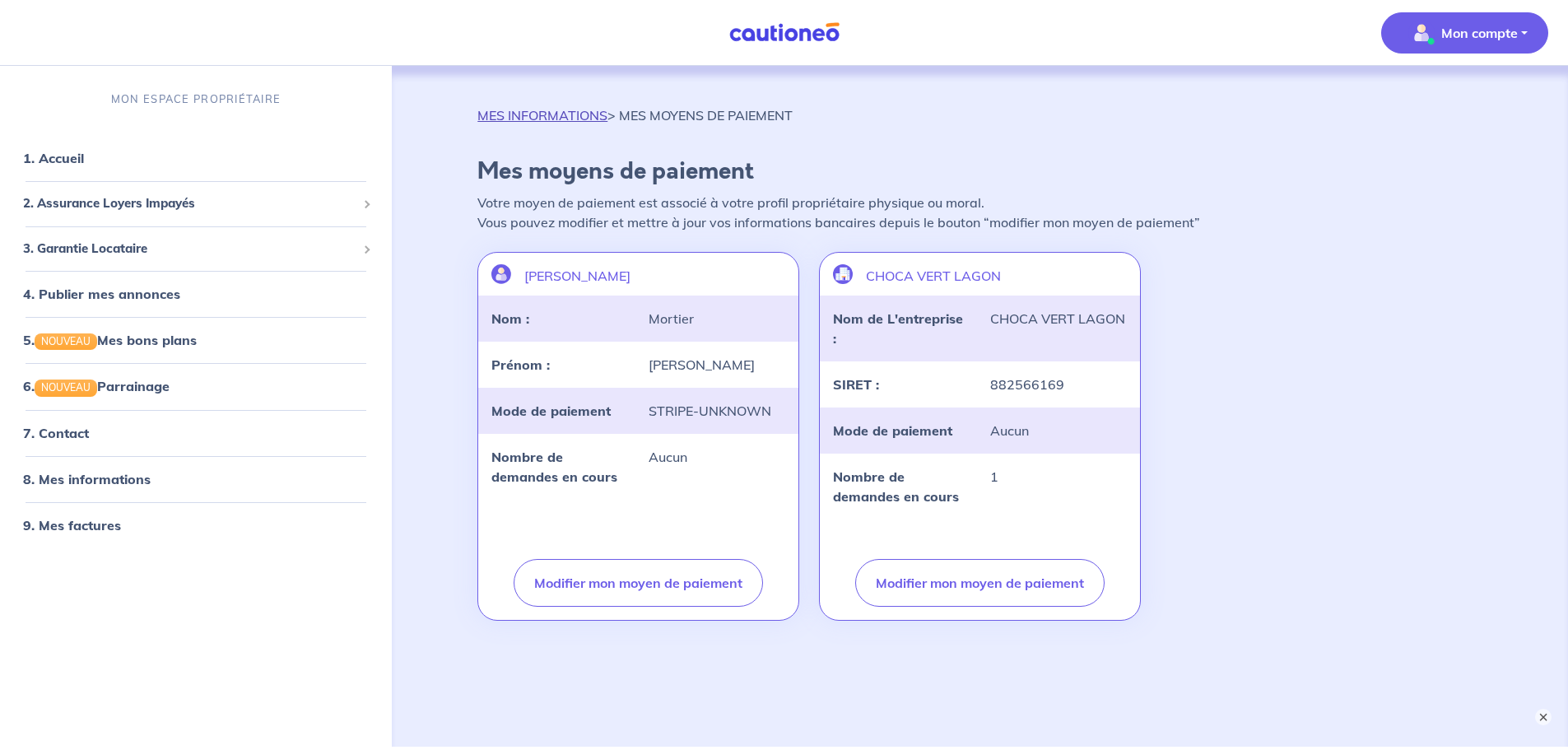
click at [559, 113] on link "MES INFORMATIONS" at bounding box center [542, 115] width 130 height 16
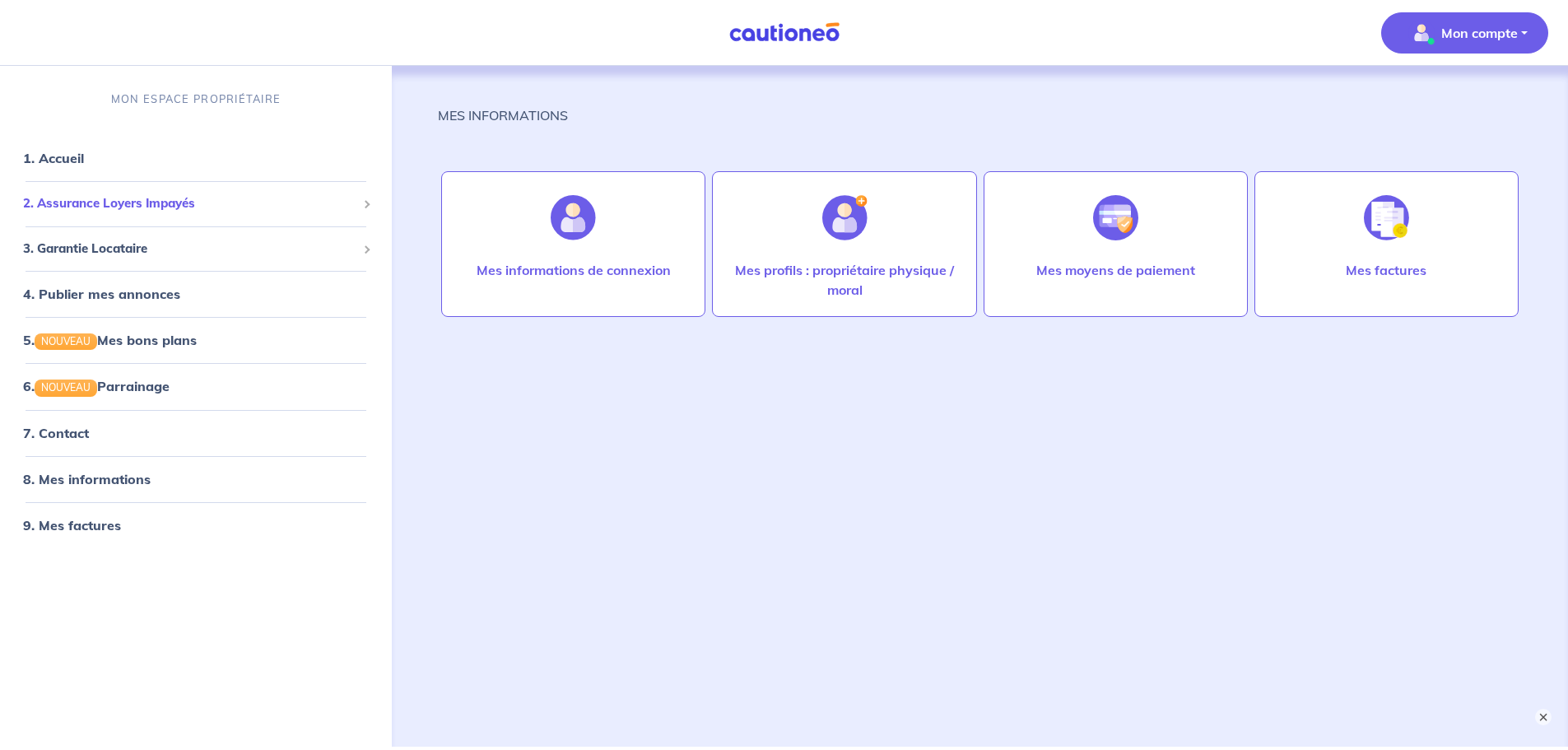
click at [145, 201] on span "2. Assurance Loyers Impayés" at bounding box center [190, 203] width 333 height 19
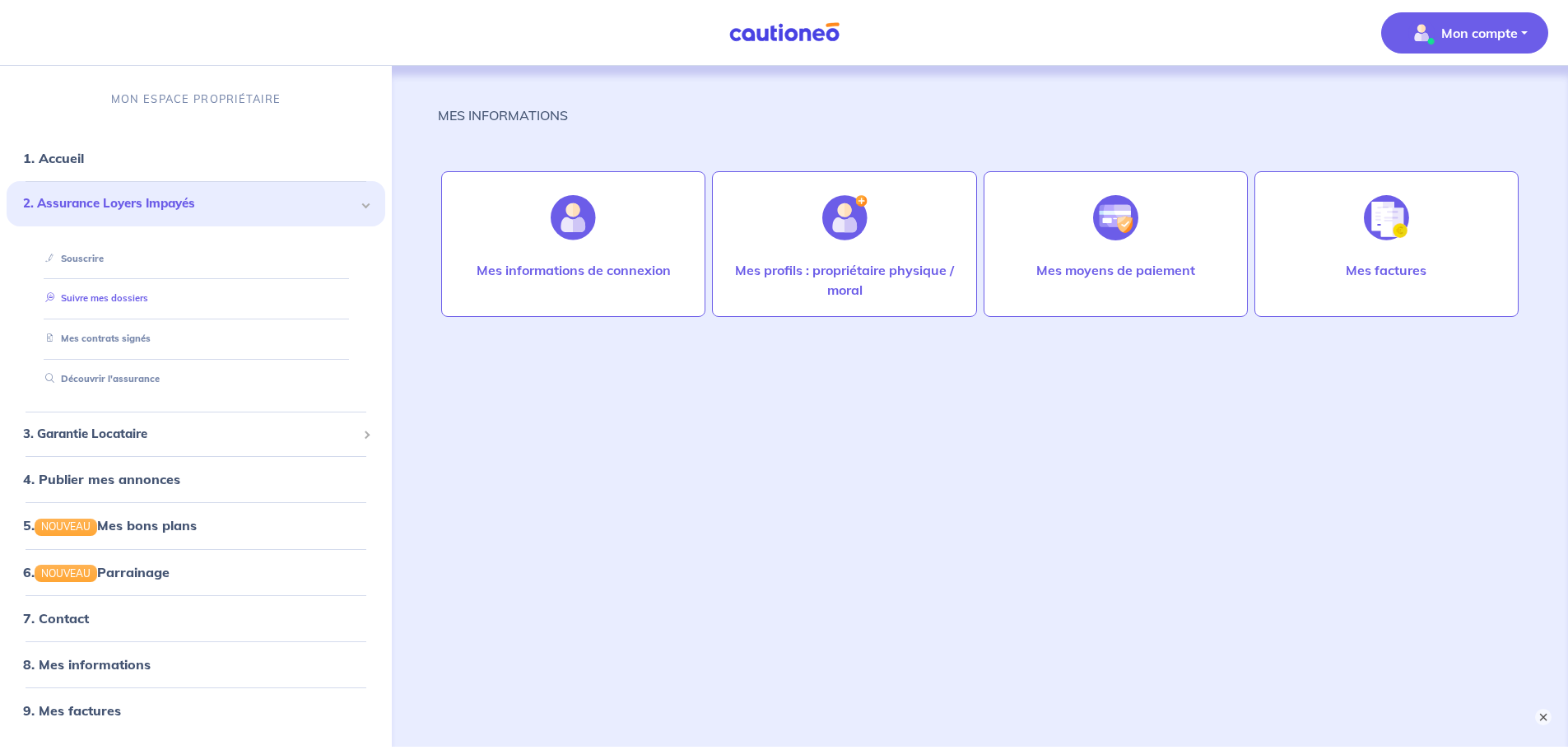
click at [121, 294] on link "Suivre mes dossiers" at bounding box center [93, 298] width 109 height 11
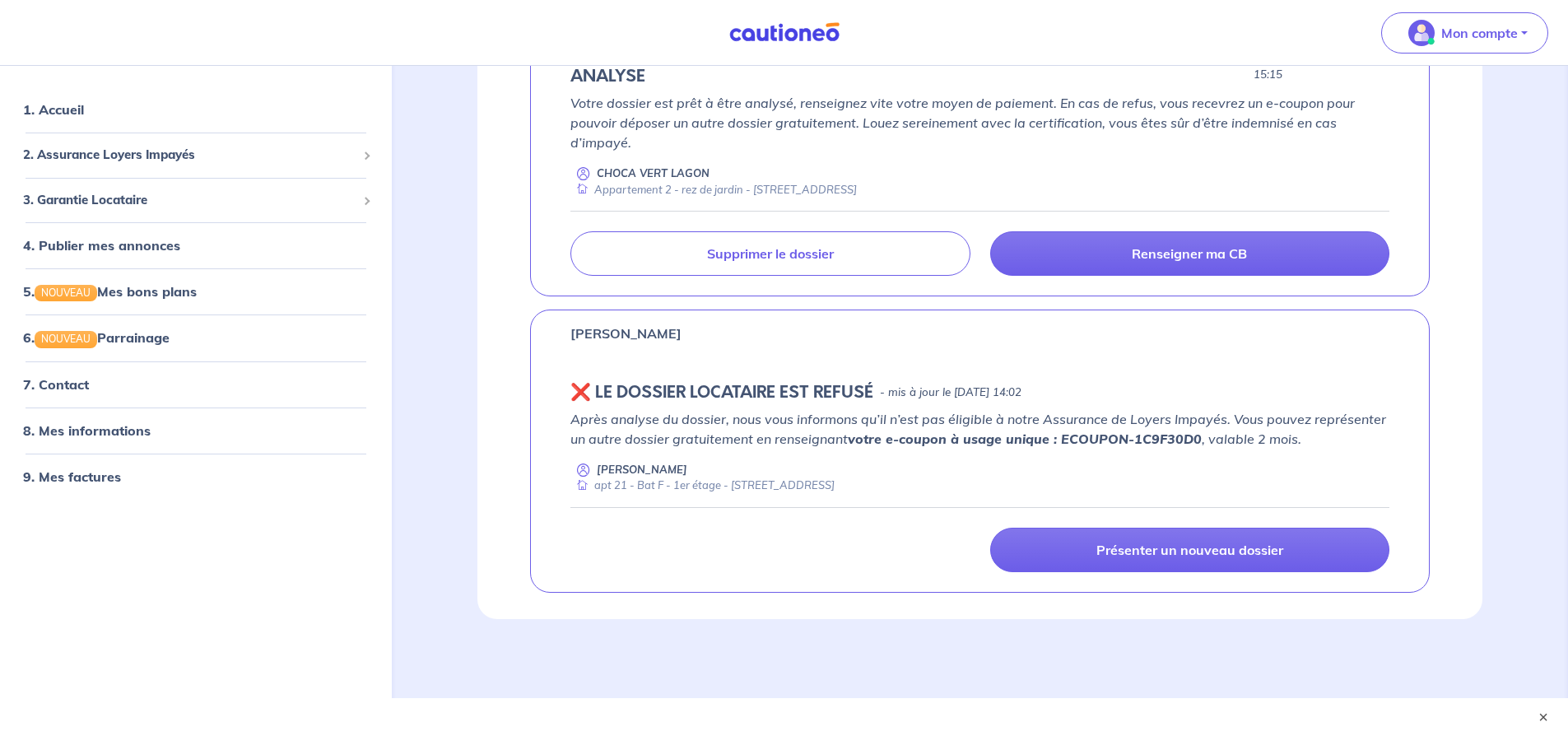
scroll to position [393, 0]
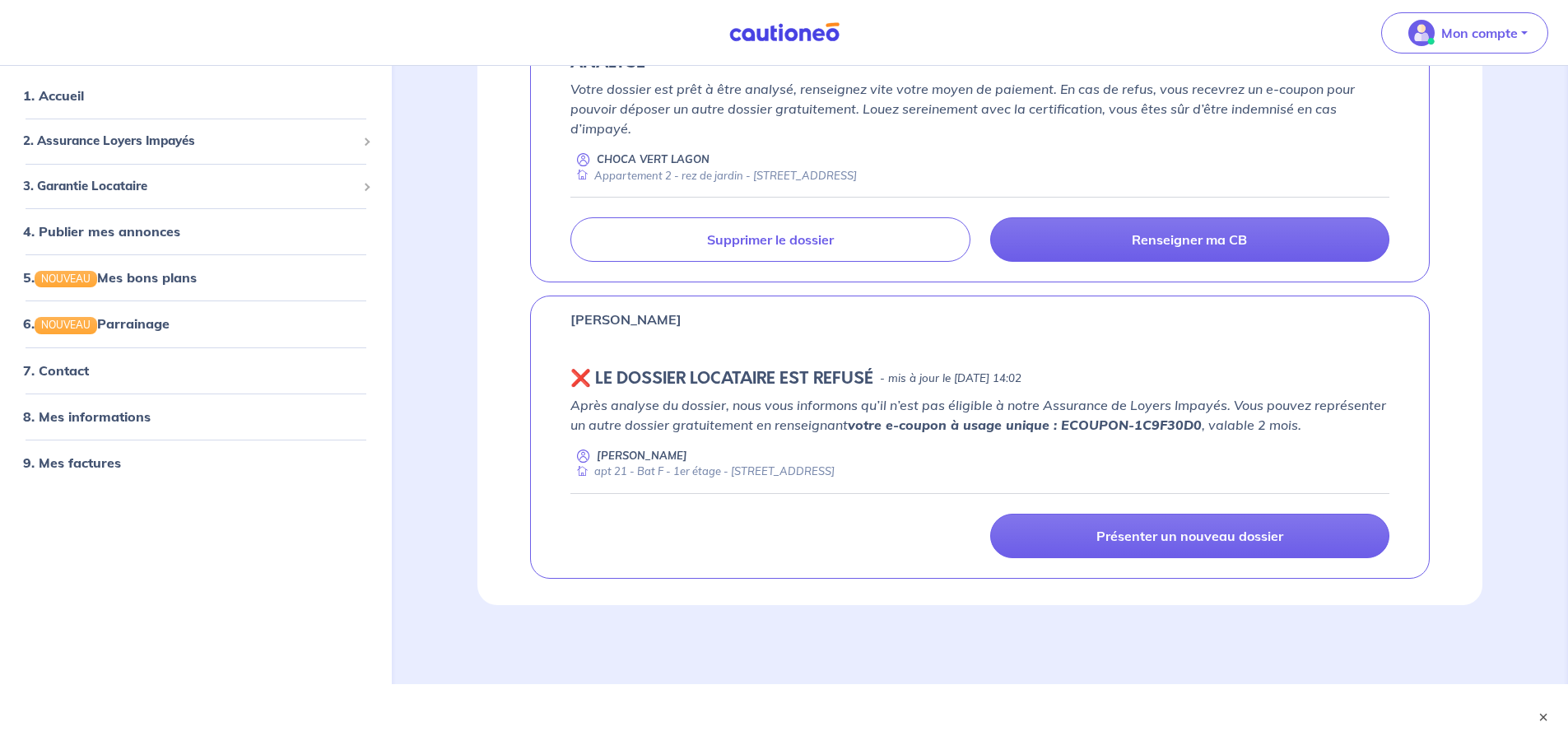
click at [1142, 427] on strong "votre e-coupon à usage unique : ECOUPON-1C9F30D0" at bounding box center [1024, 424] width 354 height 16
copy strong "1C9F30D0"
click at [1101, 422] on strong "votre e-coupon à usage unique : ECOUPON-1C9F30D0" at bounding box center [1024, 424] width 354 height 16
drag, startPoint x: 1101, startPoint y: 422, endPoint x: 1160, endPoint y: 422, distance: 59.0
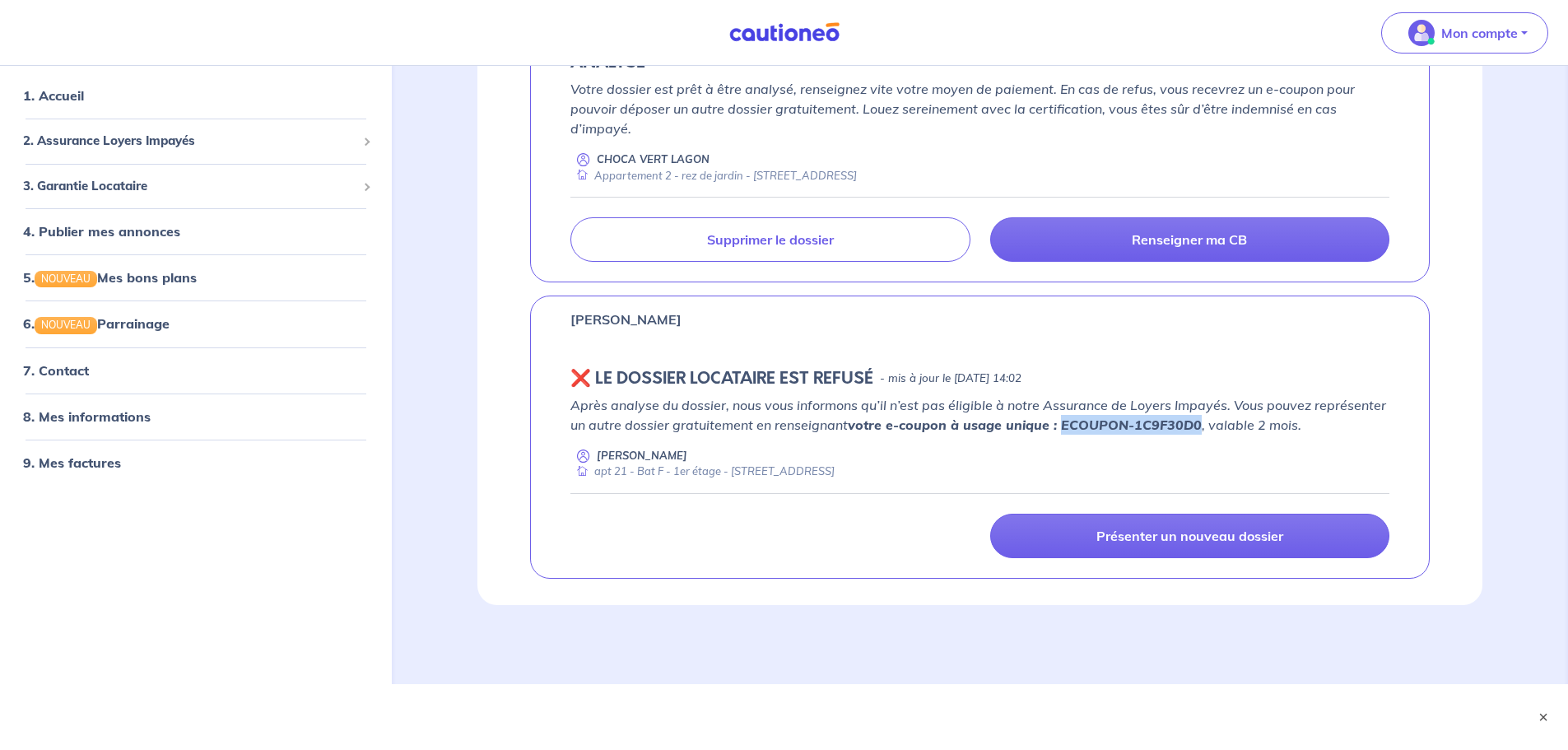
click at [1160, 422] on strong "votre e-coupon à usage unique : ECOUPON-1C9F30D0" at bounding box center [1024, 424] width 354 height 16
copy strong "ECOUPON-1C9F30D0"
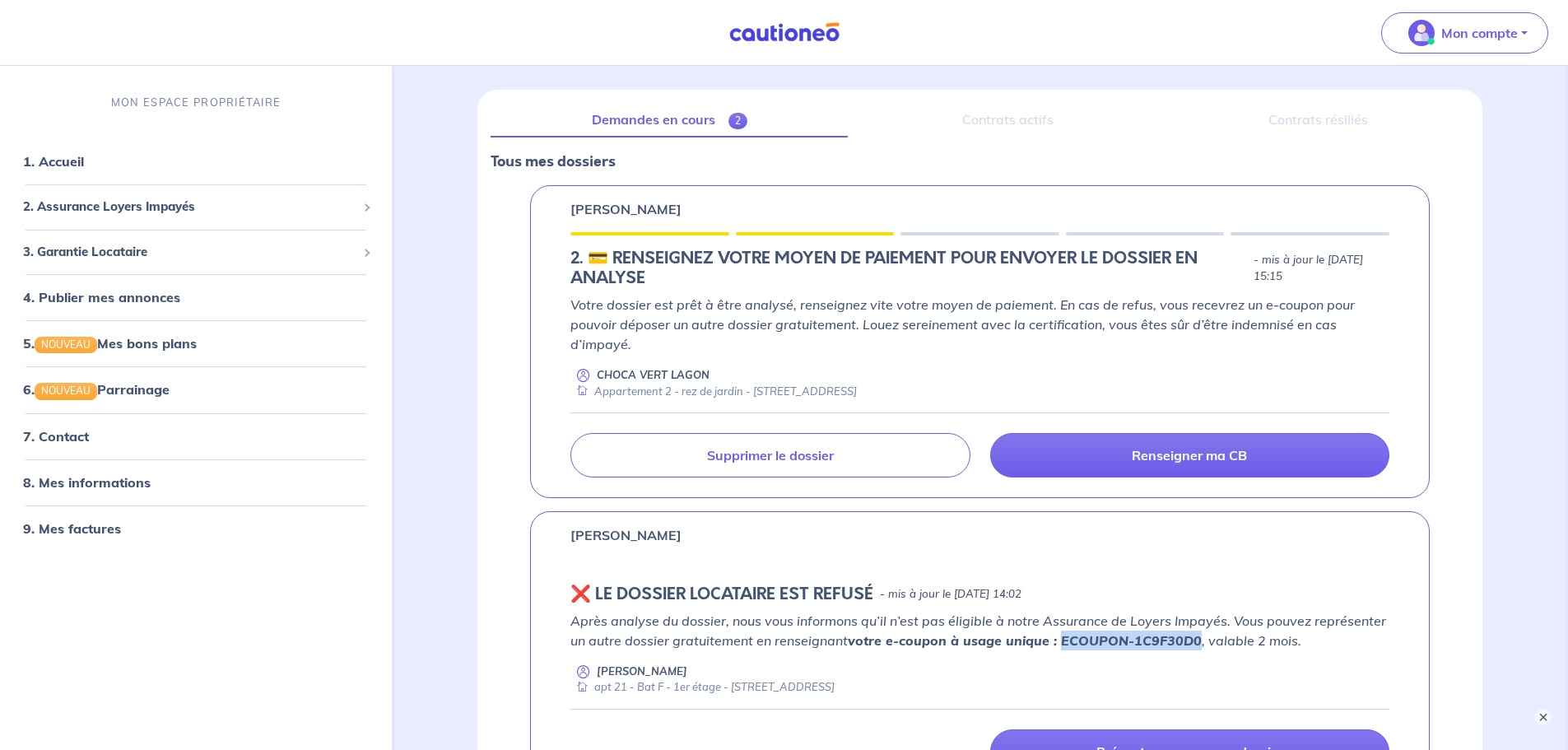
scroll to position [64, 0]
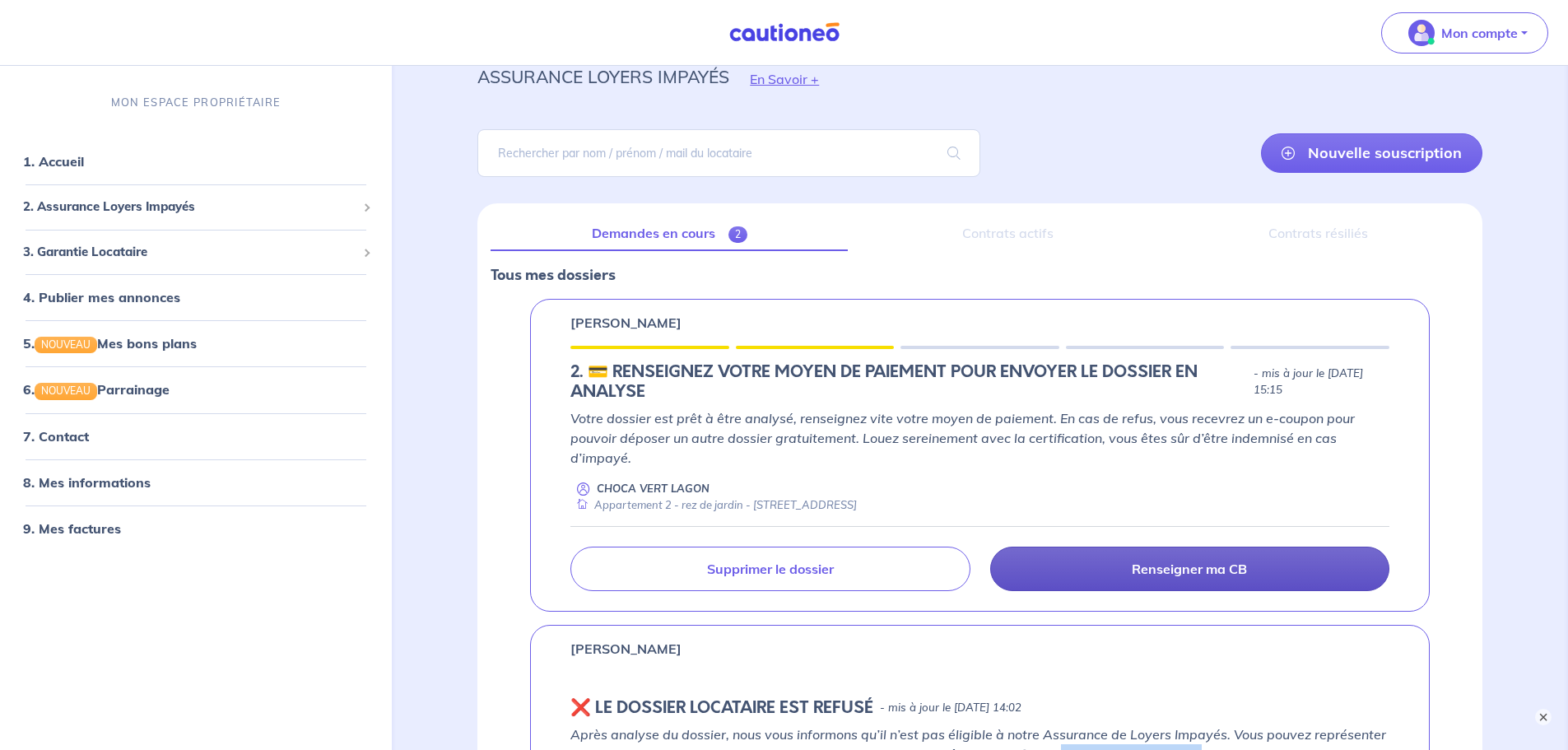
click at [1096, 567] on link "Renseigner ma CB" at bounding box center [1189, 569] width 399 height 45
